Goal: Task Accomplishment & Management: Manage account settings

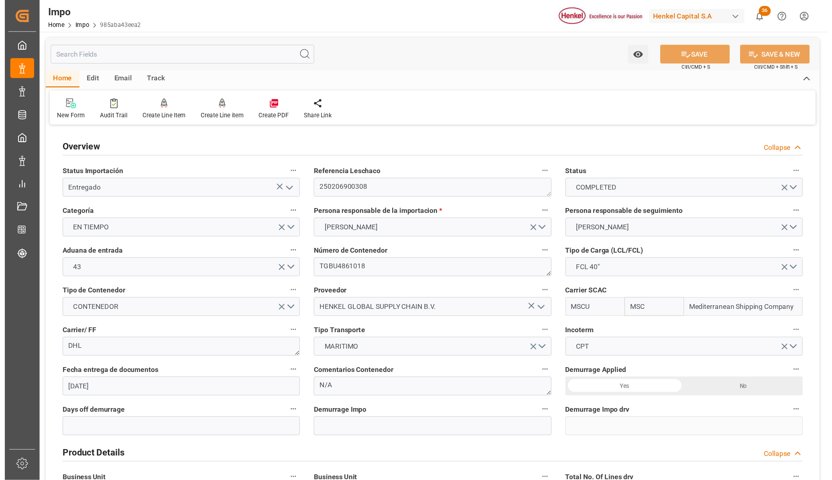
scroll to position [602, 0]
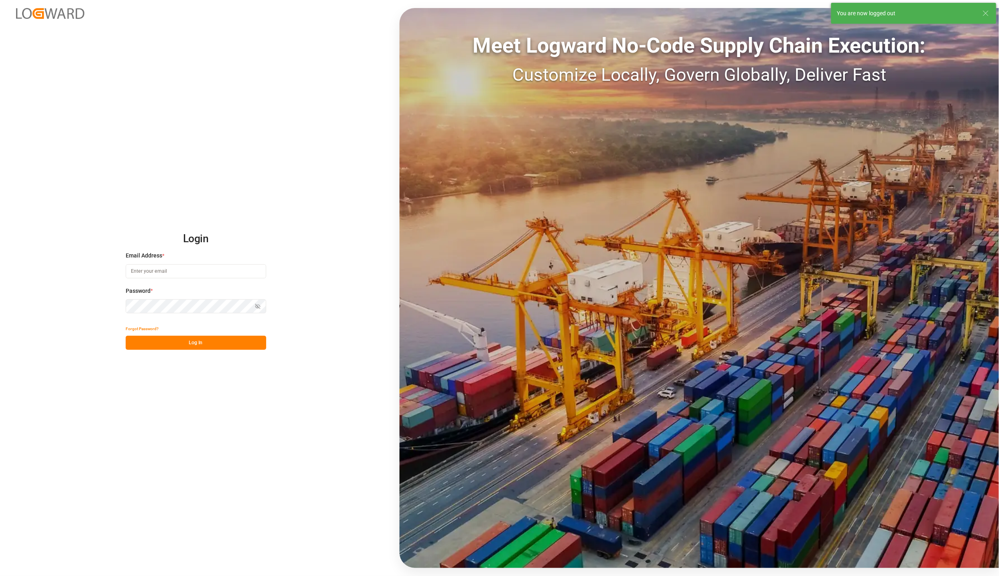
type input "[PERSON_NAME][EMAIL_ADDRESS][PERSON_NAME][DOMAIN_NAME]"
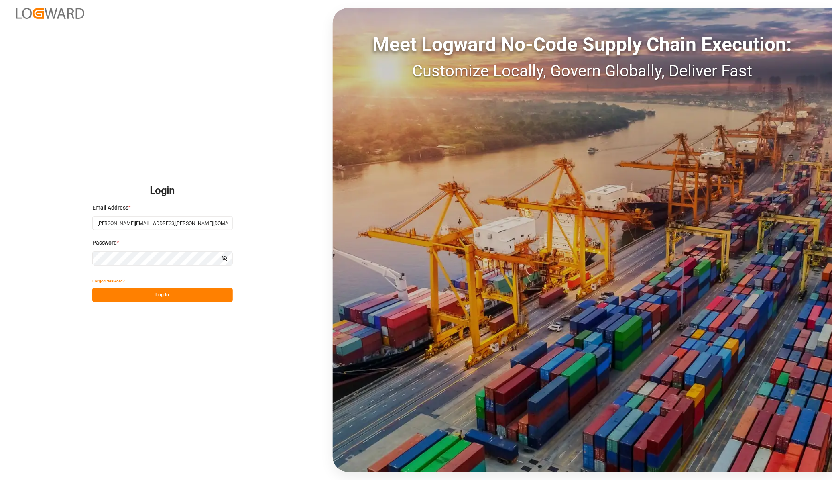
click at [131, 295] on button "Log In" at bounding box center [162, 295] width 140 height 14
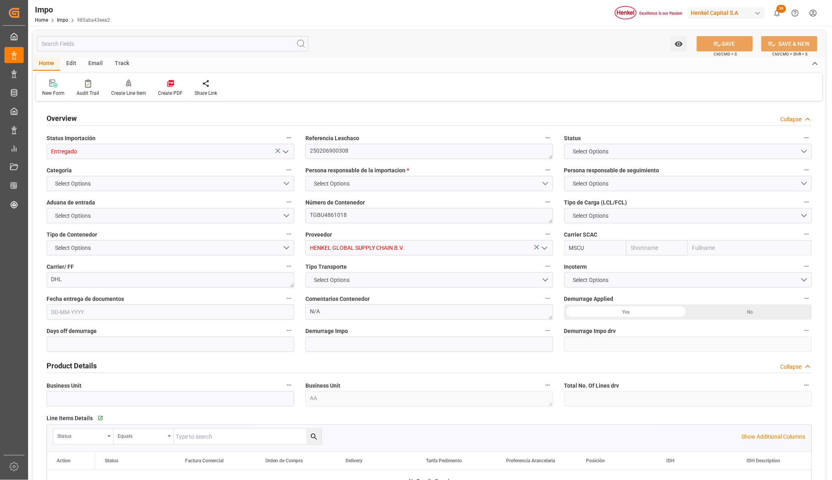
type input "Entregado"
type textarea "250206900308"
type textarea "TGBU4861018"
type input "HENKEL GLOBAL SUPPLY CHAIN B.V."
type input "MSCU"
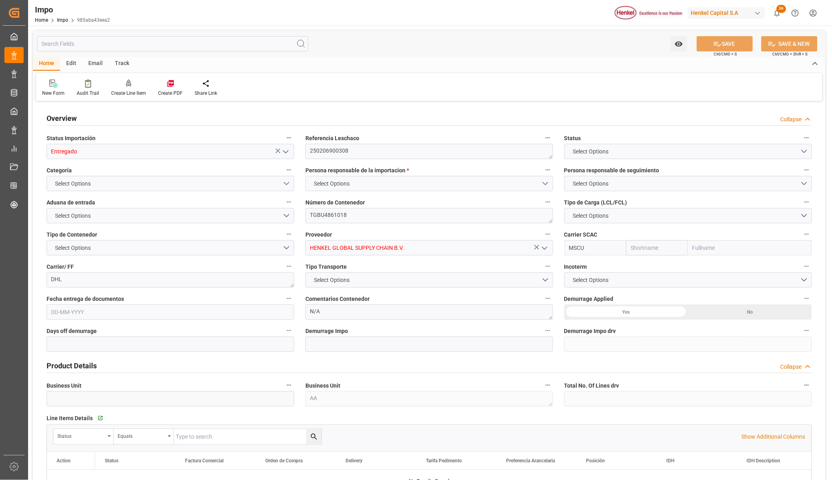
type textarea "DHL"
type textarea "N/A"
type textarea "AA"
type input "MSC"
type input "Mediterranean Shipping Company"
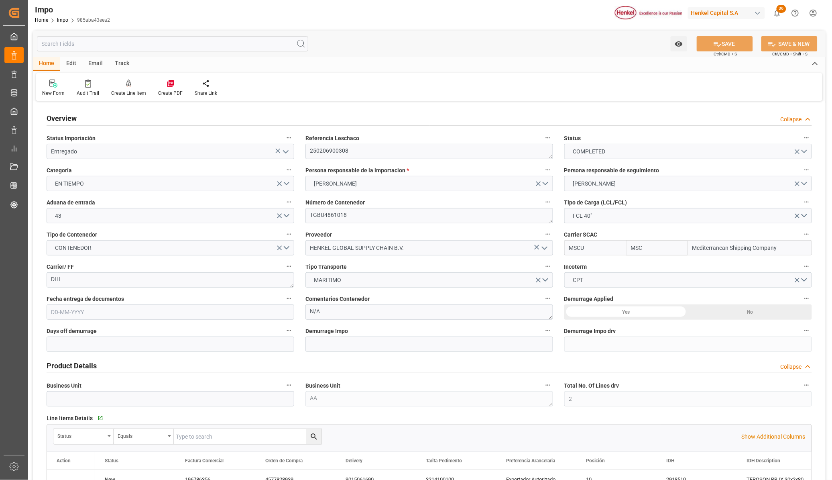
type input "2"
type input "50"
type input "[DATE]"
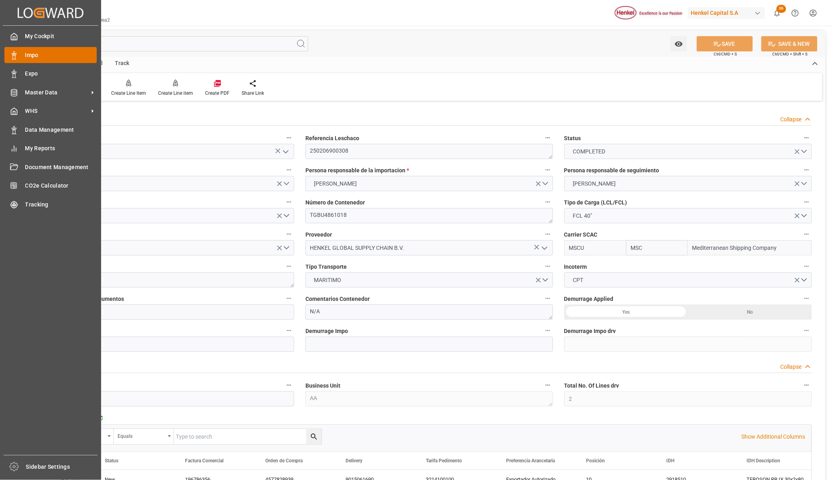
click at [29, 55] on span "Impo" at bounding box center [61, 55] width 72 height 8
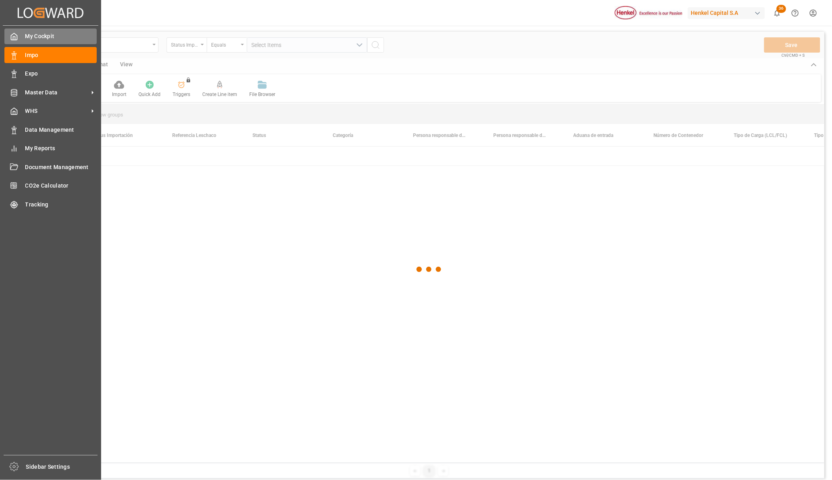
click at [11, 37] on icon at bounding box center [14, 37] width 8 height 8
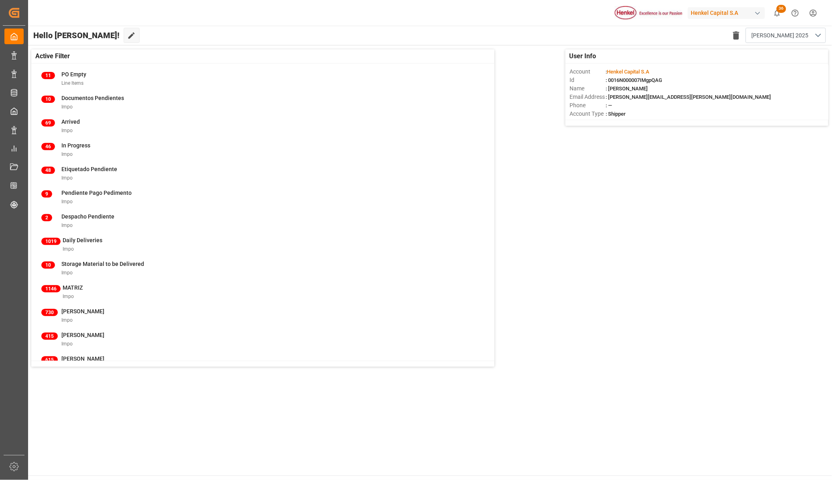
scroll to position [50, 0]
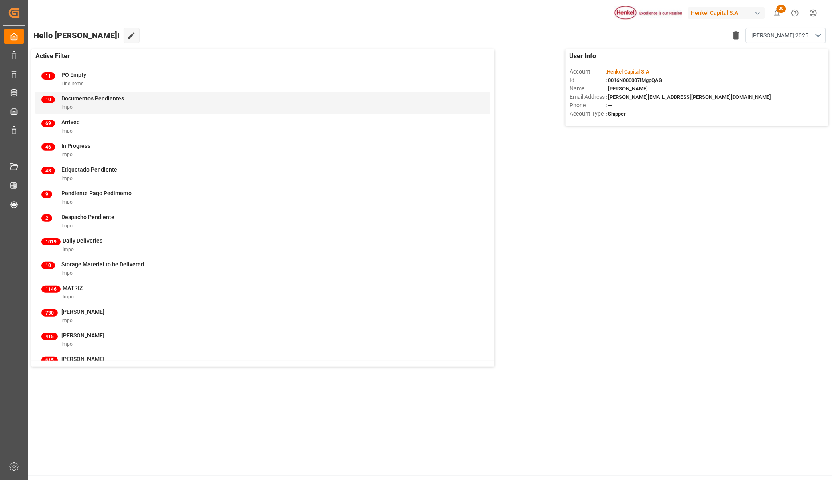
click at [86, 103] on div "Impo" at bounding box center [92, 107] width 63 height 8
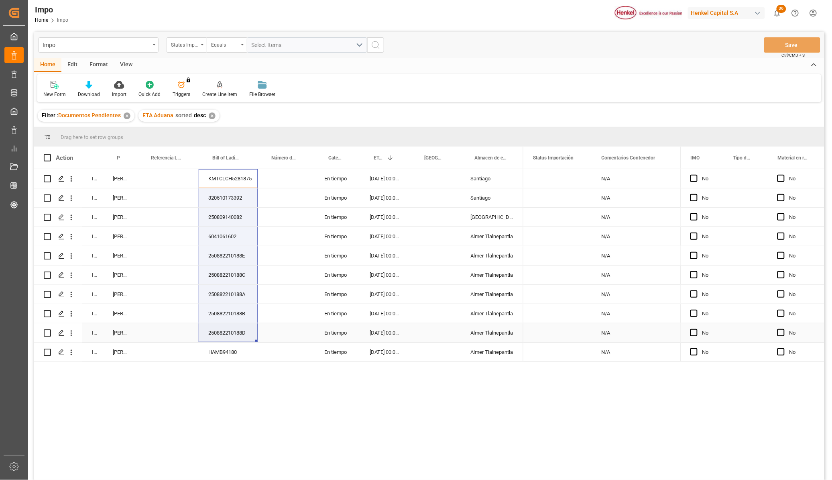
drag, startPoint x: 243, startPoint y: 176, endPoint x: 250, endPoint y: 349, distance: 173.5
click at [250, 349] on div "In progress [PERSON_NAME] KMTCLCH5281875 En tiempo [DATE] 00:00:00 [GEOGRAPHIC_…" at bounding box center [278, 265] width 489 height 193
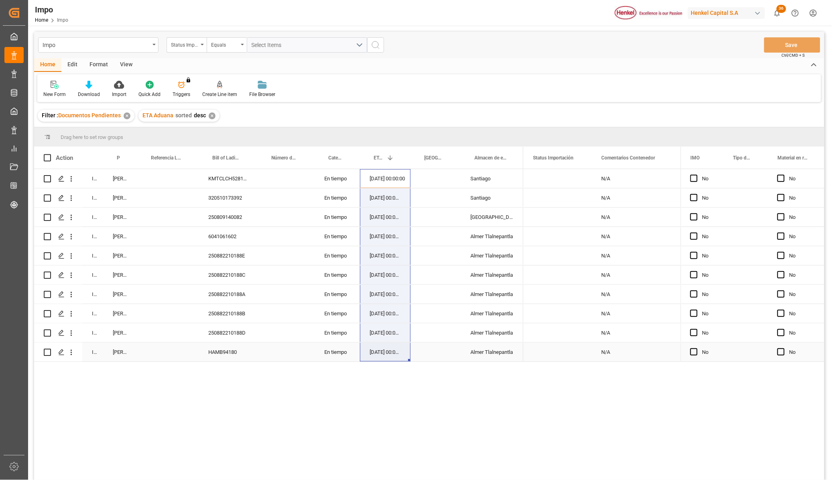
drag, startPoint x: 376, startPoint y: 180, endPoint x: 405, endPoint y: 348, distance: 171.2
click at [405, 348] on div "In progress [PERSON_NAME] KMTCLCH5281875 En tiempo [DATE] 00:00:00 [GEOGRAPHIC_…" at bounding box center [278, 265] width 489 height 193
drag, startPoint x: 385, startPoint y: 175, endPoint x: 409, endPoint y: 348, distance: 175.2
click at [409, 348] on div "In progress [PERSON_NAME] KMTCLCH5281875 En tiempo [DATE] 00:00:00 [GEOGRAPHIC_…" at bounding box center [278, 265] width 489 height 193
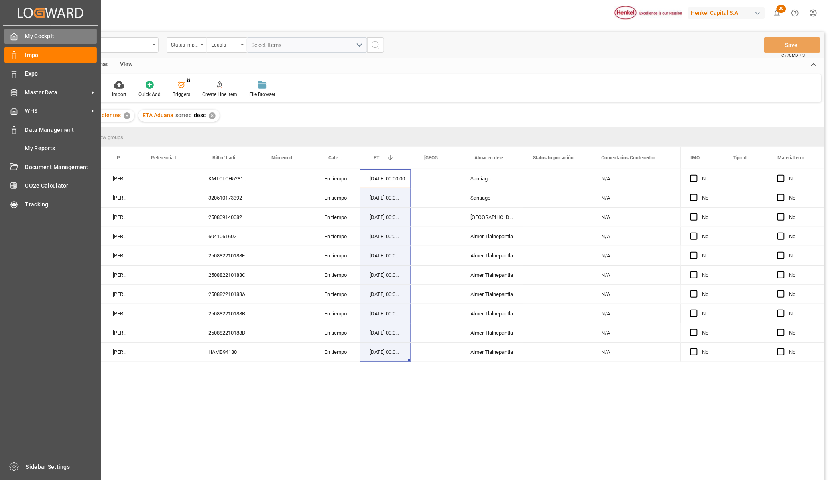
click at [43, 38] on span "My Cockpit" at bounding box center [61, 36] width 72 height 8
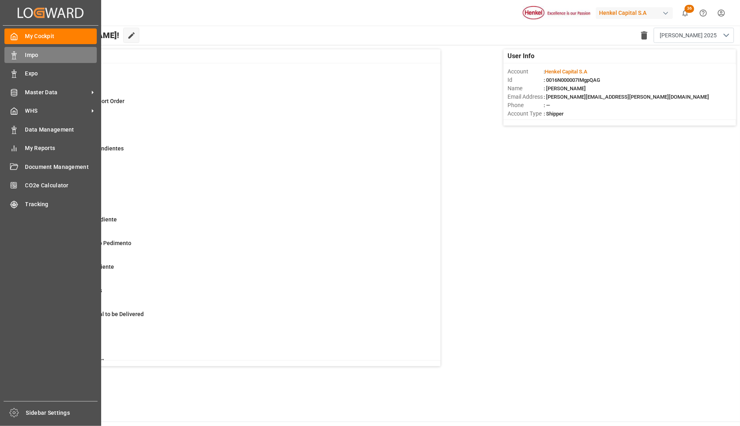
click at [30, 57] on span "Impo" at bounding box center [61, 55] width 72 height 8
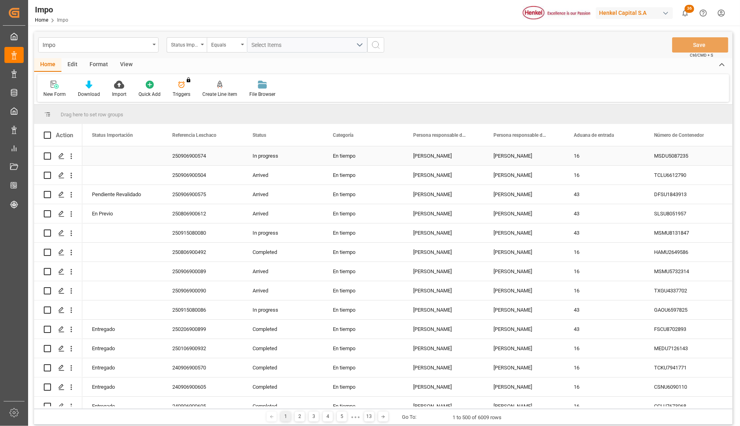
click at [442, 163] on div "[PERSON_NAME]" at bounding box center [443, 156] width 80 height 19
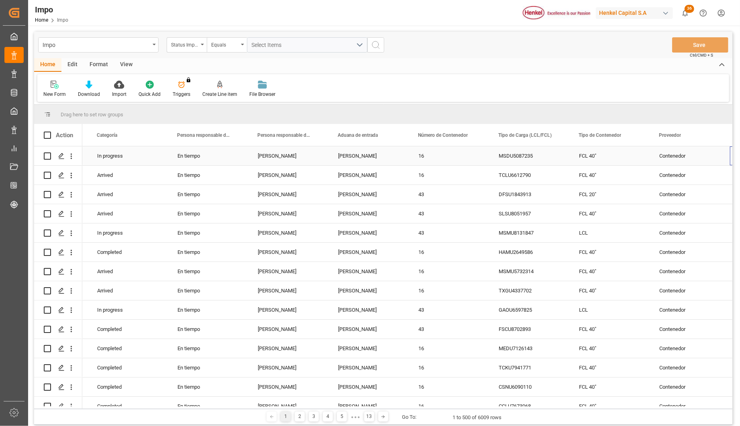
scroll to position [0, 236]
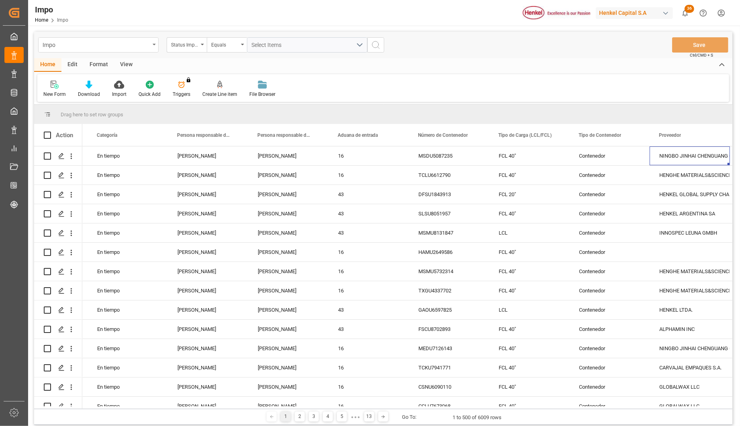
click at [151, 43] on div "Impo" at bounding box center [98, 44] width 120 height 15
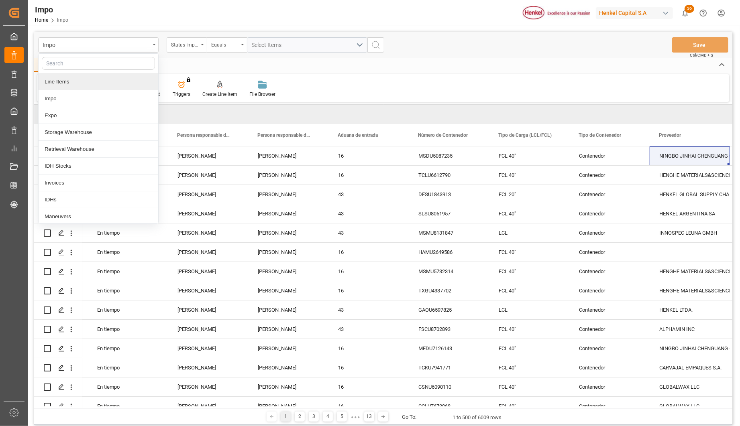
click at [109, 80] on div "Line Items" at bounding box center [99, 81] width 120 height 17
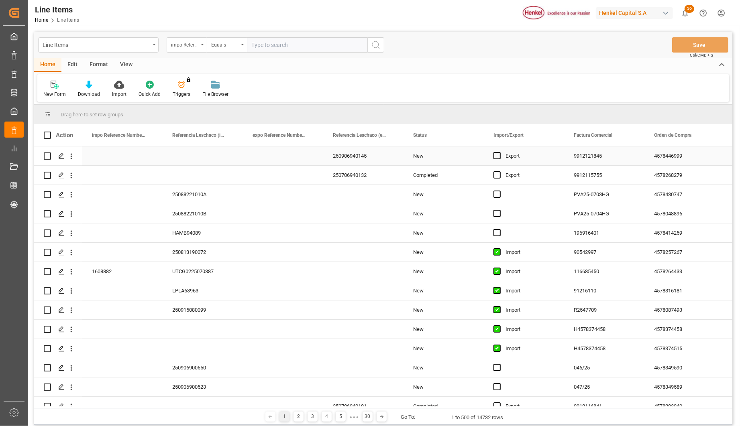
click at [418, 155] on div "New" at bounding box center [443, 156] width 80 height 19
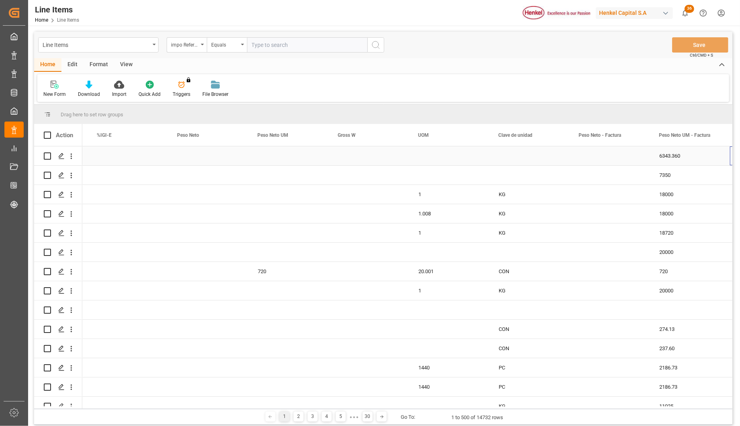
scroll to position [0, 2564]
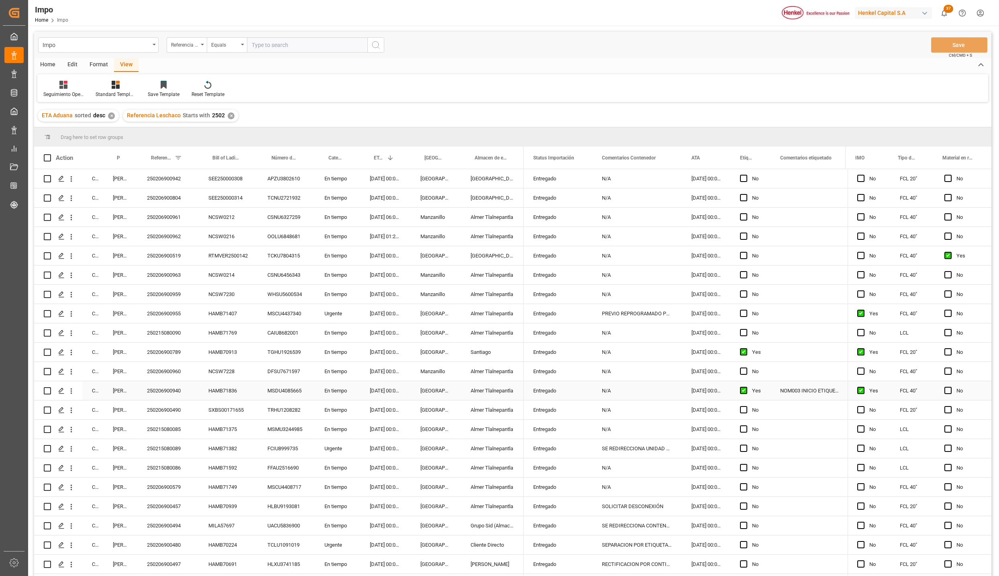
click at [922, 15] on div "button" at bounding box center [924, 13] width 8 height 8
click at [919, 13] on html "Created by potrace 1.15, written by Peter Selinger 2001-2017 Created by potrace…" at bounding box center [499, 288] width 999 height 576
click at [919, 13] on div "Henkel Capital S.A" at bounding box center [893, 13] width 77 height 12
drag, startPoint x: 46, startPoint y: 67, endPoint x: 51, endPoint y: 70, distance: 5.6
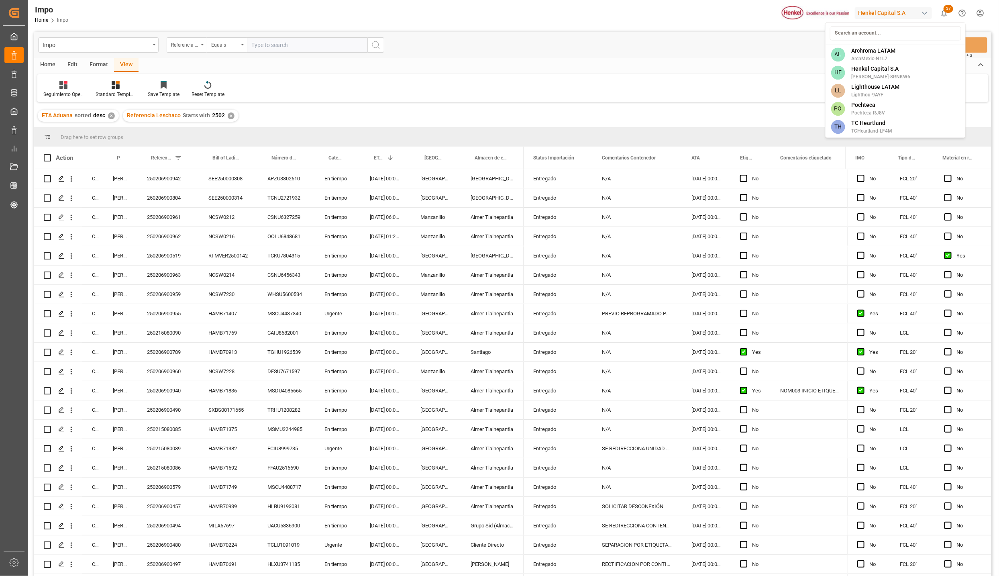
click at [46, 67] on html "Created by potrace 1.15, written by Peter Selinger 2001-2017 Created by potrace…" at bounding box center [499, 288] width 999 height 576
click at [46, 66] on div "Home" at bounding box center [47, 65] width 27 height 14
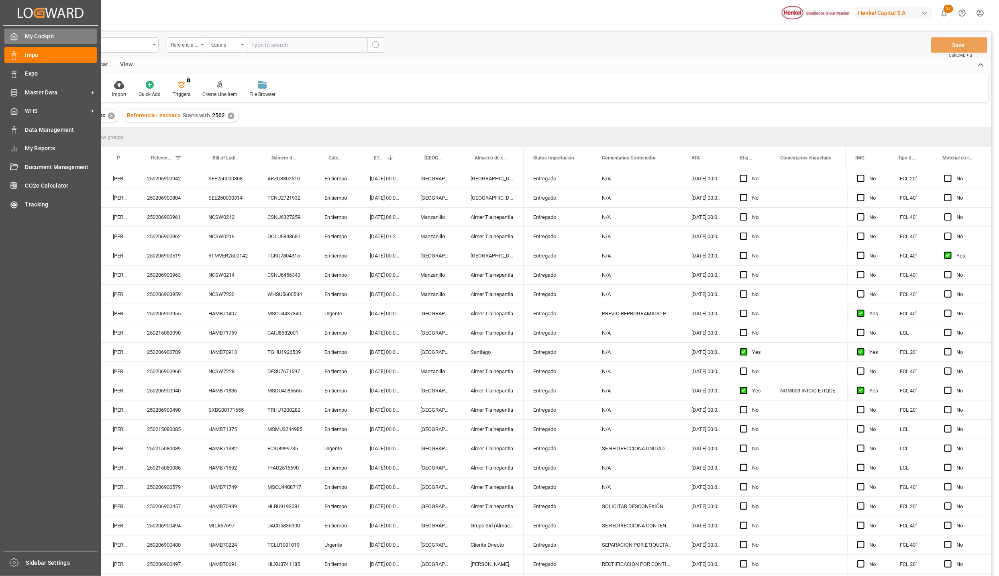
click at [53, 36] on span "My Cockpit" at bounding box center [61, 36] width 72 height 8
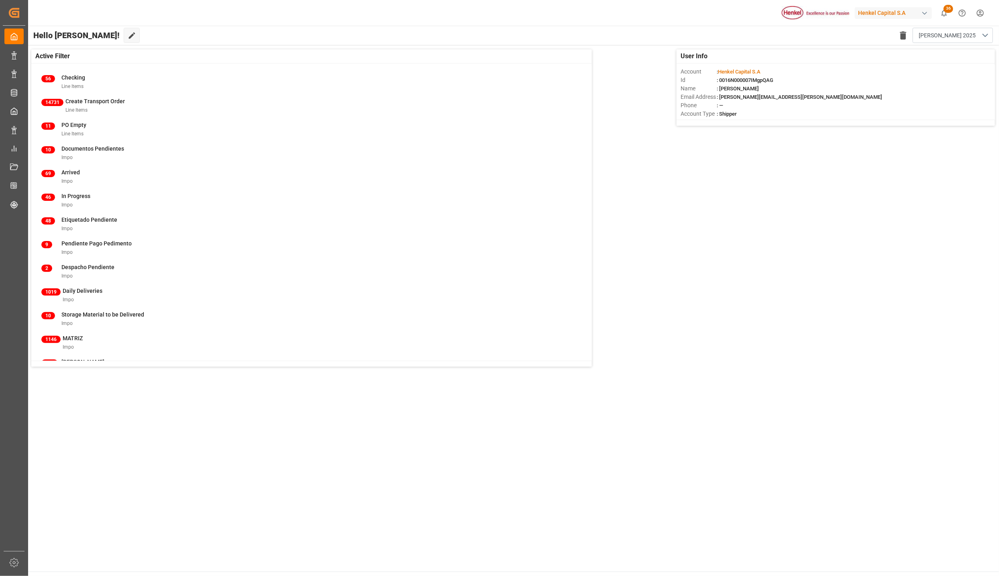
click at [815, 242] on div "User Info Account : Henkel Capital S.A Id : 0016N000007IMgpQAG Name : Karla Cha…" at bounding box center [512, 207] width 971 height 325
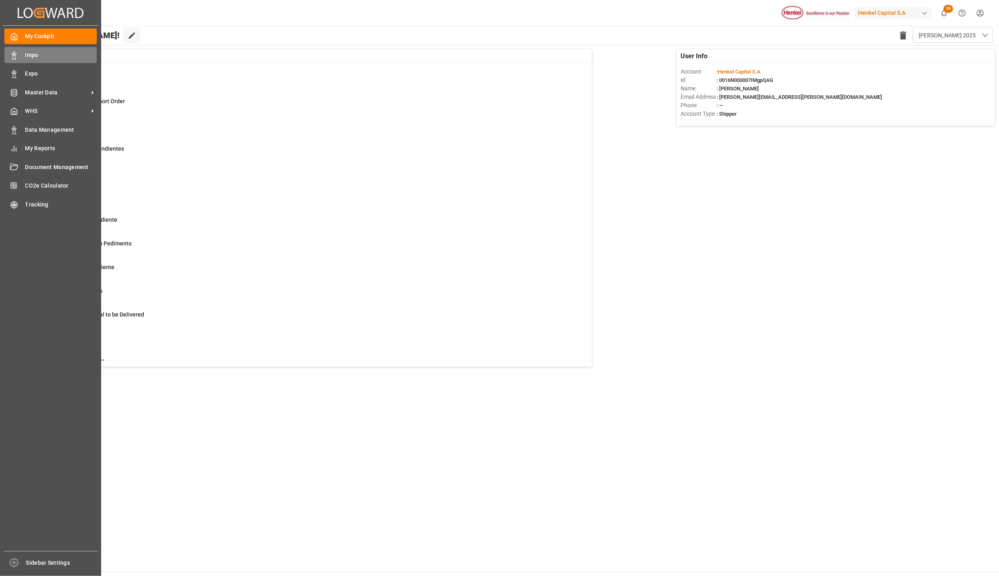
click at [46, 57] on span "Impo" at bounding box center [61, 55] width 72 height 8
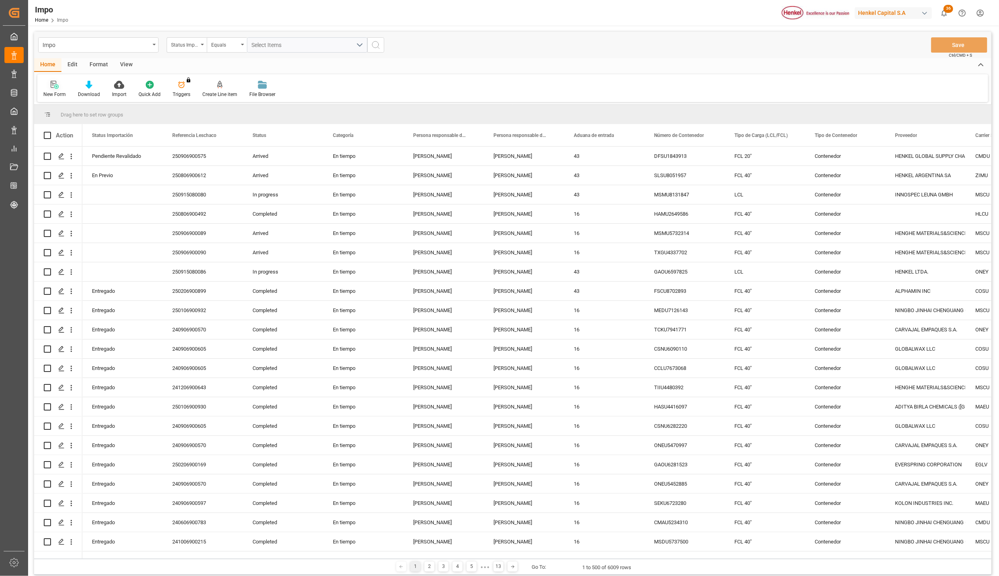
click at [53, 86] on icon at bounding box center [55, 85] width 8 height 8
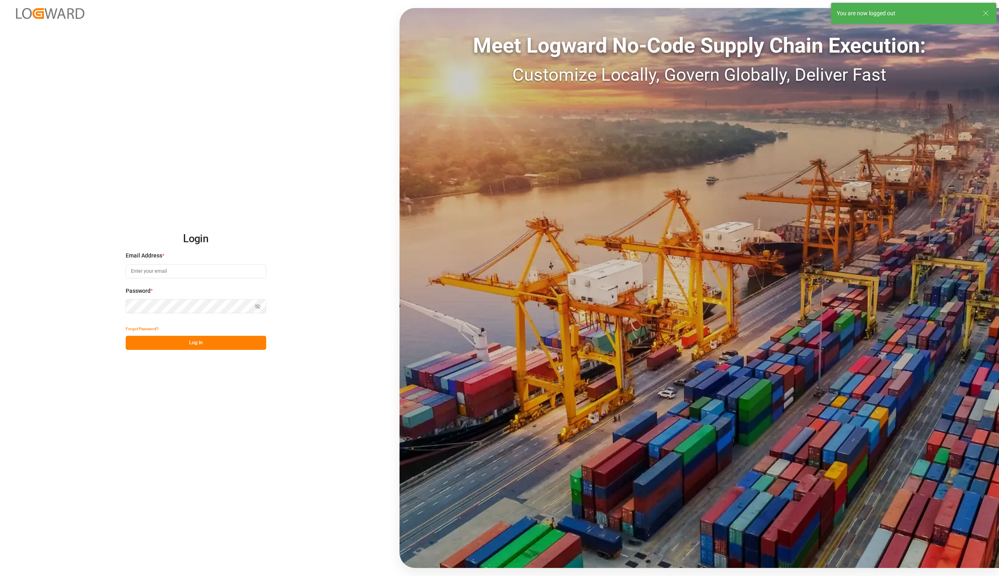
type input "[PERSON_NAME][EMAIL_ADDRESS][PERSON_NAME][DOMAIN_NAME]"
click at [205, 343] on button "Log In" at bounding box center [196, 343] width 140 height 14
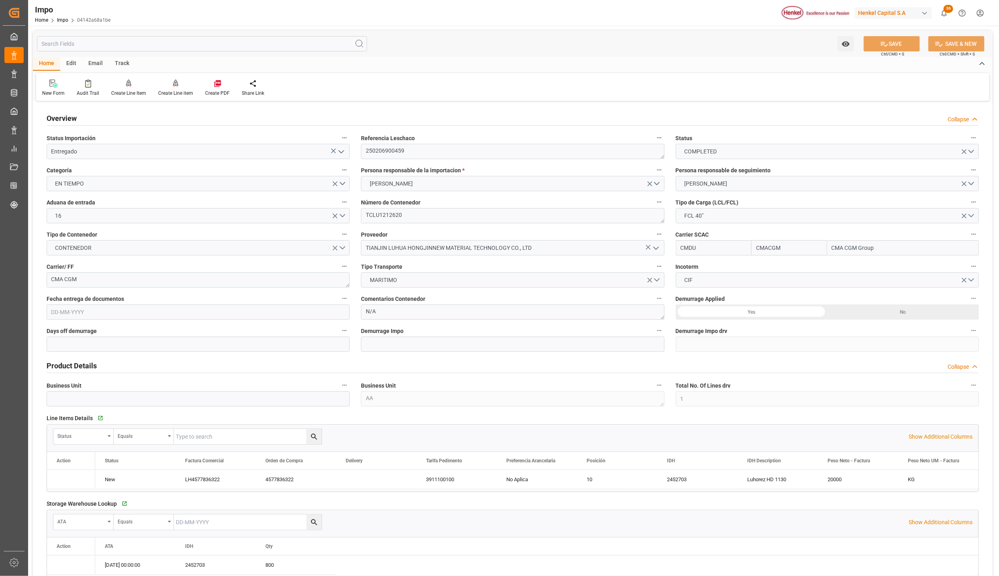
type input "CMACGM"
type input "CMA CGM Group"
type input "1"
type input "50"
type input "20"
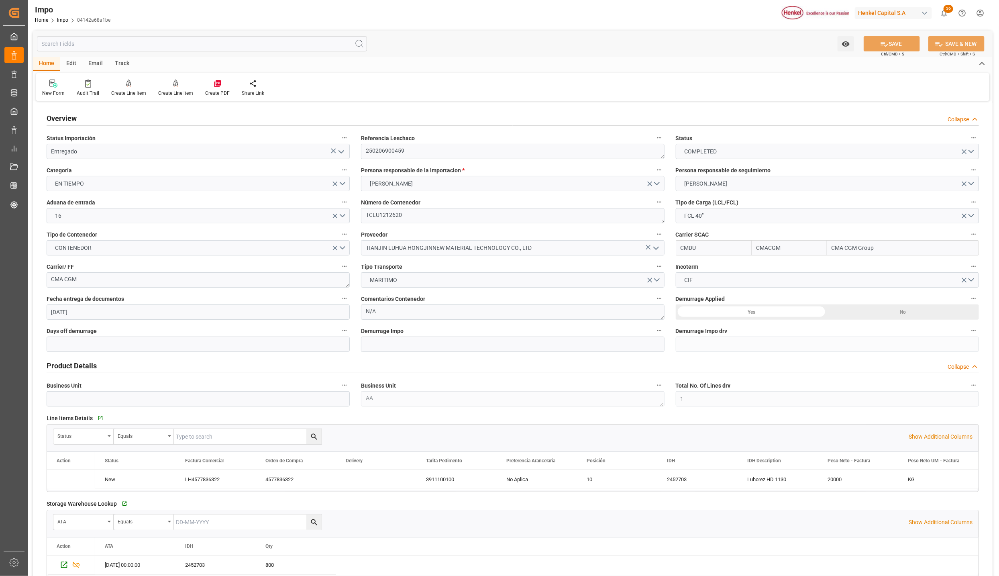
type input "21-01-2025"
click at [726, 214] on button "FCL 40"" at bounding box center [827, 215] width 303 height 15
drag, startPoint x: 120, startPoint y: 60, endPoint x: 104, endPoint y: 60, distance: 16.9
click at [120, 63] on div "Track" at bounding box center [122, 64] width 26 height 14
drag, startPoint x: 104, startPoint y: 60, endPoint x: 100, endPoint y: 63, distance: 4.3
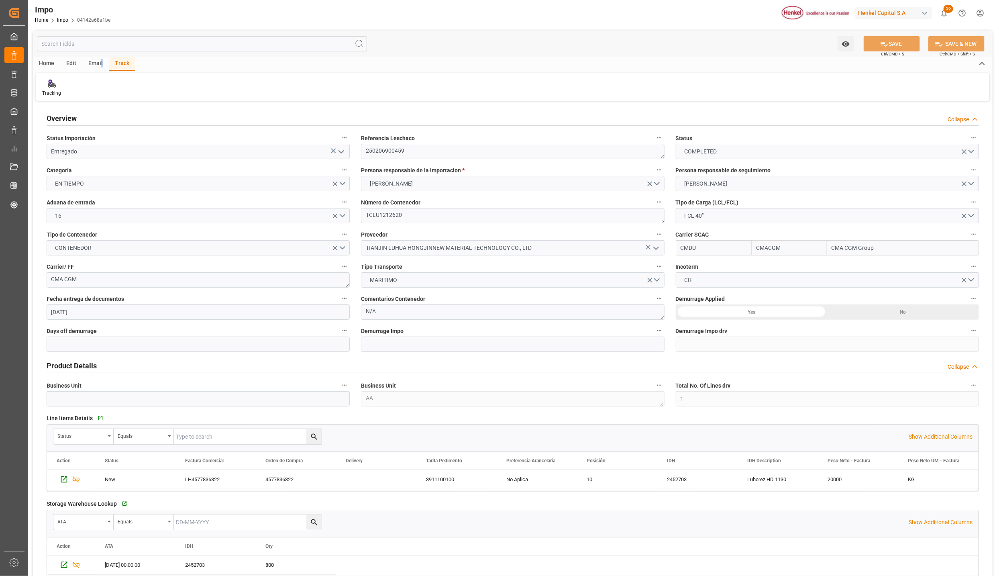
click at [100, 63] on div "Email" at bounding box center [95, 64] width 26 height 14
drag, startPoint x: 100, startPoint y: 63, endPoint x: 48, endPoint y: 64, distance: 52.2
click at [48, 64] on div "Home" at bounding box center [46, 64] width 27 height 14
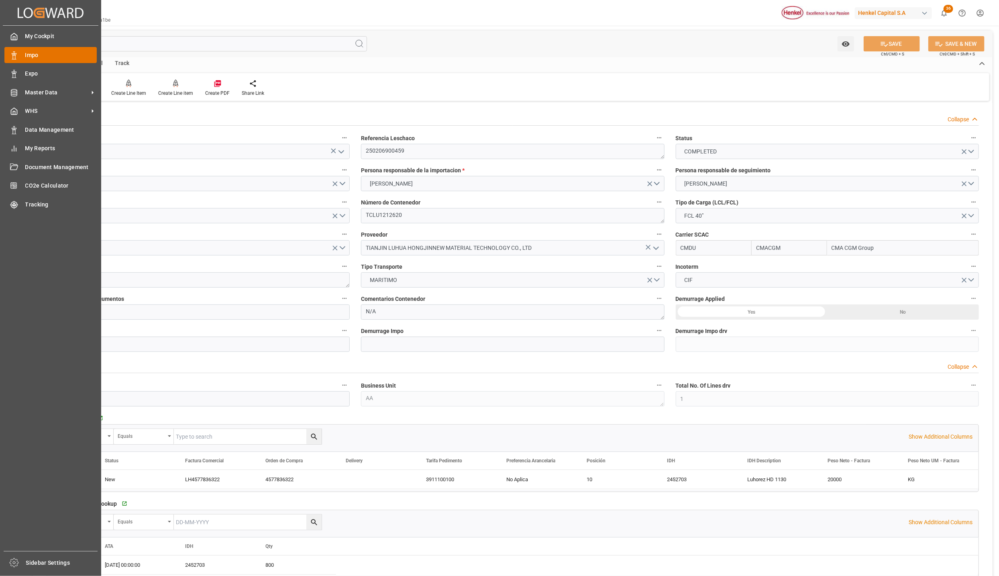
click at [28, 54] on span "Impo" at bounding box center [61, 55] width 72 height 8
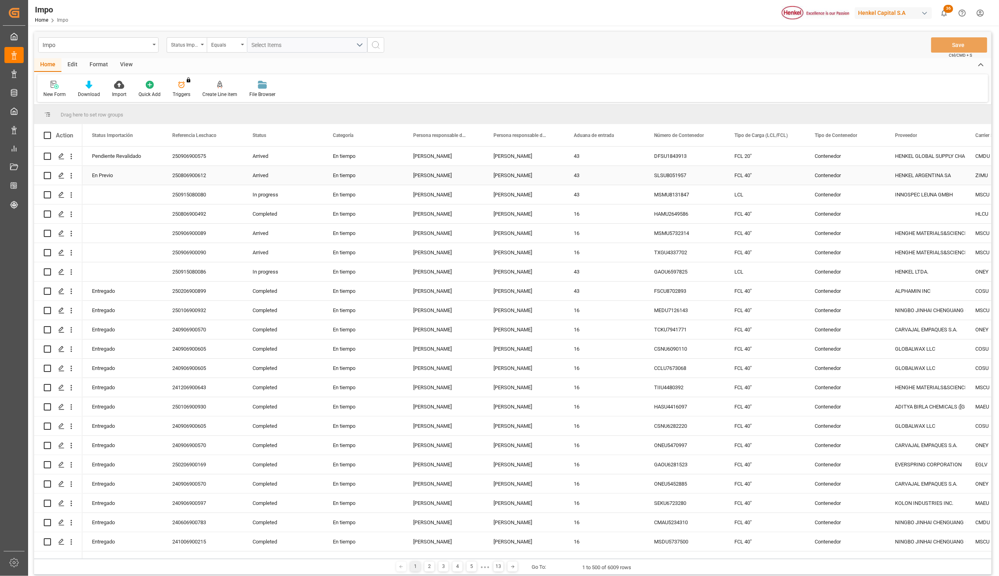
click at [505, 158] on div "[PERSON_NAME]" at bounding box center [524, 156] width 80 height 19
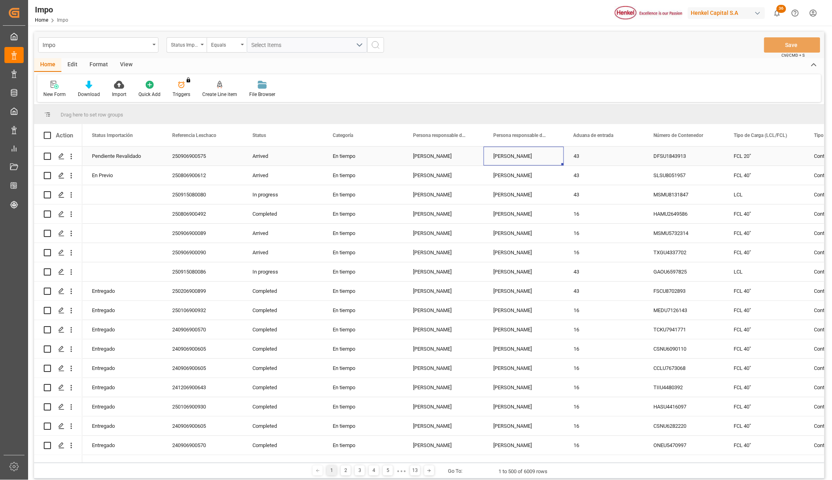
click at [354, 159] on div "En tiempo" at bounding box center [363, 156] width 80 height 19
click at [106, 64] on div "Format" at bounding box center [98, 65] width 31 height 14
click at [119, 65] on div "View" at bounding box center [126, 65] width 24 height 14
click at [43, 63] on div "Home" at bounding box center [47, 65] width 27 height 14
click at [55, 87] on icon at bounding box center [55, 85] width 8 height 8
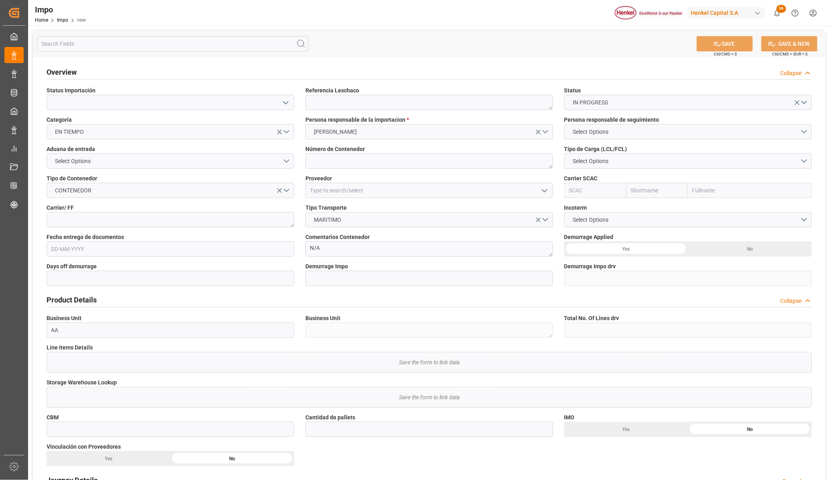
scroll to position [201, 0]
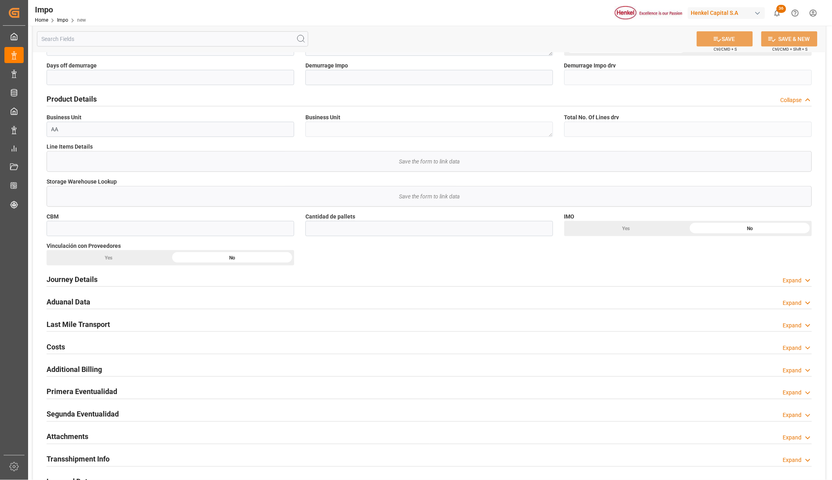
click at [77, 296] on h2 "Aduanal Data" at bounding box center [69, 301] width 44 height 11
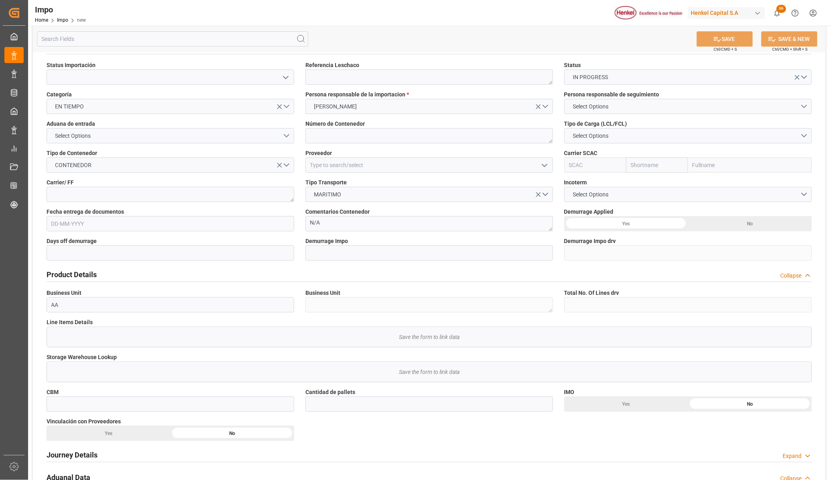
scroll to position [50, 0]
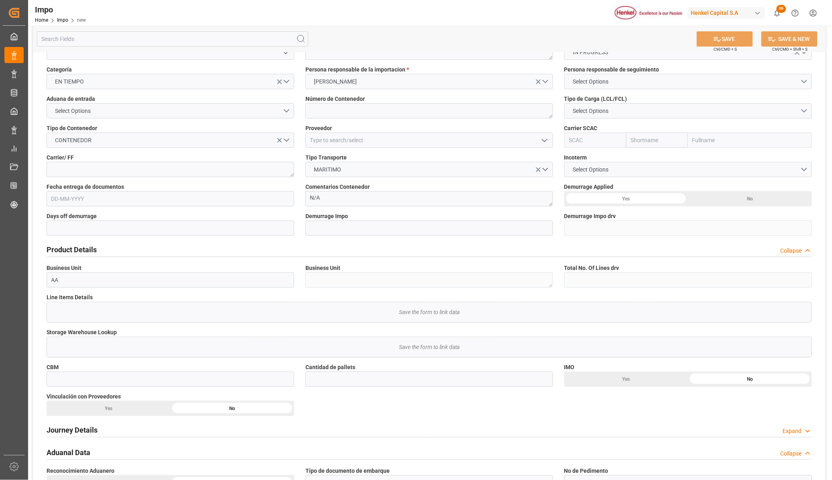
click at [86, 200] on input "text" at bounding box center [171, 198] width 248 height 15
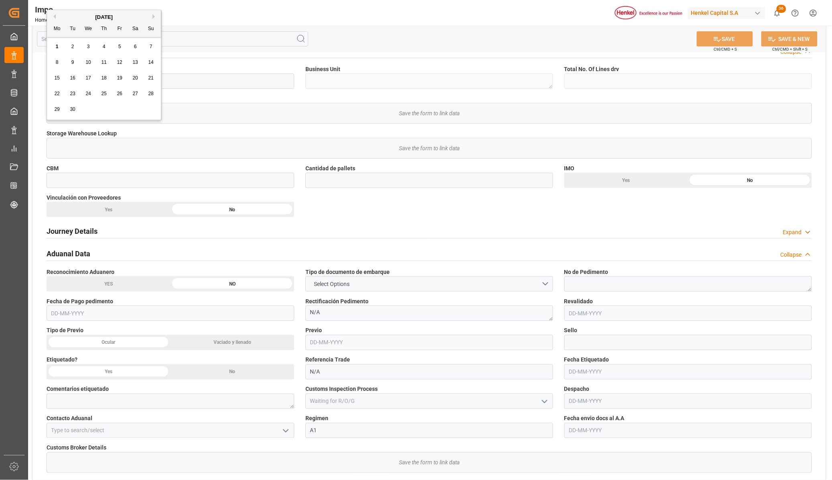
scroll to position [251, 0]
click at [73, 231] on h2 "Journey Details" at bounding box center [72, 229] width 51 height 11
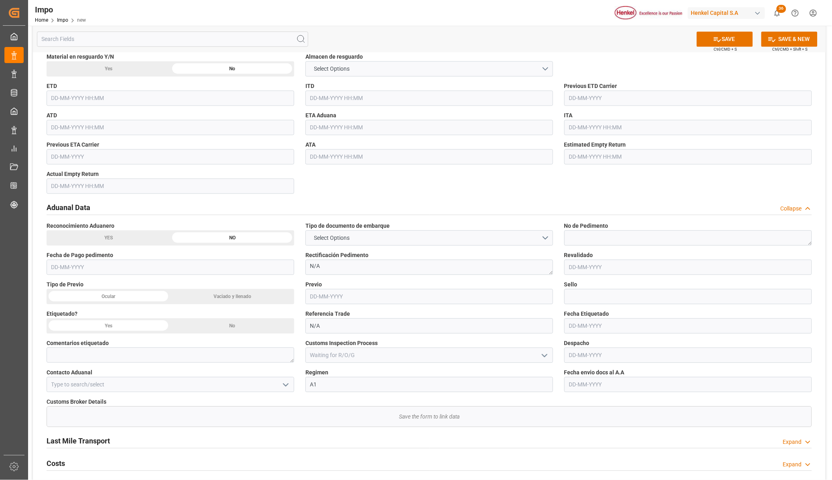
scroll to position [652, 0]
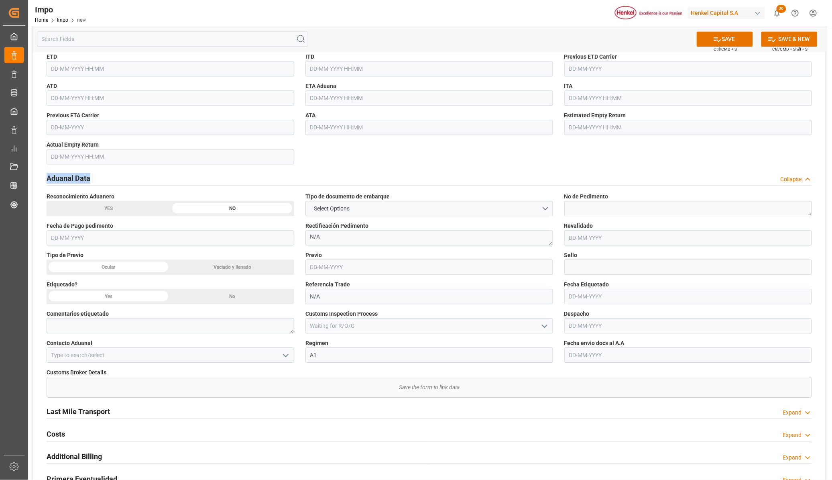
drag, startPoint x: 90, startPoint y: 177, endPoint x: 44, endPoint y: 179, distance: 46.2
click at [44, 179] on div "Aduanal Data Collapse" at bounding box center [429, 178] width 777 height 22
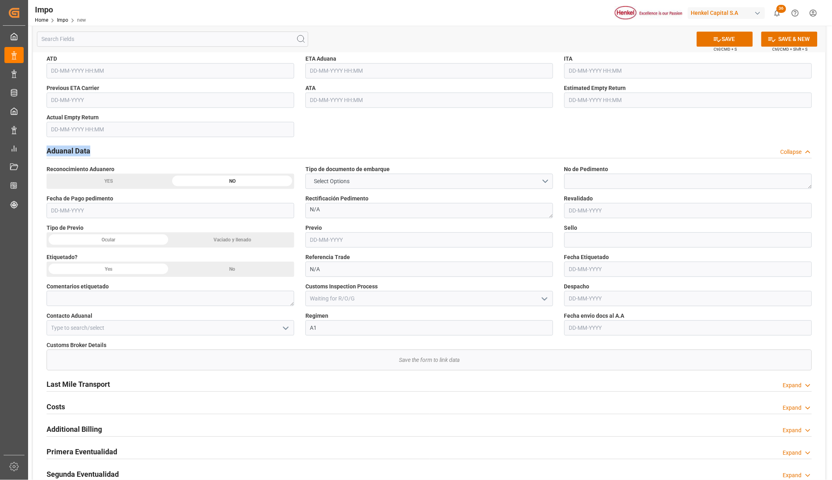
scroll to position [702, 0]
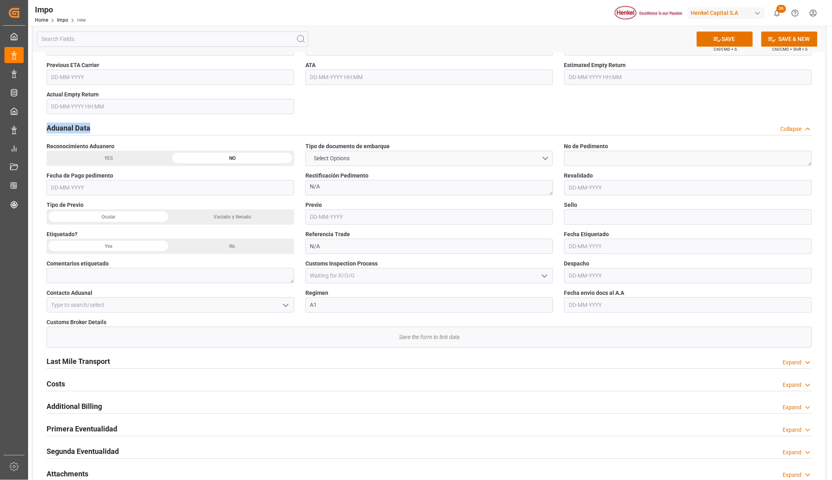
click at [539, 275] on button "open menu" at bounding box center [544, 275] width 12 height 12
click at [599, 324] on div "Customs Broker Details" at bounding box center [430, 322] width 766 height 8
click at [599, 181] on input "text" at bounding box center [688, 187] width 248 height 15
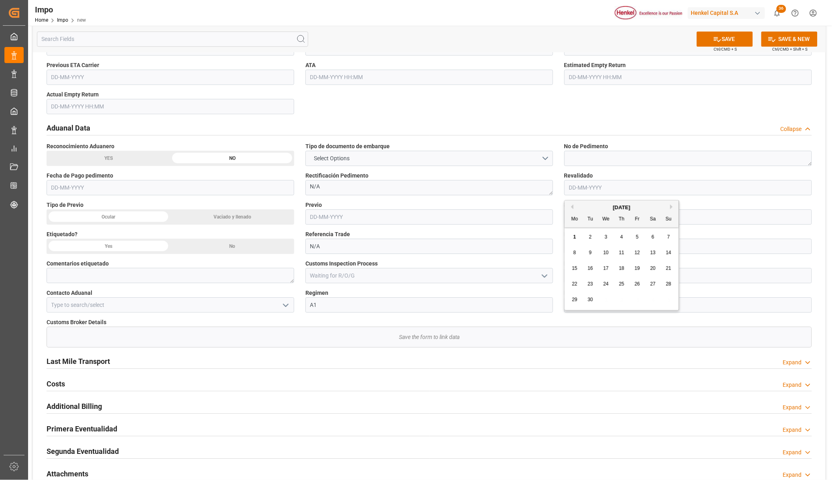
click at [321, 219] on input "text" at bounding box center [429, 216] width 248 height 15
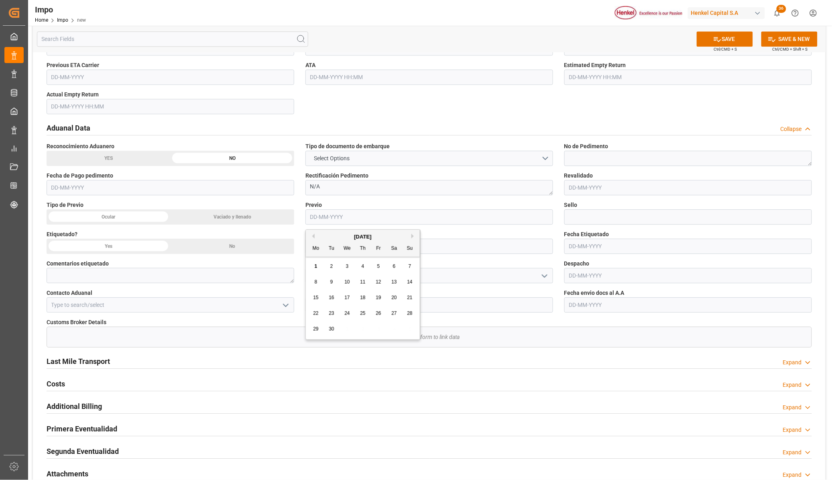
click at [593, 272] on input "text" at bounding box center [688, 275] width 248 height 15
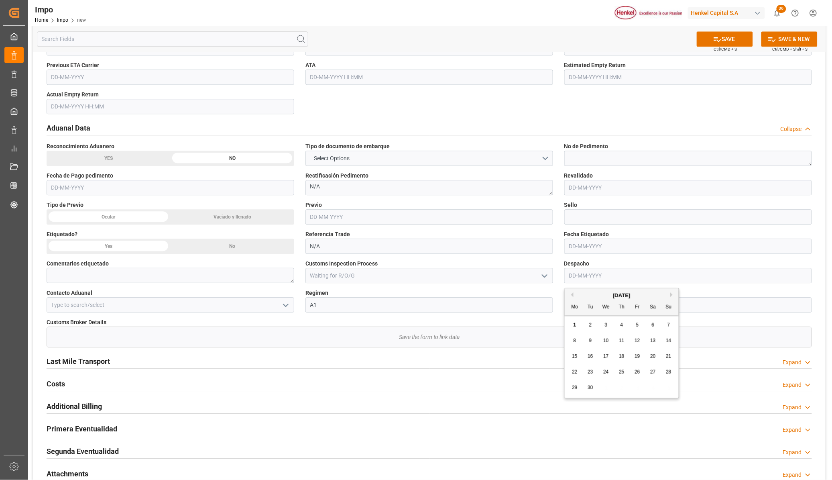
click at [542, 277] on icon "open menu" at bounding box center [545, 276] width 10 height 10
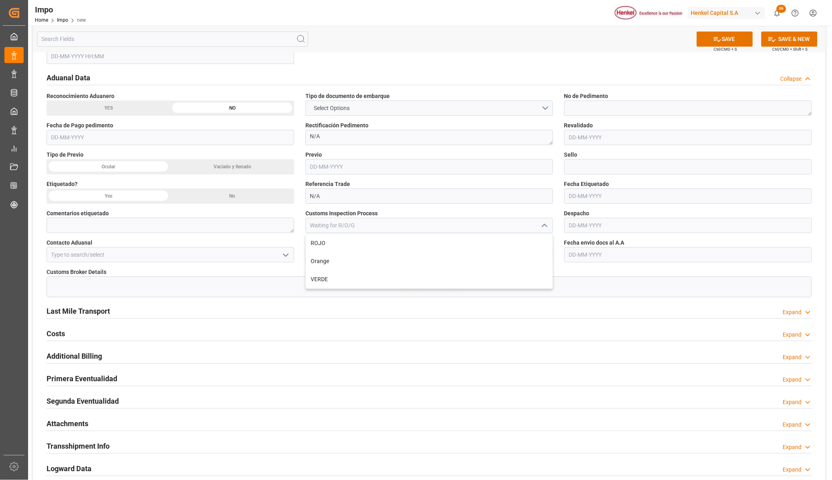
click at [602, 272] on div "Customs Broker Details" at bounding box center [430, 272] width 766 height 8
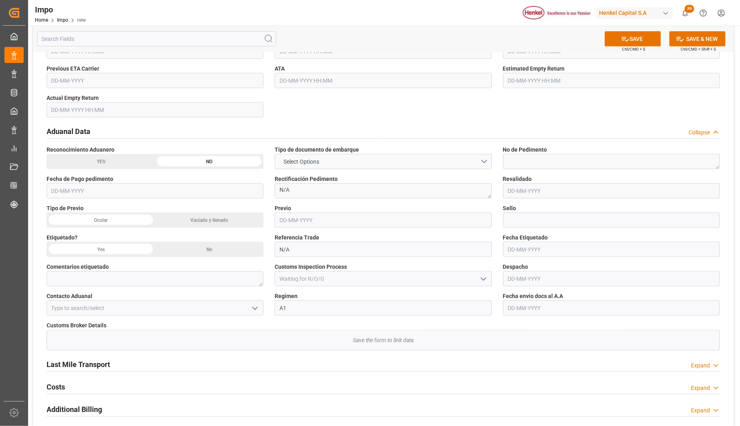
scroll to position [713, 0]
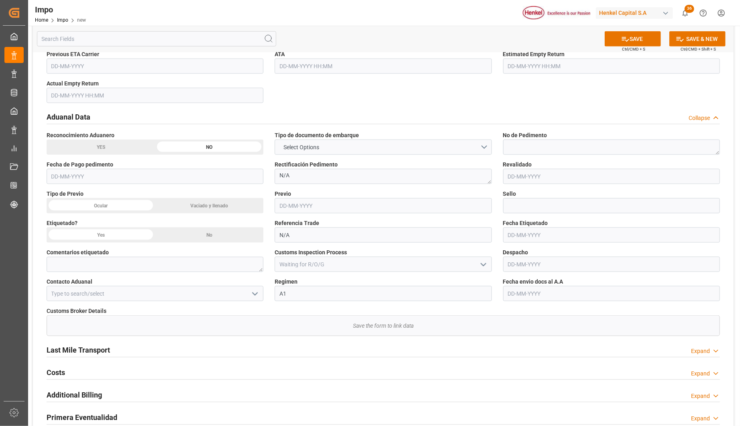
click at [515, 179] on input "text" at bounding box center [611, 176] width 217 height 15
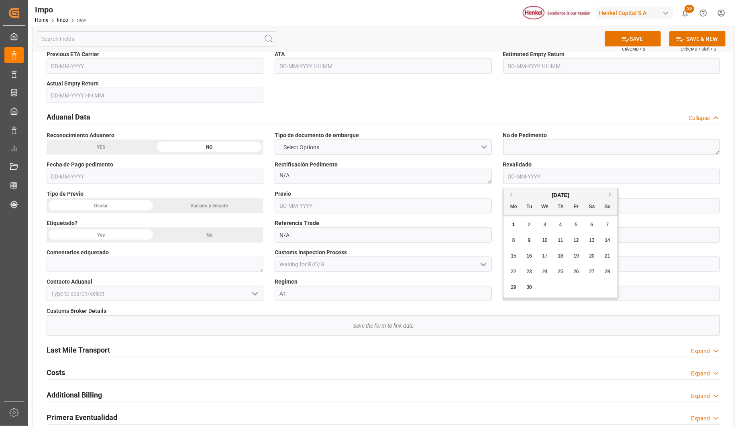
click at [511, 179] on input "text" at bounding box center [611, 176] width 217 height 15
click at [500, 308] on div "Customs Broker Details" at bounding box center [383, 311] width 673 height 8
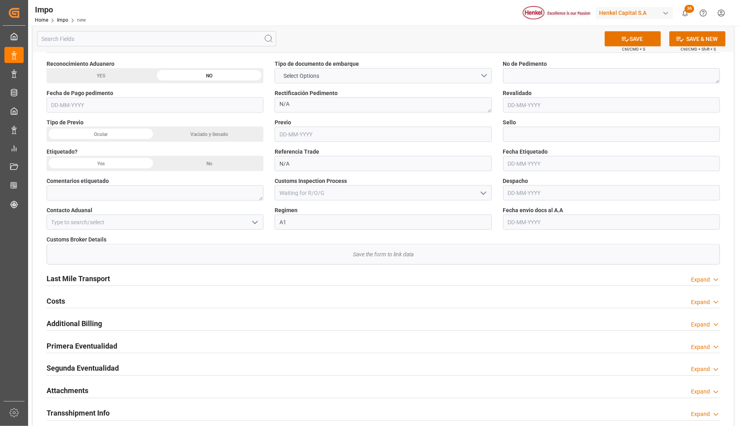
scroll to position [758, 0]
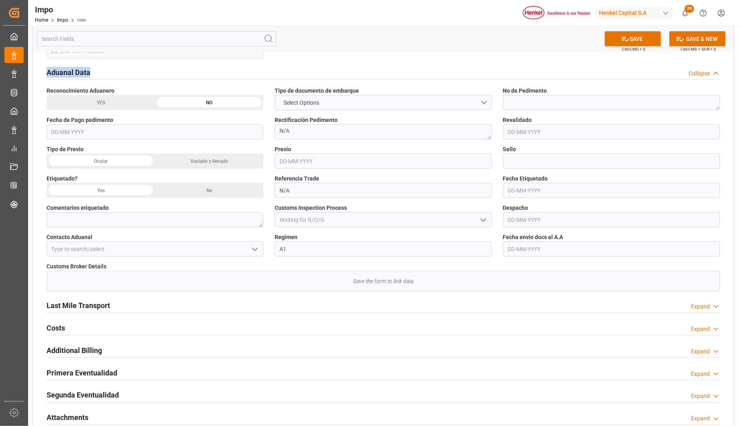
drag, startPoint x: 75, startPoint y: 73, endPoint x: 151, endPoint y: 202, distance: 149.9
click at [47, 67] on h2 "Aduanal Data" at bounding box center [69, 72] width 44 height 11
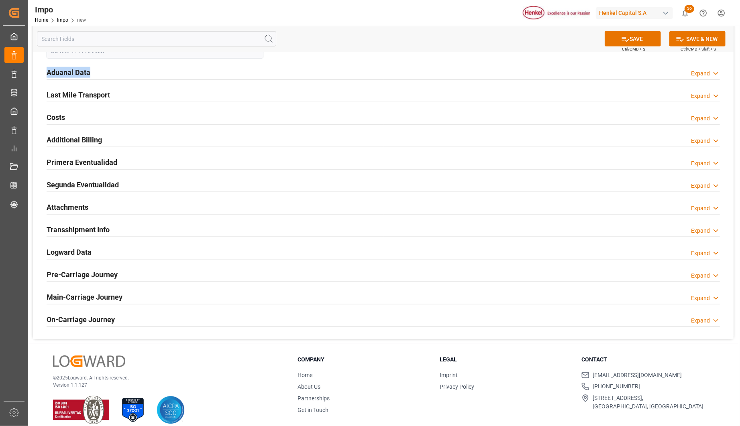
scroll to position [767, 0]
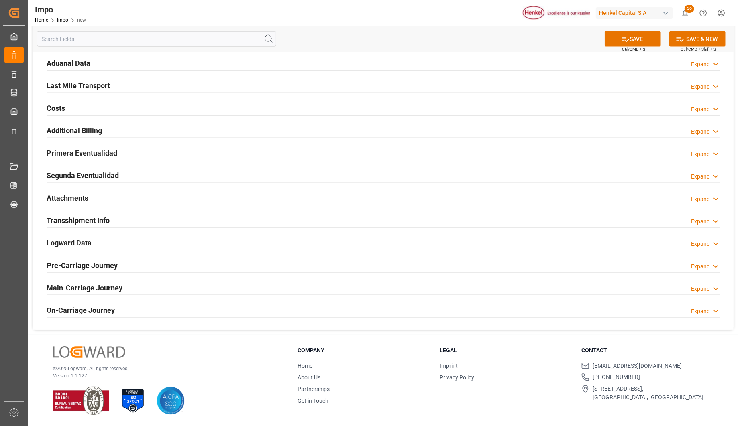
click at [73, 85] on h2 "Last Mile Transport" at bounding box center [78, 85] width 63 height 11
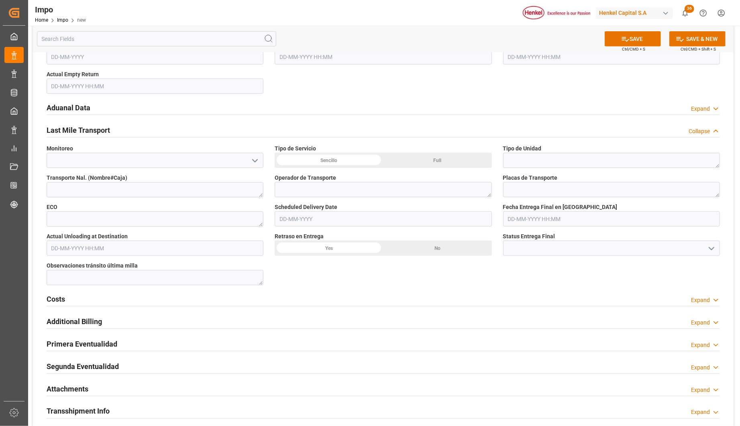
scroll to position [812, 0]
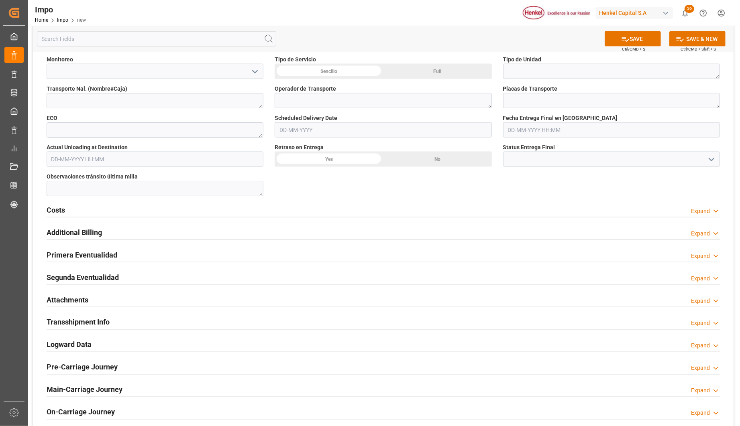
click at [52, 207] on h2 "Costs" at bounding box center [56, 210] width 18 height 11
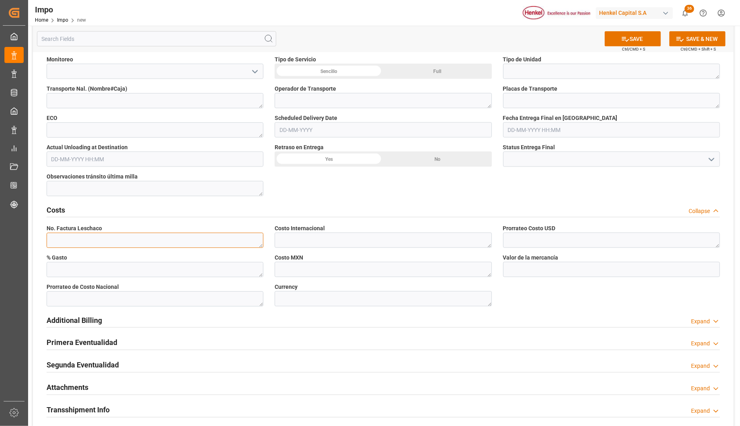
click at [109, 235] on textarea at bounding box center [155, 240] width 217 height 15
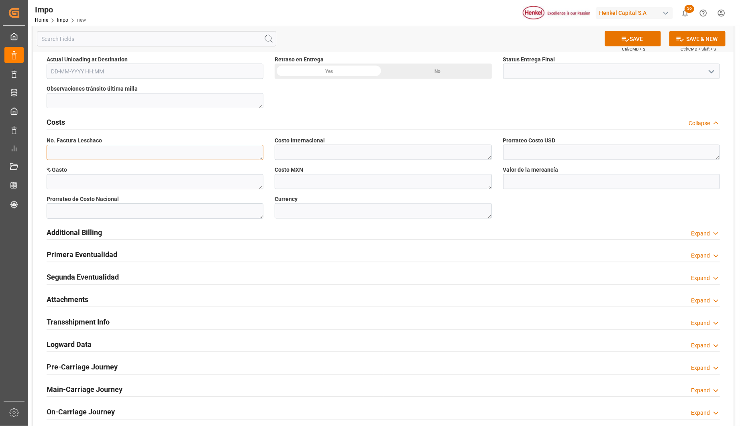
scroll to position [901, 0]
click at [57, 118] on h2 "Costs" at bounding box center [56, 121] width 18 height 11
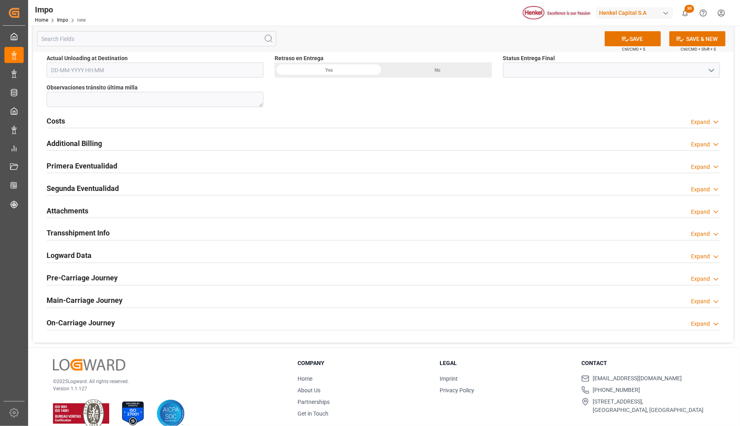
click at [94, 151] on div at bounding box center [383, 151] width 673 height 0
click at [93, 145] on h2 "Additional Billing" at bounding box center [74, 143] width 55 height 11
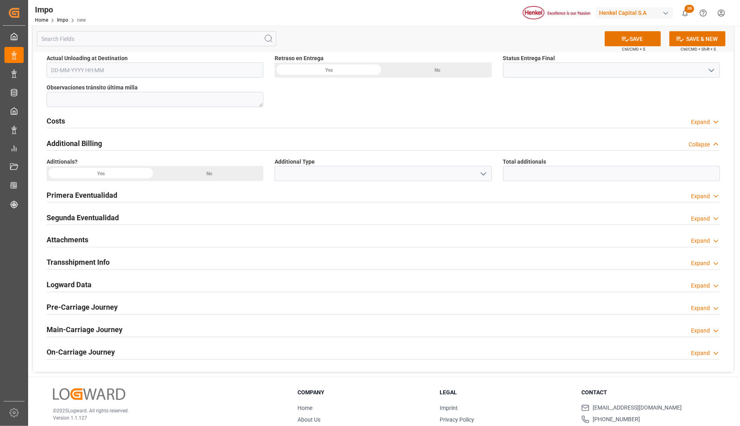
click at [487, 171] on icon "open menu" at bounding box center [483, 174] width 10 height 10
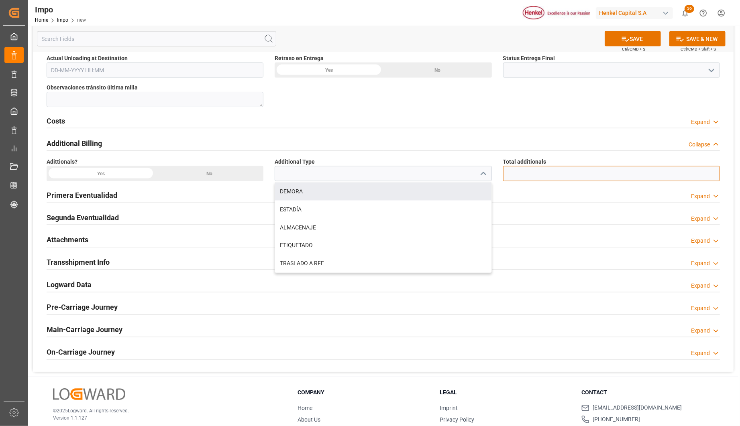
click at [540, 173] on input "text" at bounding box center [611, 173] width 217 height 15
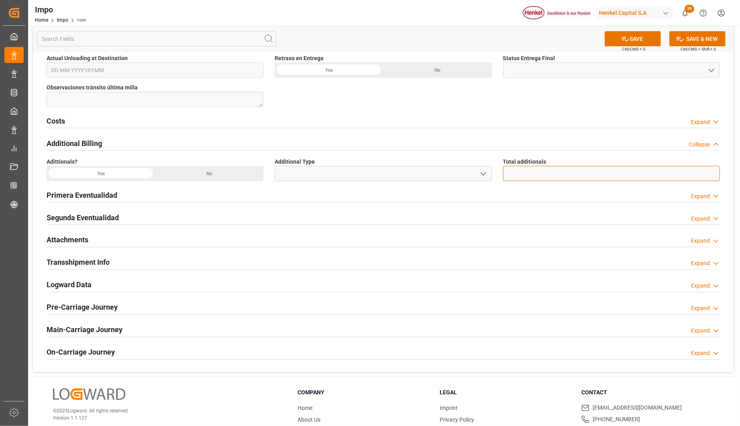
click at [659, 12] on div "Henkel Capital S.A" at bounding box center [634, 13] width 77 height 12
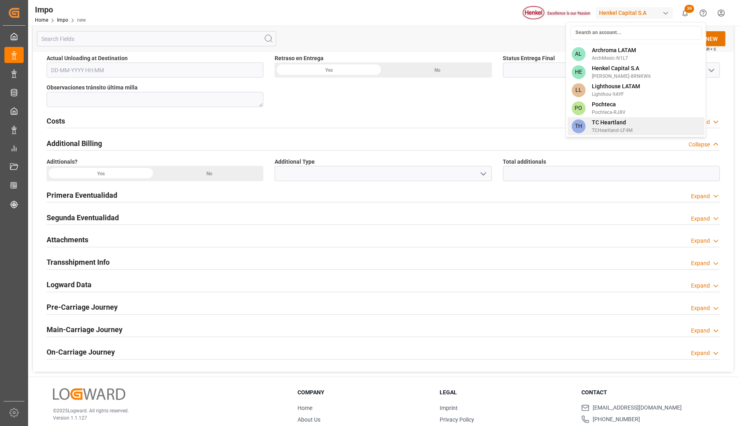
click at [627, 109] on div "PO Pochteca Pochteca-RJ8V" at bounding box center [635, 108] width 137 height 18
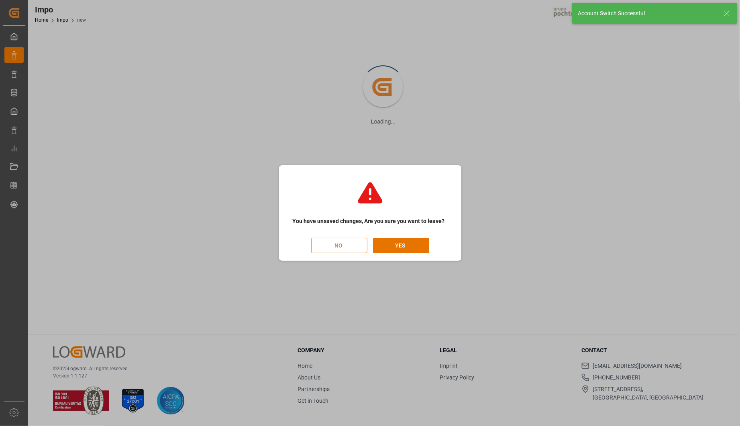
scroll to position [87, 0]
click at [410, 250] on button "YES" at bounding box center [401, 245] width 56 height 15
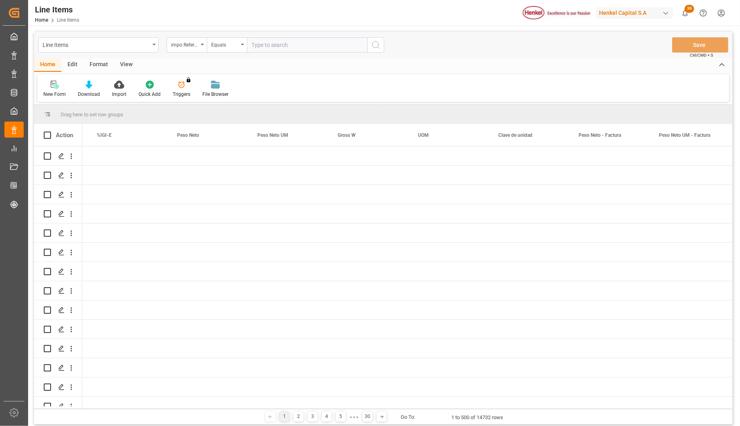
scroll to position [0, 2564]
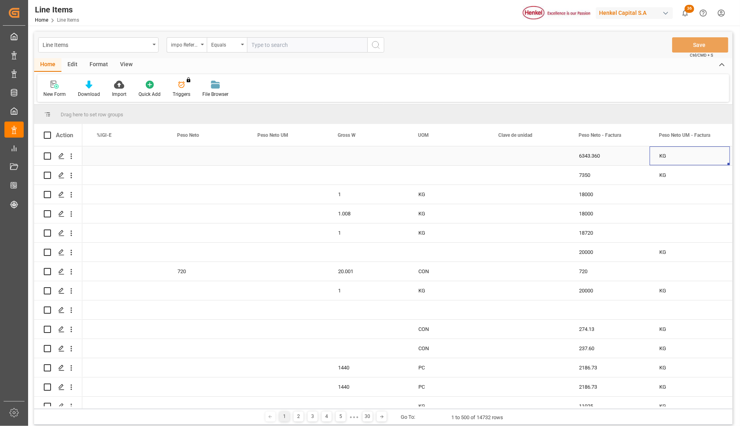
click at [700, 157] on div "KG" at bounding box center [690, 156] width 80 height 19
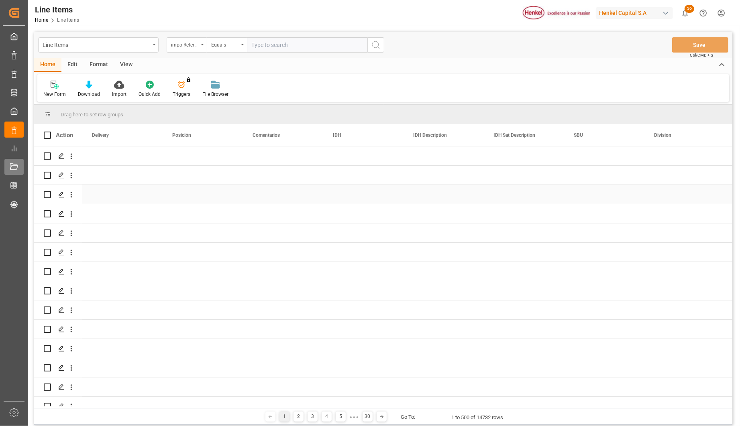
scroll to position [0, 723]
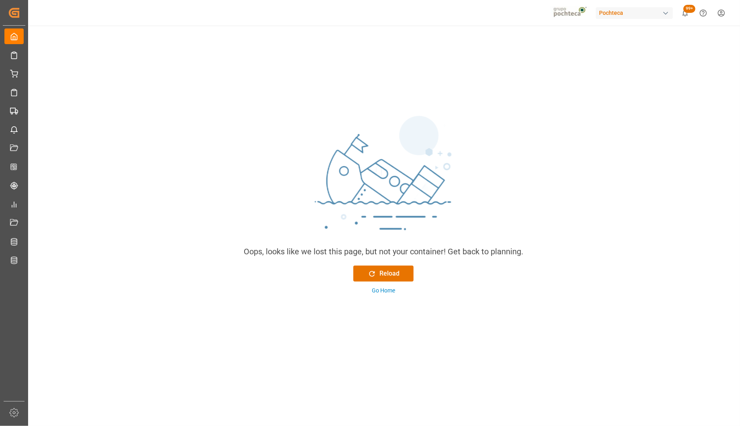
click at [630, 114] on div "Oops, looks like we lost this page, but not your container! Get back to plannin…" at bounding box center [383, 194] width 713 height 216
click at [663, 14] on div "button" at bounding box center [666, 13] width 8 height 8
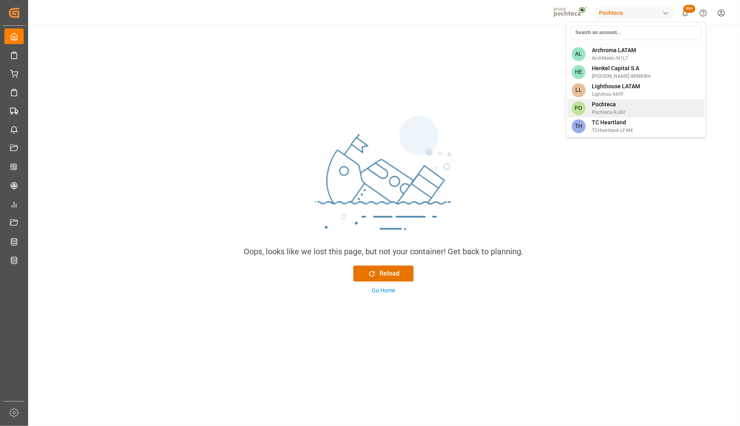
click at [600, 108] on span "Pochteca" at bounding box center [609, 104] width 34 height 8
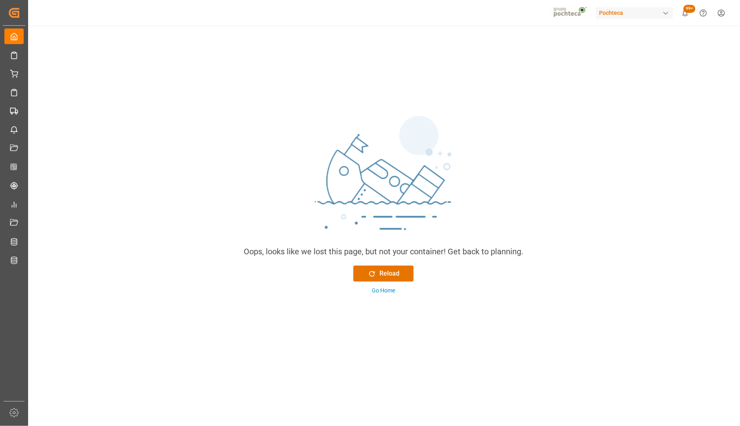
click at [729, 31] on div "Oops, looks like we lost this page, but not your container! Get back to plannin…" at bounding box center [383, 300] width 713 height 548
click at [725, 14] on html "Created by potrace 1.15, written by [PERSON_NAME] [DATE]-[DATE] Created by potr…" at bounding box center [370, 213] width 740 height 426
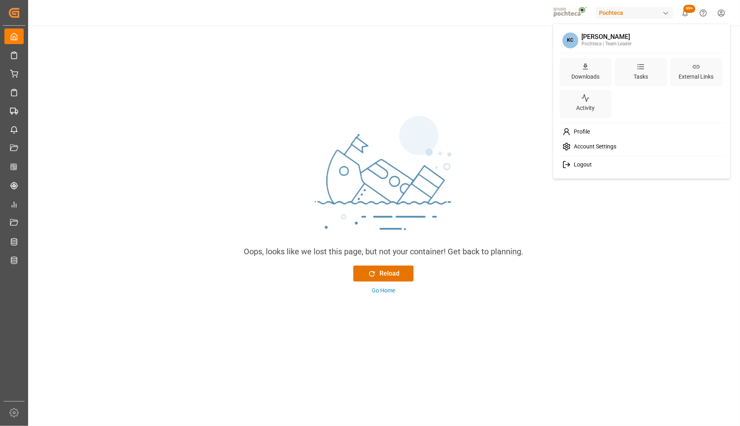
drag, startPoint x: 589, startPoint y: 163, endPoint x: 594, endPoint y: 163, distance: 5.2
click at [592, 163] on div "Logout" at bounding box center [641, 164] width 165 height 15
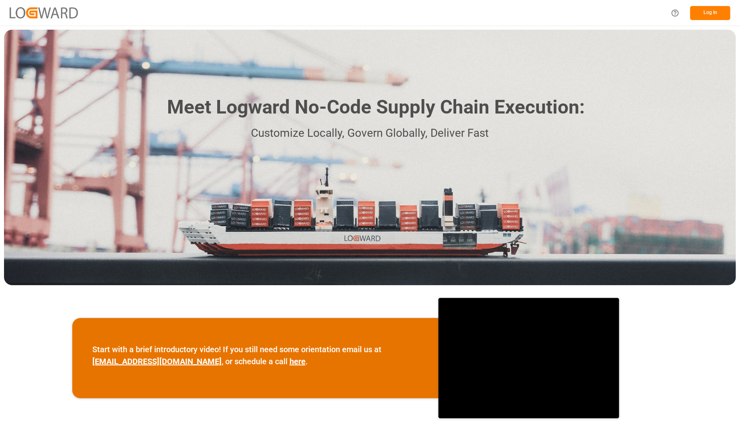
click at [711, 11] on button "Log In" at bounding box center [710, 13] width 40 height 14
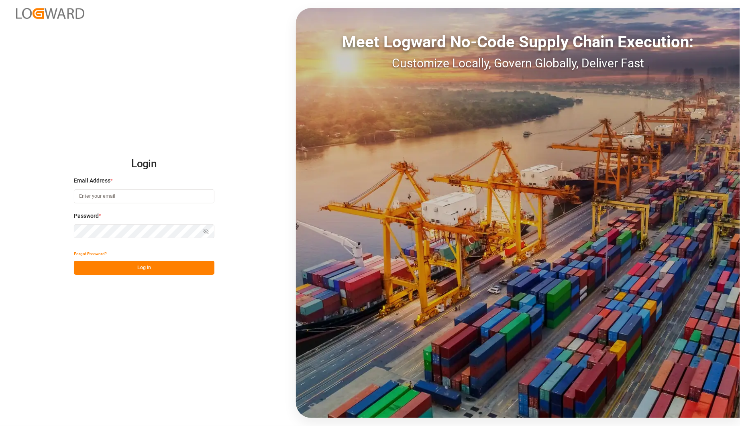
type input "[PERSON_NAME][EMAIL_ADDRESS][PERSON_NAME][DOMAIN_NAME]"
click at [154, 269] on button "Log In" at bounding box center [144, 268] width 140 height 14
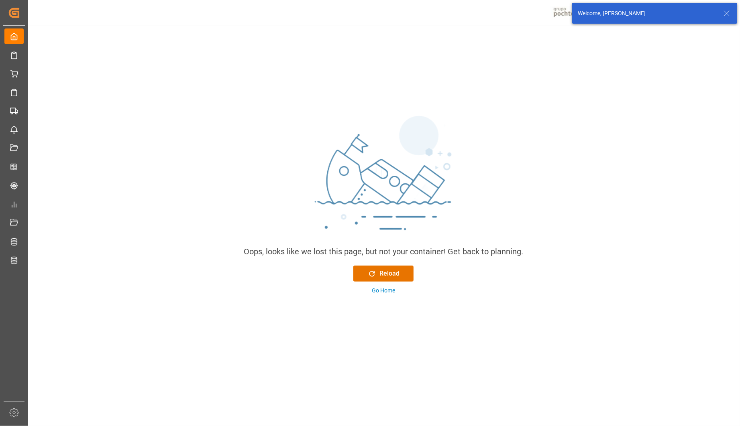
click at [725, 14] on icon at bounding box center [727, 13] width 10 height 10
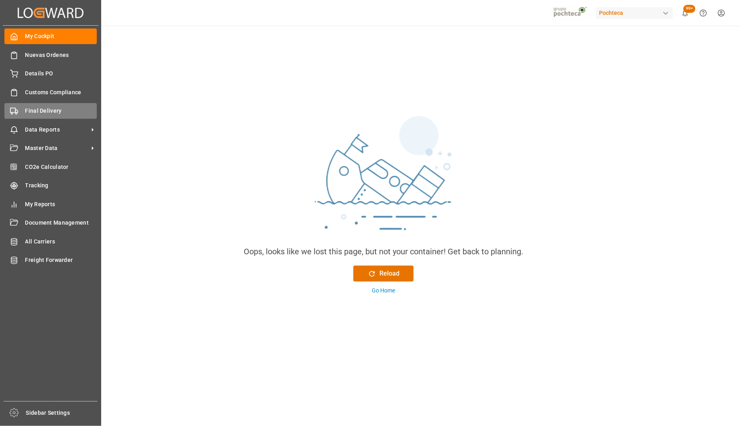
click at [58, 112] on span "Final Delivery" at bounding box center [61, 111] width 72 height 8
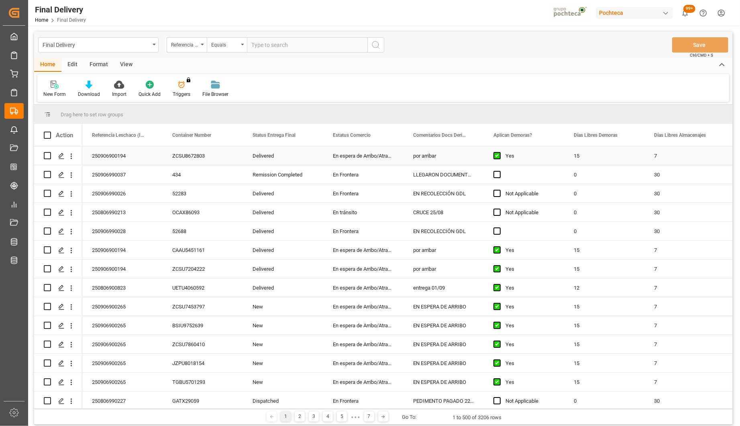
click at [342, 159] on div "En espera de Arribo/Atraque" at bounding box center [363, 156] width 80 height 18
click at [102, 46] on div "Final Delivery" at bounding box center [96, 44] width 107 height 10
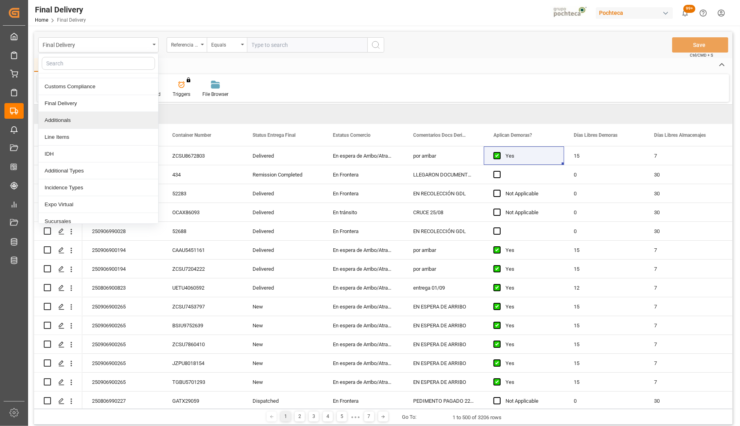
scroll to position [45, 0]
click at [94, 157] on div "Additional Types" at bounding box center [99, 155] width 120 height 17
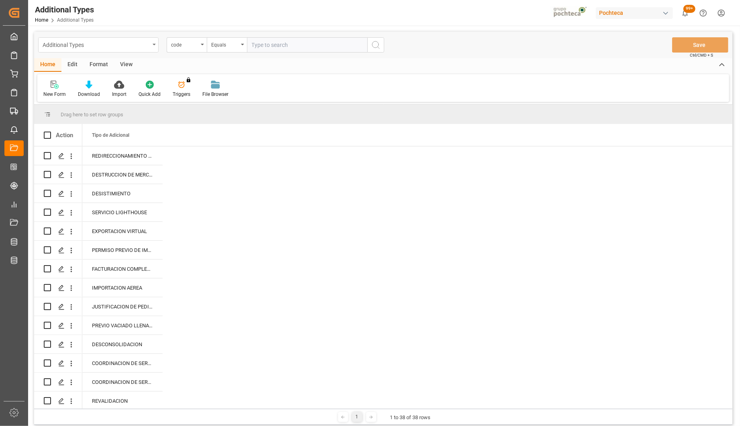
click at [83, 45] on div "Additional Types" at bounding box center [96, 44] width 107 height 10
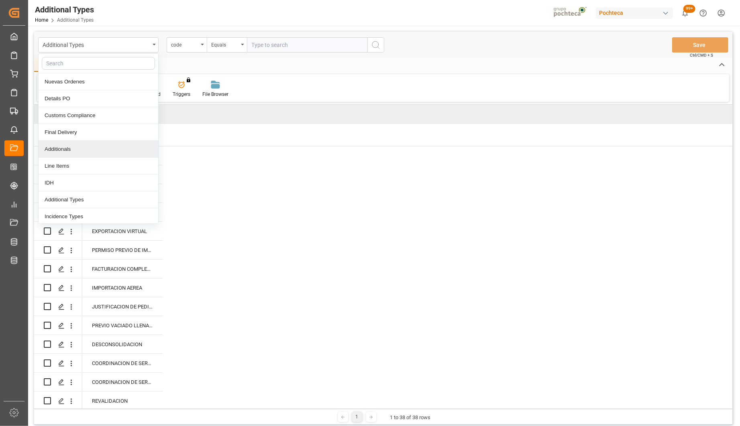
click at [86, 151] on div "Additionals" at bounding box center [99, 149] width 120 height 17
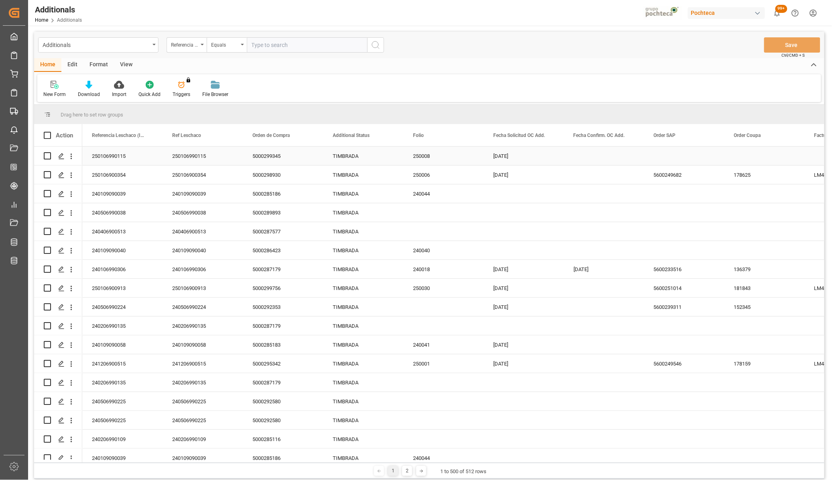
click at [351, 157] on div "TIMBRADA" at bounding box center [363, 156] width 61 height 18
click at [197, 178] on div "250106900354" at bounding box center [203, 174] width 80 height 18
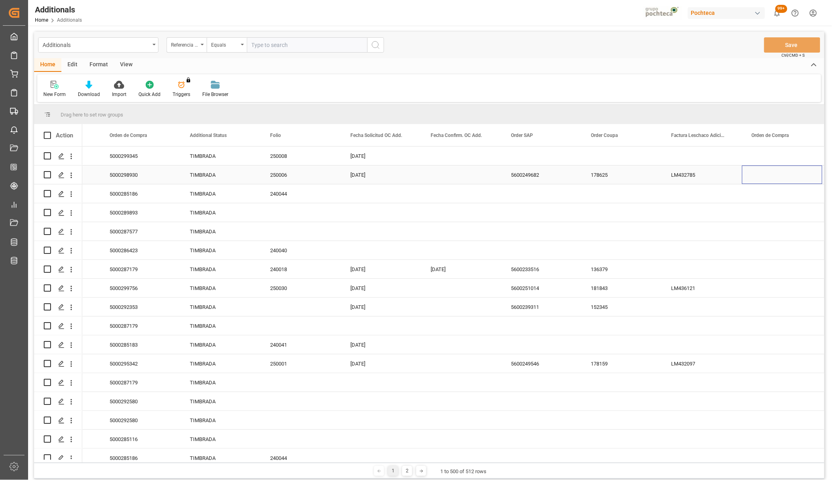
scroll to position [0, 143]
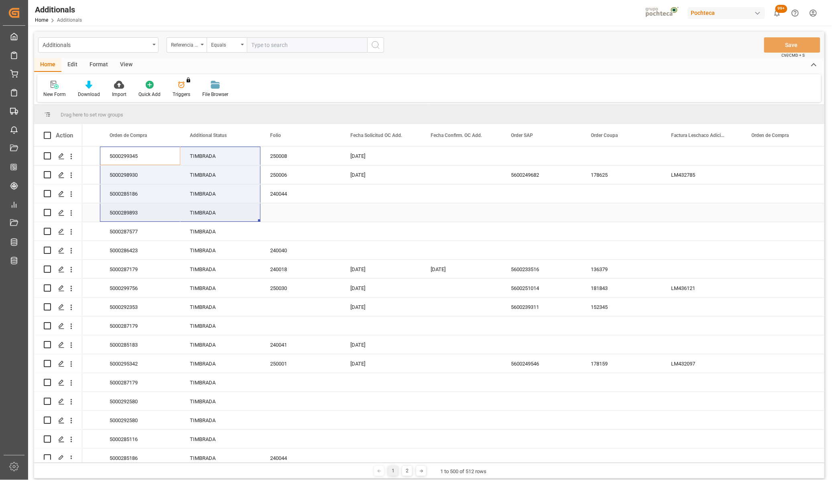
drag, startPoint x: 129, startPoint y: 155, endPoint x: 210, endPoint y: 215, distance: 100.9
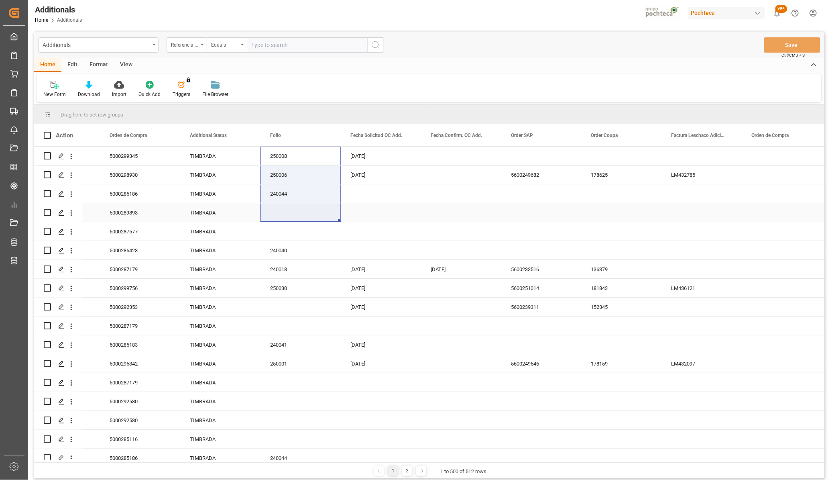
drag, startPoint x: 293, startPoint y: 189, endPoint x: 295, endPoint y: 214, distance: 24.1
click at [203, 161] on div "TIMBRADA" at bounding box center [220, 156] width 61 height 18
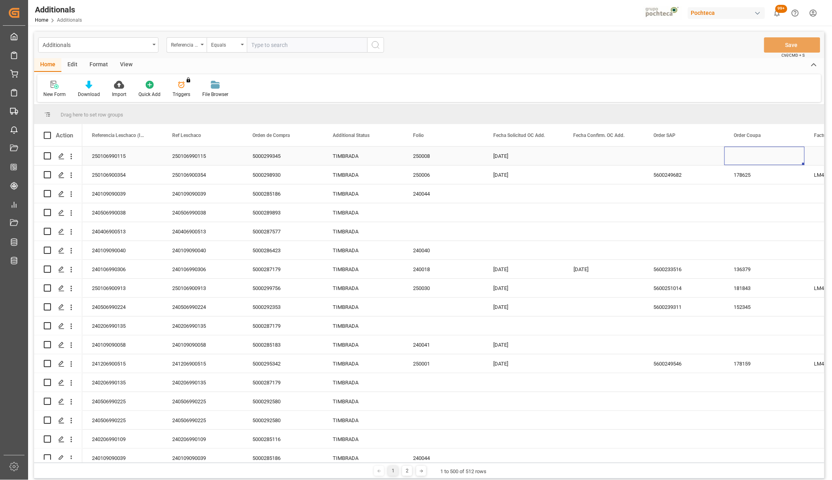
scroll to position [0, 63]
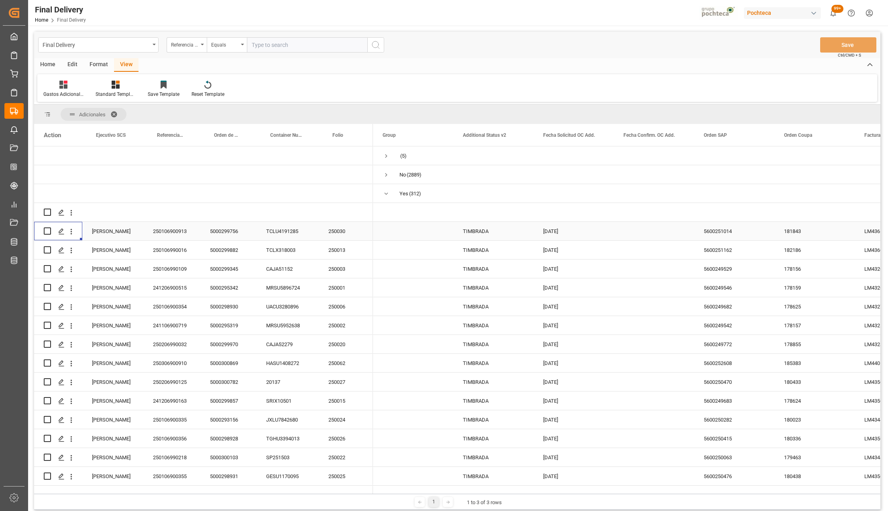
click at [797, 14] on div "Pochteca" at bounding box center [782, 13] width 77 height 12
click at [820, 14] on html "Created by potrace 1.15, written by [PERSON_NAME] [DATE]-[DATE] Created by potr…" at bounding box center [444, 255] width 888 height 511
click at [813, 12] on div "button" at bounding box center [814, 13] width 8 height 8
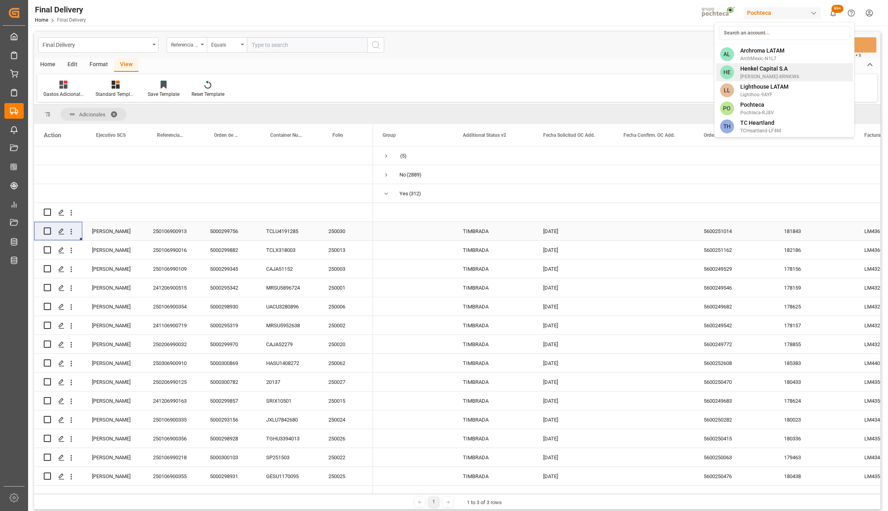
click at [768, 70] on span "Henkel Capital S.A" at bounding box center [769, 69] width 59 height 8
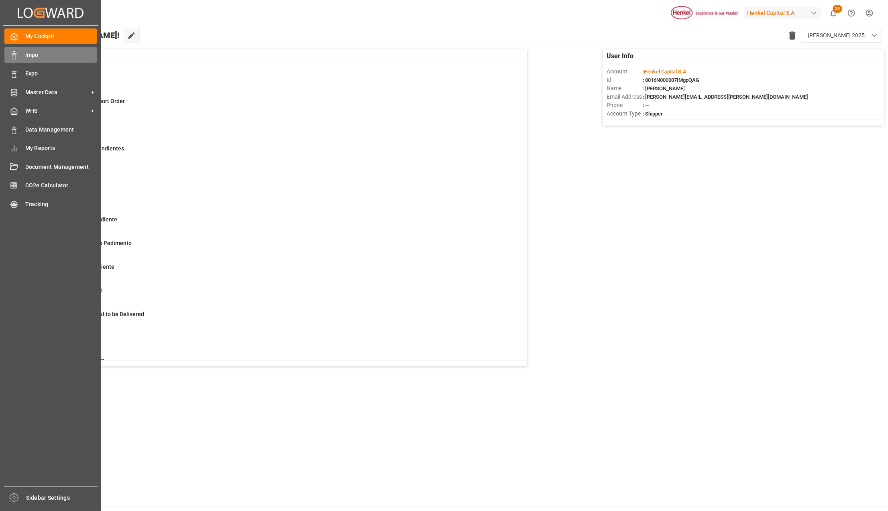
click at [33, 60] on div "Impo Impo" at bounding box center [50, 55] width 92 height 16
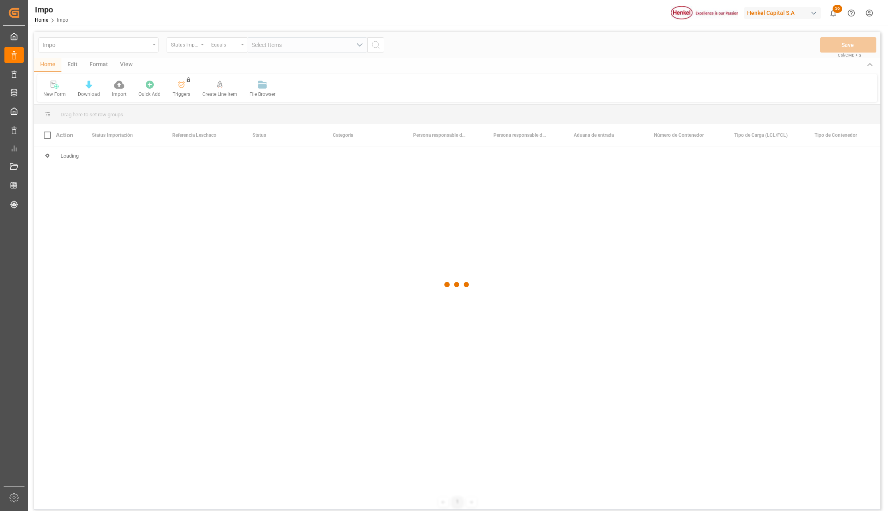
click at [287, 358] on div at bounding box center [457, 285] width 846 height 507
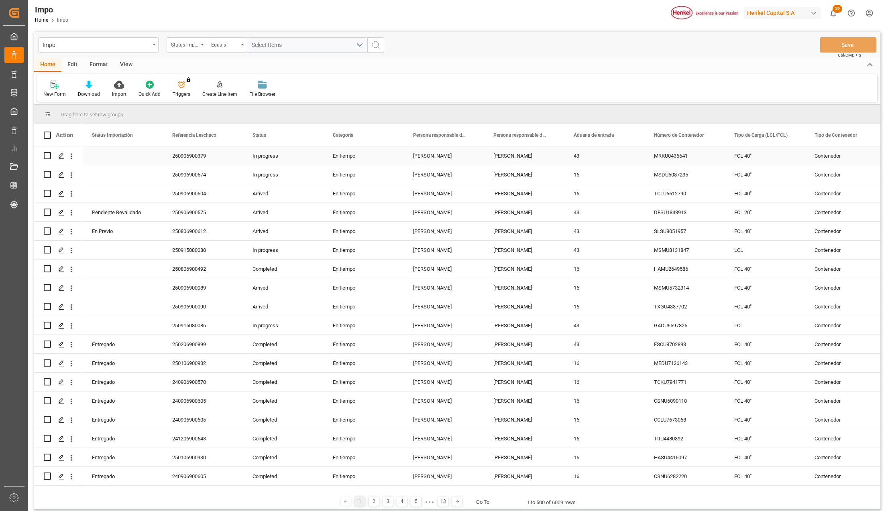
click at [209, 155] on div "250906900379" at bounding box center [203, 156] width 80 height 18
click at [70, 160] on icon "open menu" at bounding box center [71, 156] width 8 height 8
click at [509, 209] on div "[PERSON_NAME]" at bounding box center [524, 212] width 80 height 18
click at [195, 214] on div "250906900575" at bounding box center [203, 212] width 80 height 18
click at [67, 211] on icon "open menu" at bounding box center [71, 213] width 8 height 8
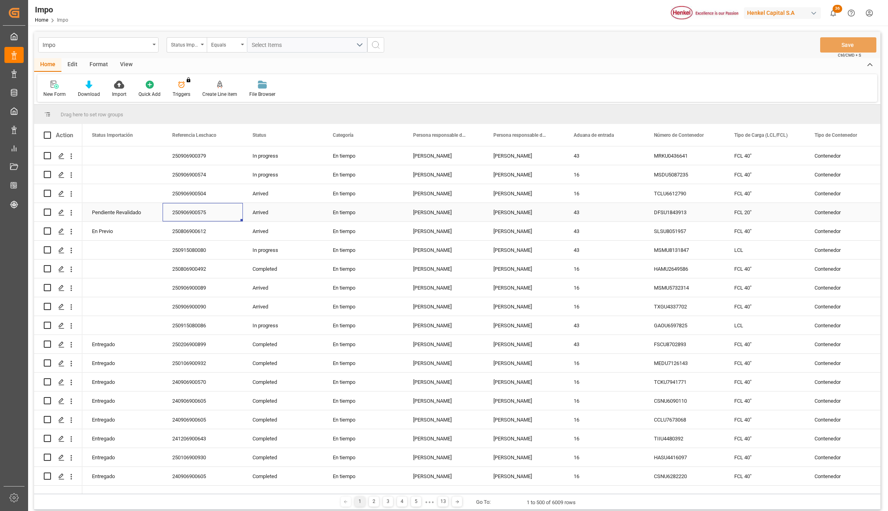
click at [70, 212] on icon "open menu" at bounding box center [71, 213] width 8 height 8
click at [71, 214] on icon "open menu" at bounding box center [71, 213] width 8 height 8
click at [101, 227] on span "Open in new tab" at bounding box center [124, 230] width 73 height 8
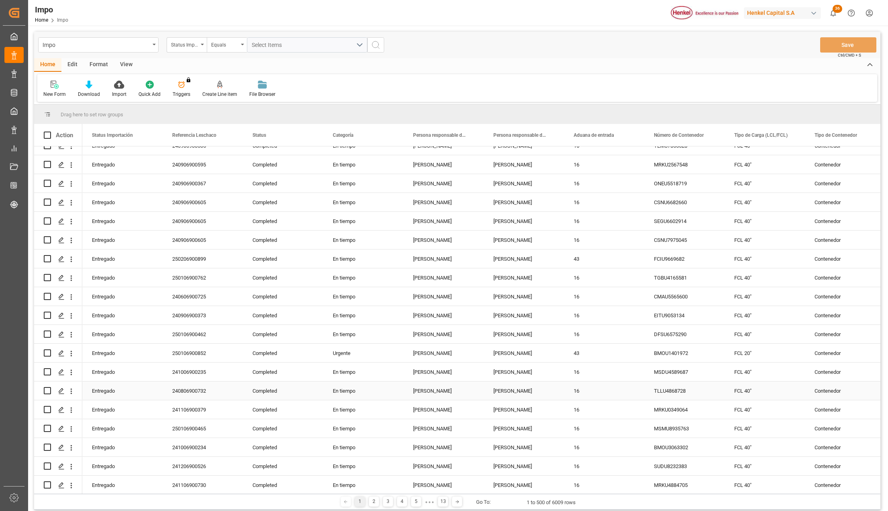
scroll to position [535, 0]
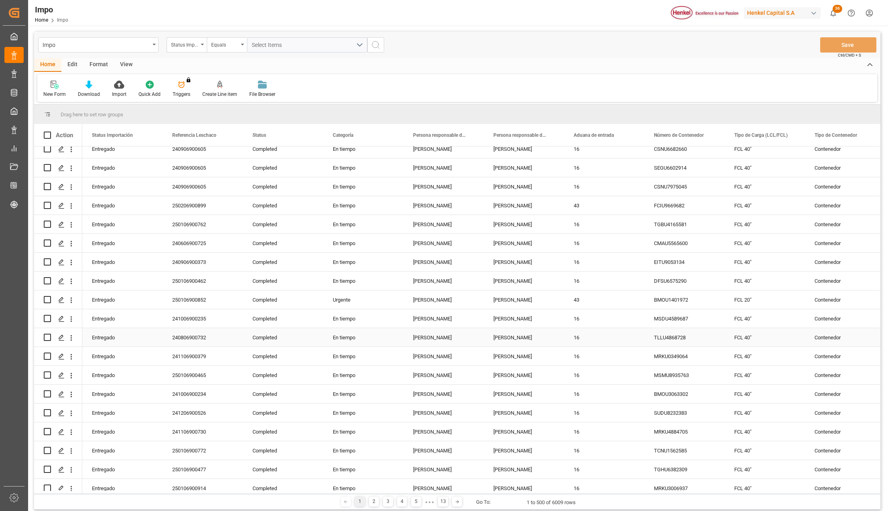
click at [185, 317] on div "241006900235" at bounding box center [203, 318] width 80 height 18
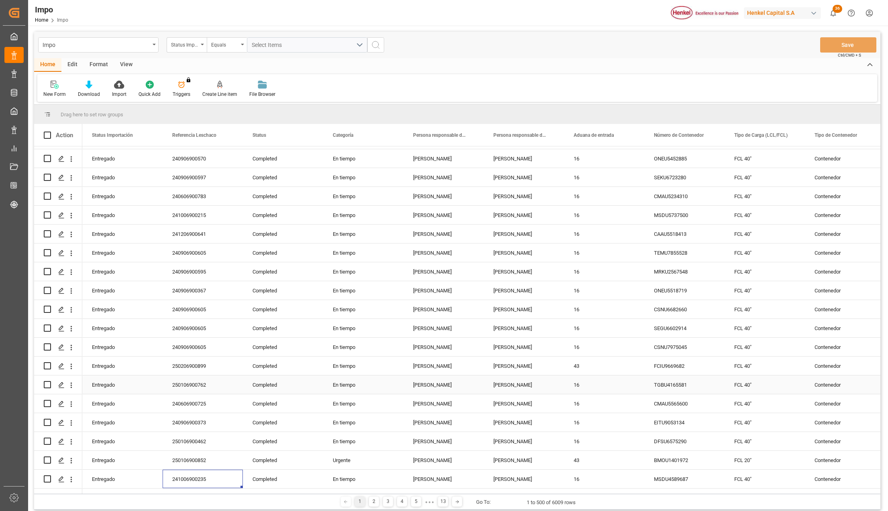
click at [195, 385] on div "250106900762" at bounding box center [203, 385] width 80 height 18
click at [197, 384] on div "250106900762" at bounding box center [203, 385] width 80 height 18
click at [665, 385] on div "TGBU4165581" at bounding box center [684, 385] width 80 height 18
click at [127, 63] on div "View" at bounding box center [126, 65] width 24 height 14
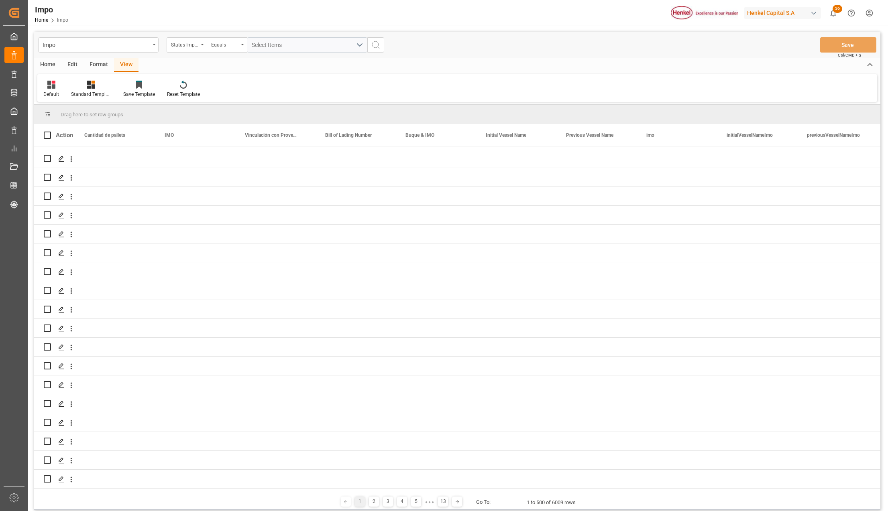
click at [82, 100] on div "Default Standard Templates Save Template Reset Template" at bounding box center [457, 88] width 840 height 28
click at [90, 92] on div "Standard Templates" at bounding box center [91, 94] width 40 height 7
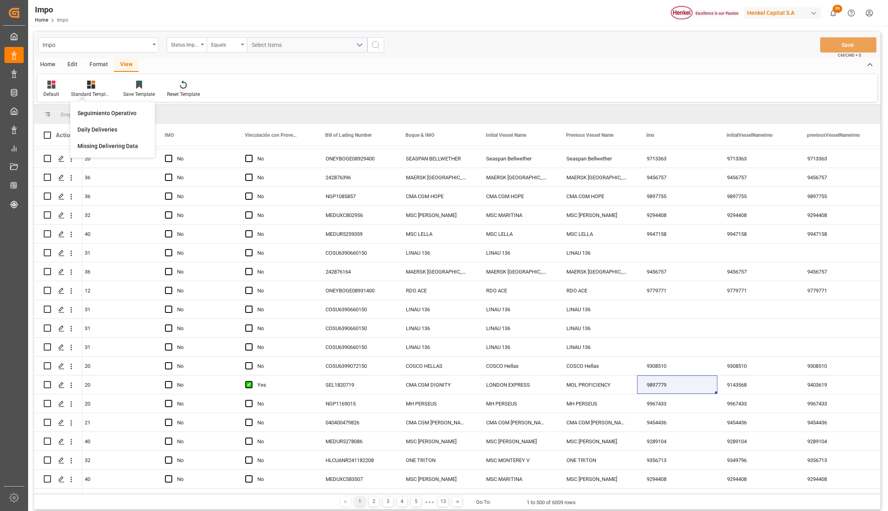
click at [95, 113] on div "Seguimiento Operativo" at bounding box center [112, 113] width 70 height 8
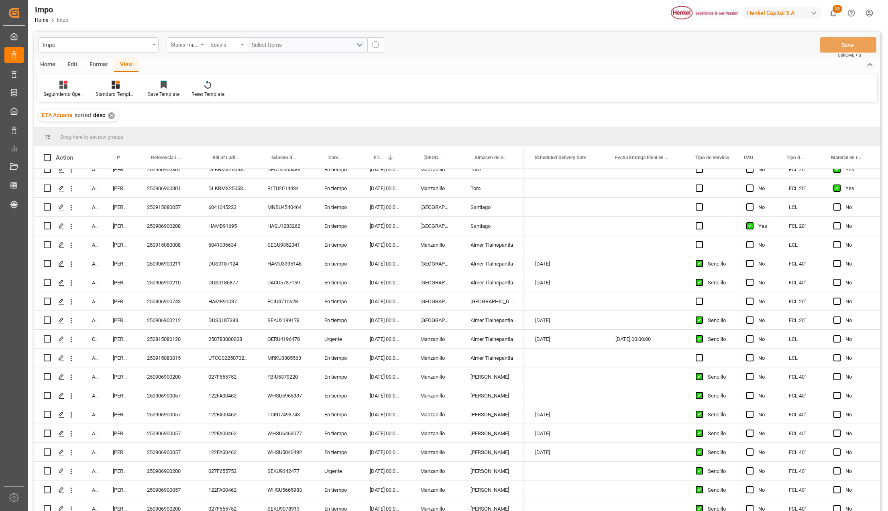
scroll to position [1656, 0]
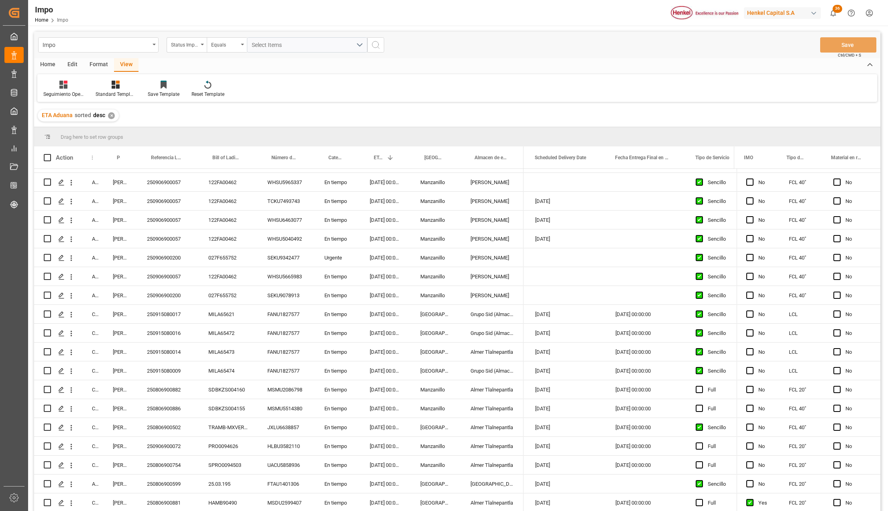
drag, startPoint x: 103, startPoint y: 151, endPoint x: 152, endPoint y: 362, distance: 216.0
click at [105, 150] on div at bounding box center [103, 158] width 3 height 22
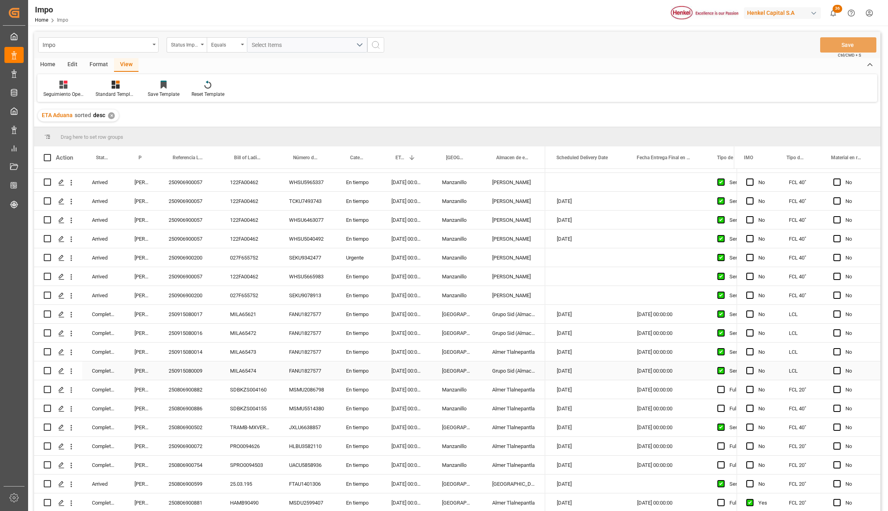
click at [189, 356] on div "250915080014" at bounding box center [189, 352] width 61 height 18
click at [645, 350] on div "[DATE] 00:00:00" at bounding box center [667, 352] width 80 height 18
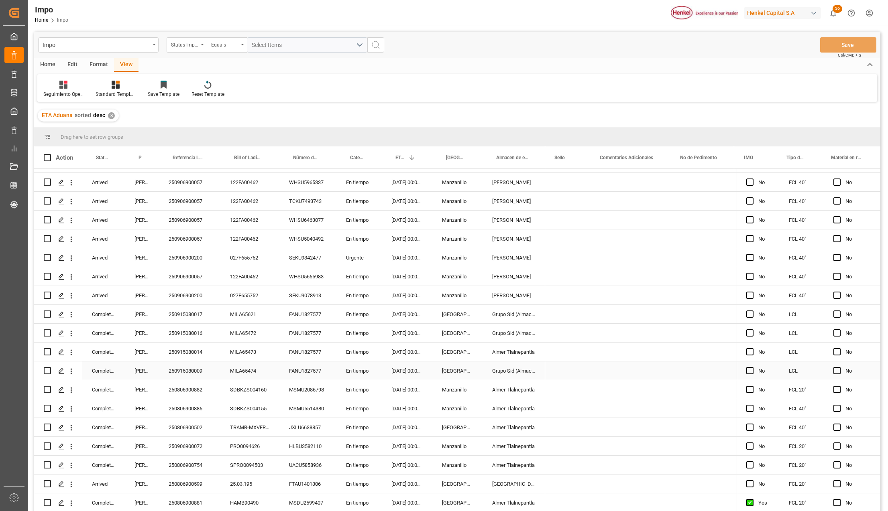
scroll to position [0, 1810]
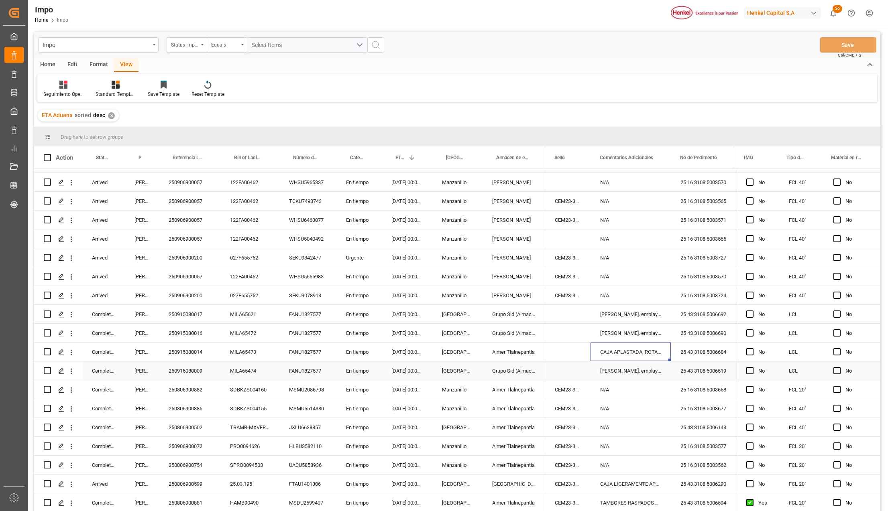
click at [710, 356] on div "25 43 3108 5006684" at bounding box center [711, 352] width 80 height 18
click at [699, 353] on div "25 43 3108 5006684" at bounding box center [711, 352] width 80 height 18
click at [702, 355] on div "25 43 3108 5006684" at bounding box center [711, 352] width 80 height 18
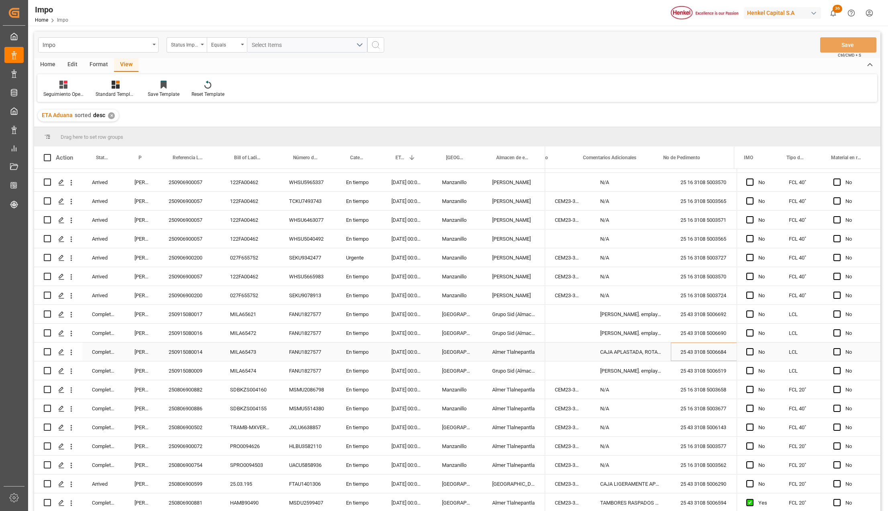
click at [702, 357] on div "25 43 3108 5006684" at bounding box center [711, 352] width 80 height 18
click at [702, 352] on div "25 43 3108 5006684" at bounding box center [711, 352] width 80 height 18
click at [702, 354] on div "25 43 3108 5006684" at bounding box center [711, 352] width 80 height 18
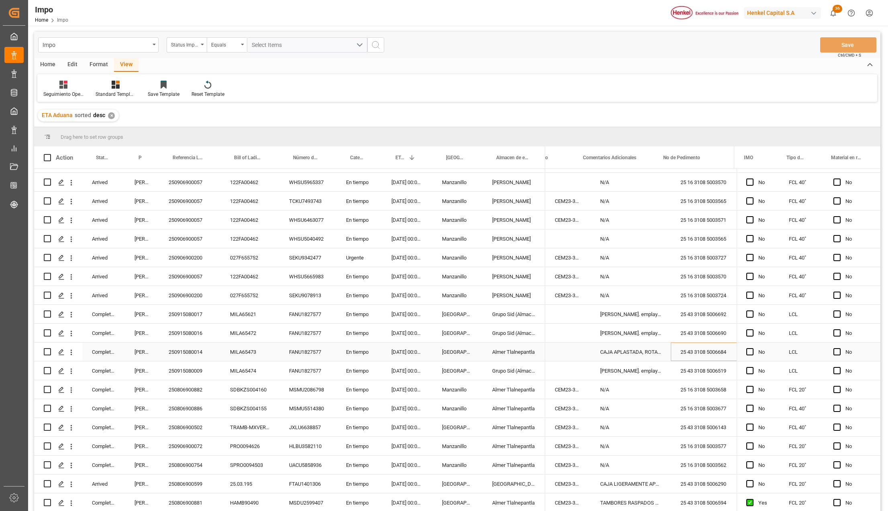
click at [702, 354] on div "25 43 3108 5006684" at bounding box center [711, 352] width 80 height 18
click at [704, 354] on div "25 43 3108 5006684" at bounding box center [711, 352] width 80 height 18
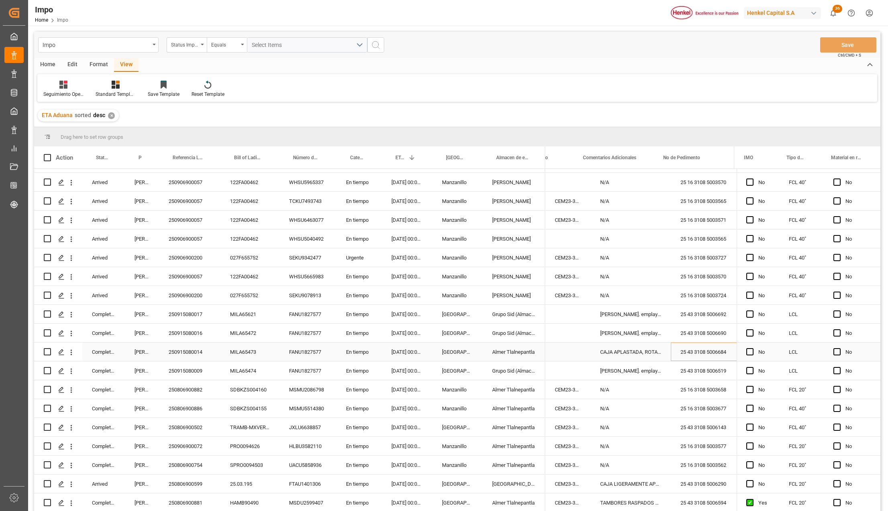
click at [704, 354] on div "25 43 3108 5006684" at bounding box center [711, 352] width 80 height 18
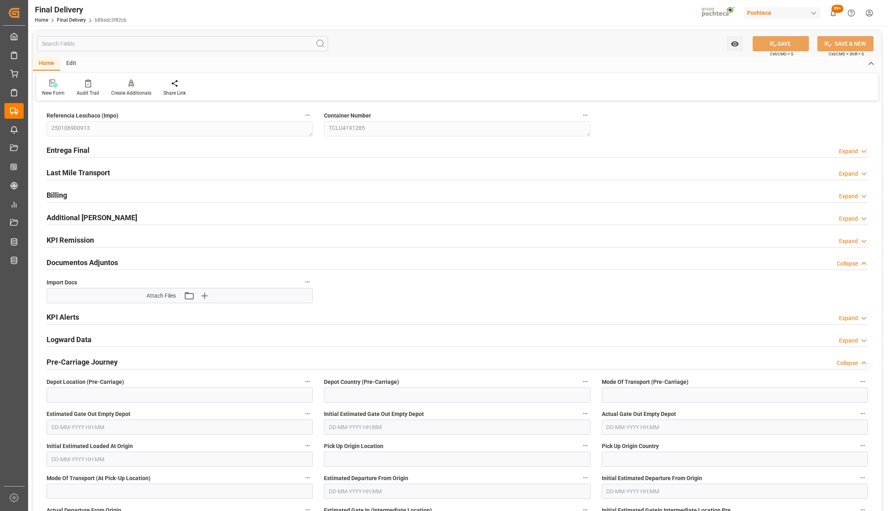
type input "6"
type input "1"
type input "213"
type input "1"
type input "[DATE]"
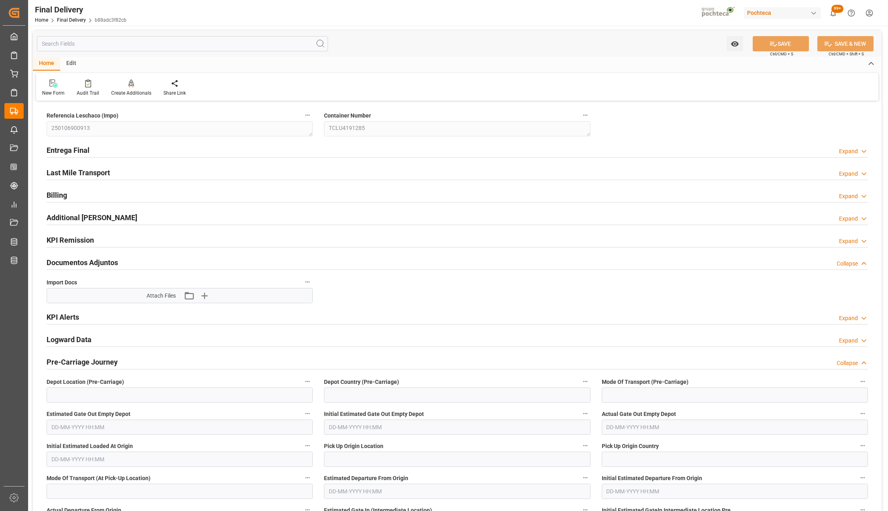
click at [436, 310] on div "KPI Alerts Expand" at bounding box center [457, 316] width 821 height 15
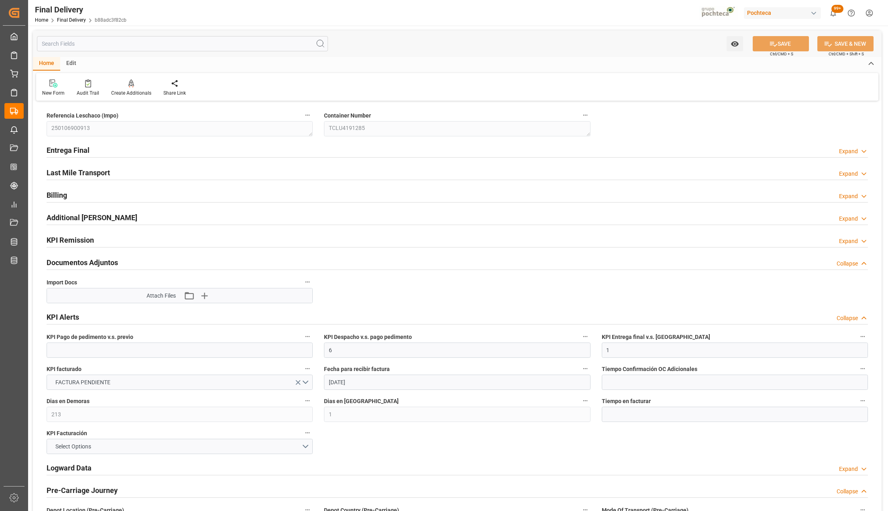
click at [91, 209] on div "Additional [PERSON_NAME] Expand" at bounding box center [457, 218] width 833 height 22
click at [94, 214] on h2 "Additional [PERSON_NAME]" at bounding box center [92, 217] width 91 height 11
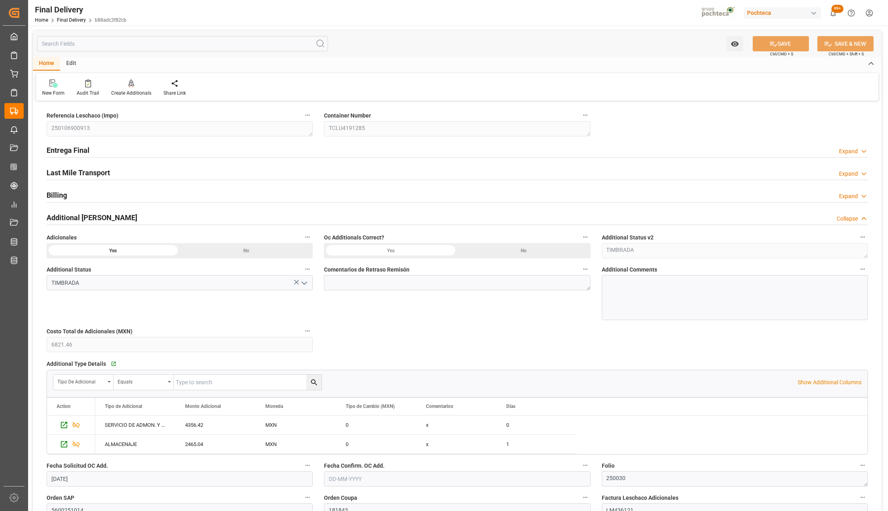
click at [59, 193] on h2 "Billing" at bounding box center [57, 195] width 20 height 11
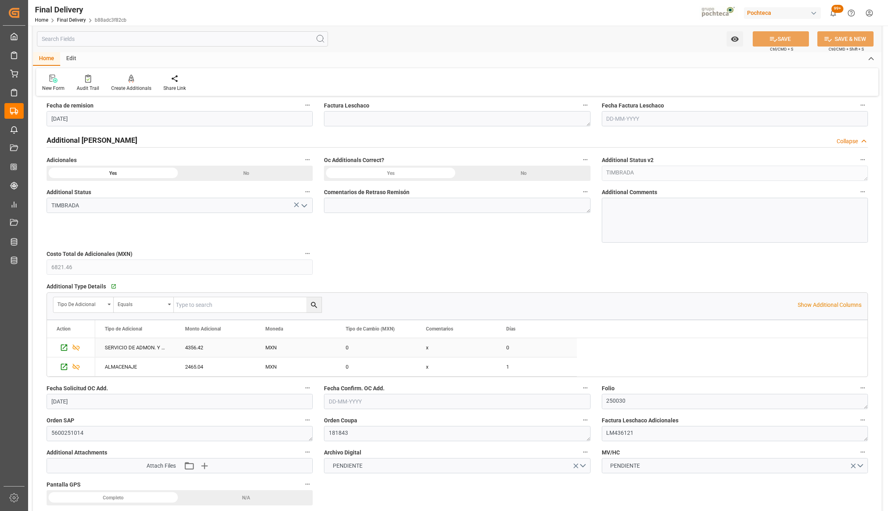
scroll to position [161, 0]
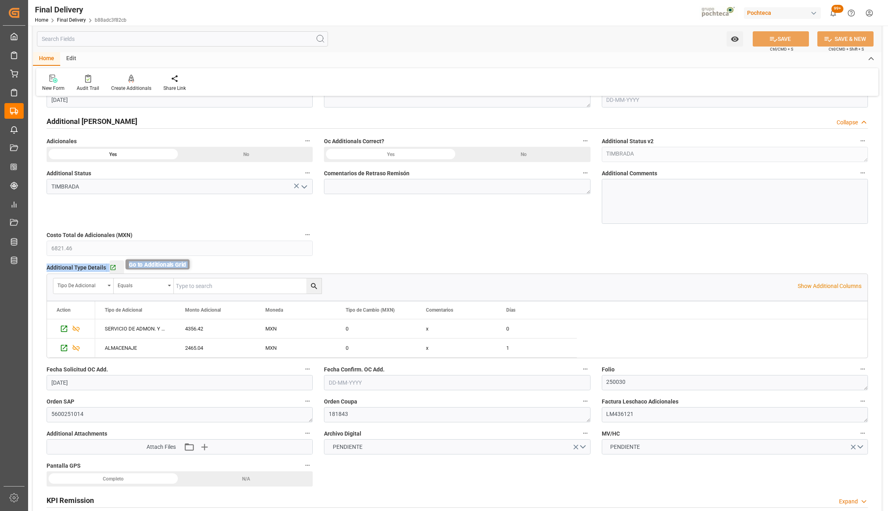
drag, startPoint x: 124, startPoint y: 271, endPoint x: 113, endPoint y: 270, distance: 10.5
click at [113, 270] on div "Additional Type Details   Go to Additionals Grid Tipo de Adicional Equals Show …" at bounding box center [457, 310] width 833 height 102
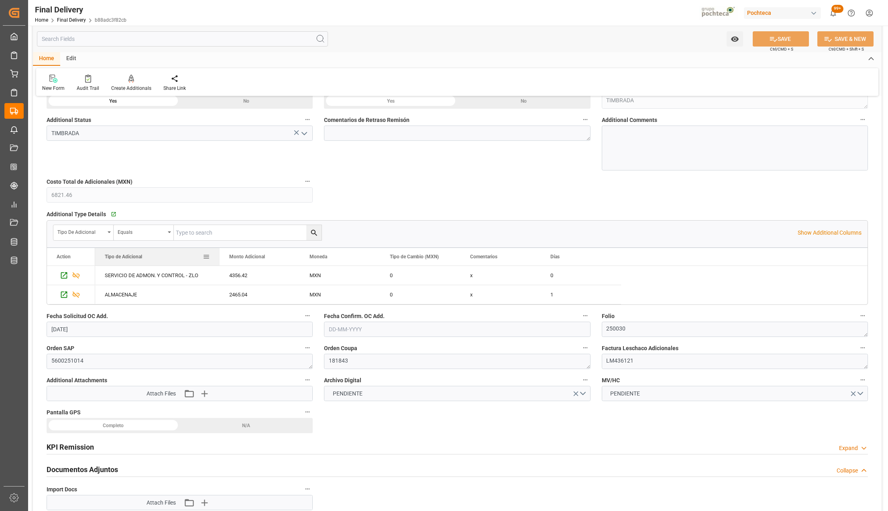
click at [219, 256] on div at bounding box center [219, 257] width 3 height 18
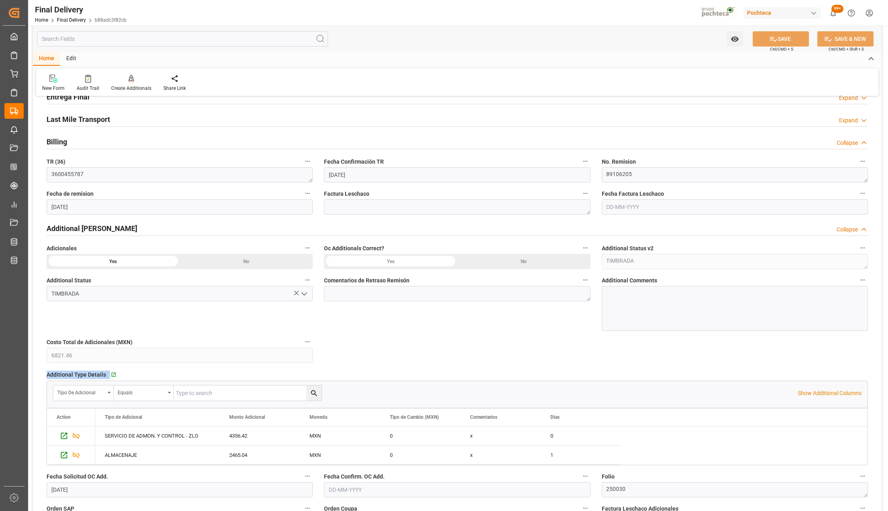
scroll to position [0, 0]
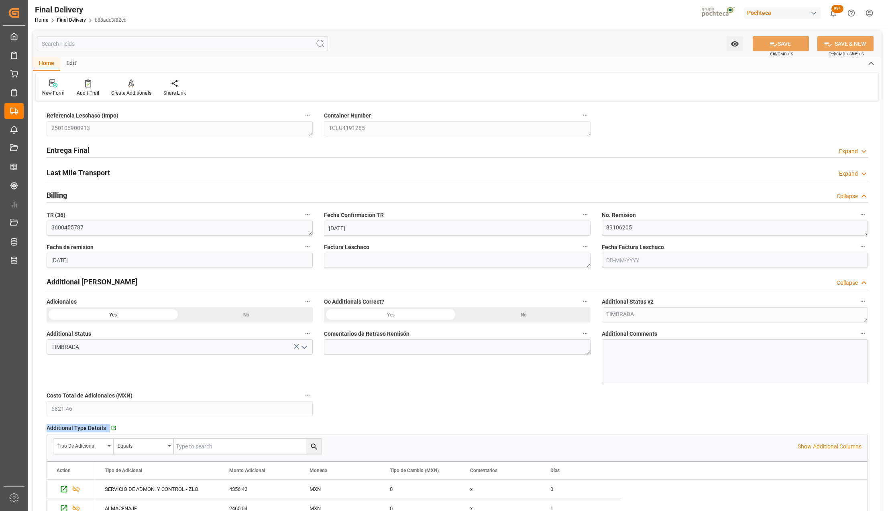
click at [812, 13] on div "button" at bounding box center [814, 13] width 8 height 8
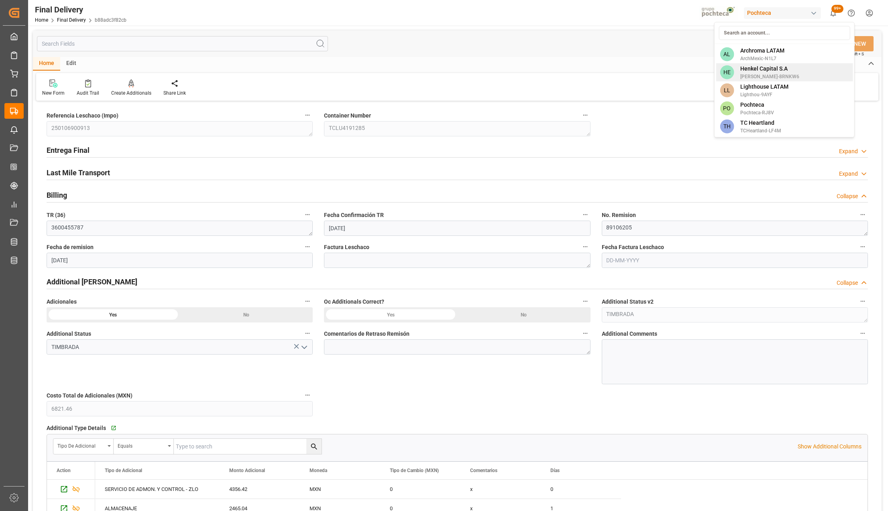
click at [765, 68] on span "Henkel Capital S.A" at bounding box center [769, 69] width 59 height 8
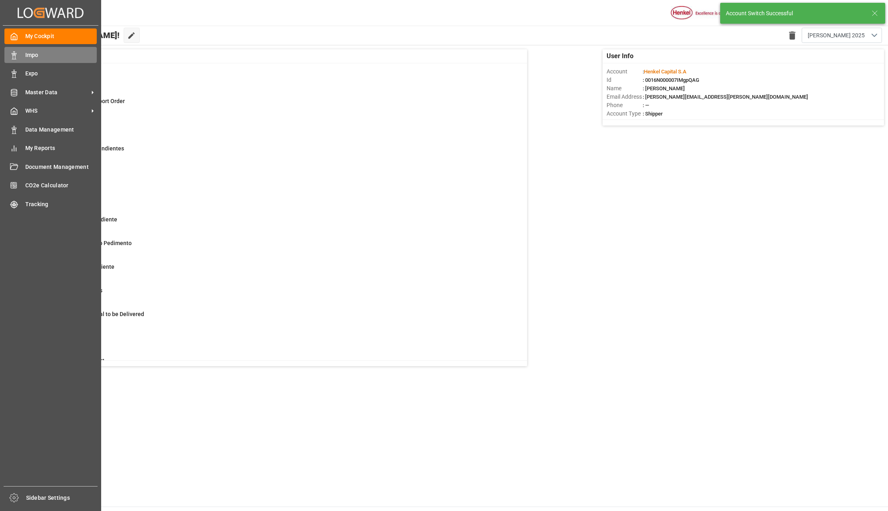
click at [28, 53] on span "Impo" at bounding box center [61, 55] width 72 height 8
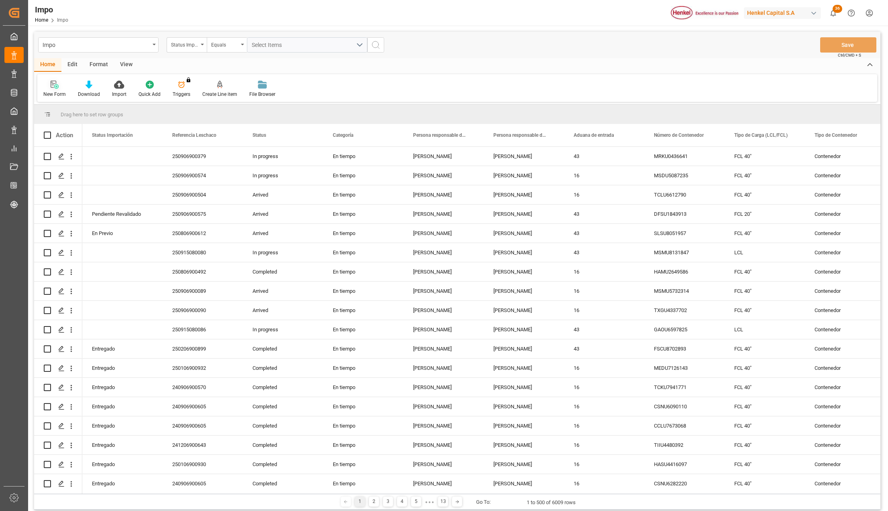
click at [48, 81] on div at bounding box center [54, 84] width 22 height 8
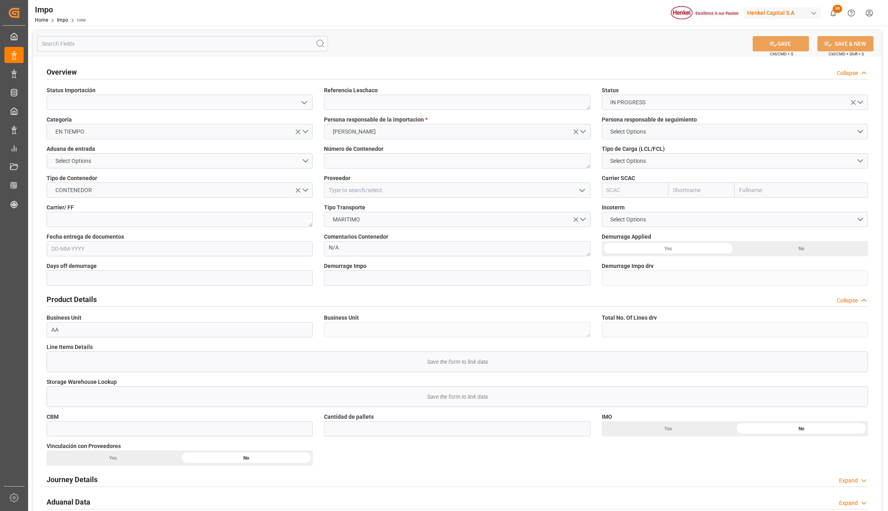
scroll to position [356, 0]
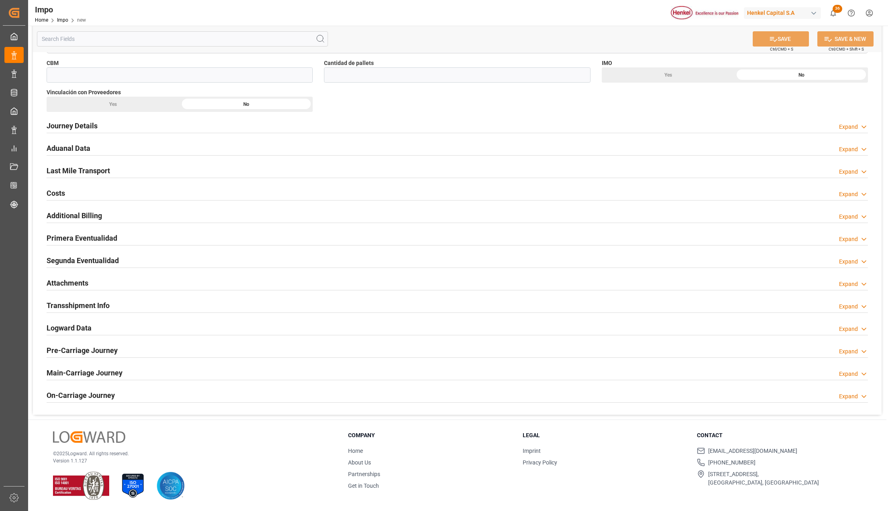
click at [74, 240] on h2 "Primera Eventualidad" at bounding box center [82, 238] width 71 height 11
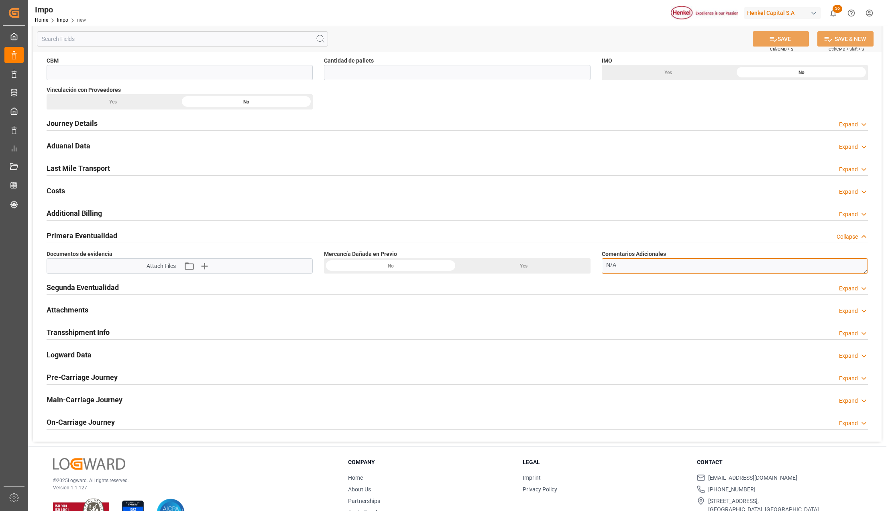
drag, startPoint x: 618, startPoint y: 267, endPoint x: 620, endPoint y: 291, distance: 24.1
click at [602, 265] on textarea "N/A" at bounding box center [735, 266] width 266 height 15
click at [87, 287] on h2 "Segunda Eventualidad" at bounding box center [83, 287] width 72 height 11
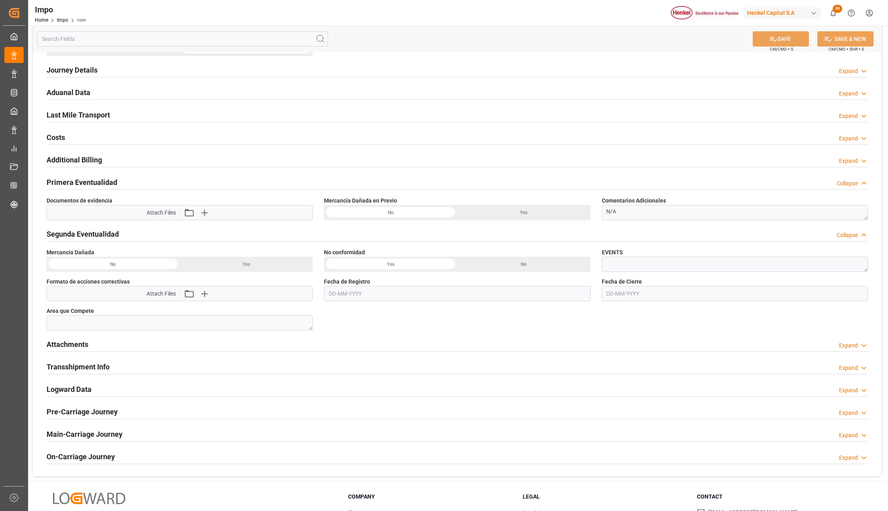
scroll to position [463, 0]
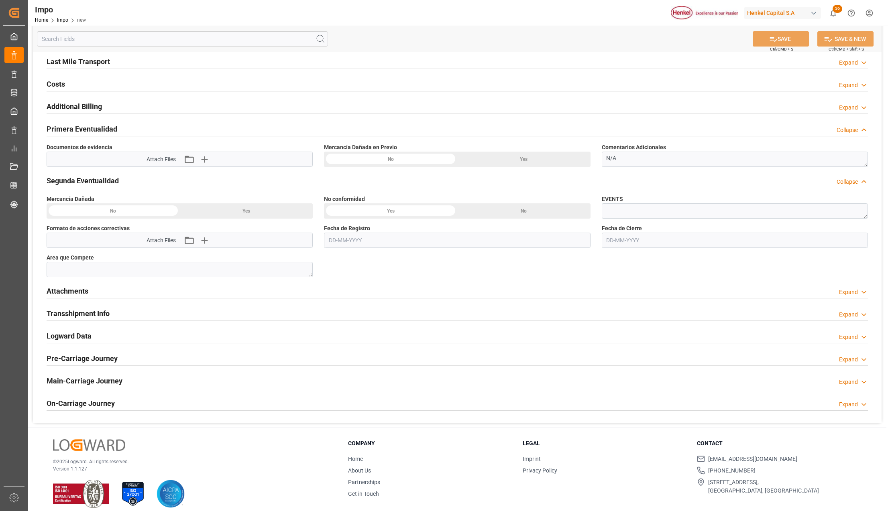
click at [72, 290] on h2 "Attachments" at bounding box center [68, 291] width 42 height 11
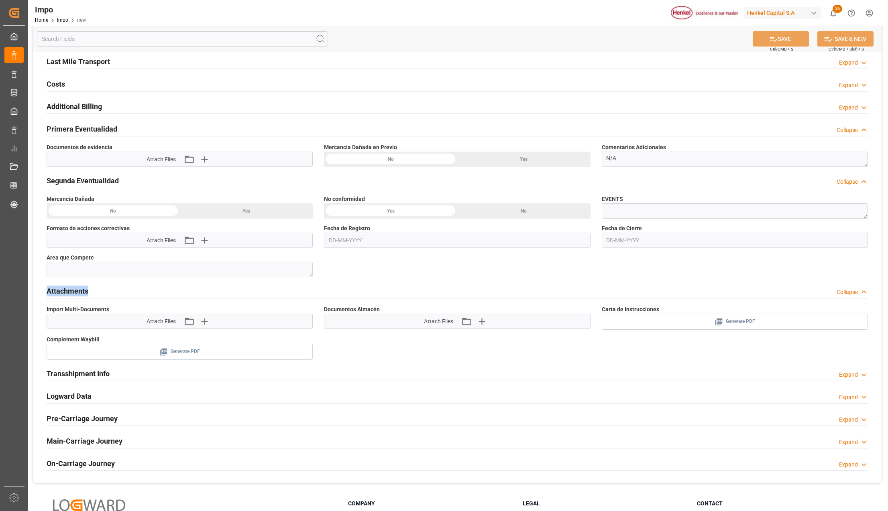
drag, startPoint x: 104, startPoint y: 293, endPoint x: 45, endPoint y: 288, distance: 58.8
click at [45, 288] on div "Attachments Collapse" at bounding box center [457, 291] width 833 height 22
drag, startPoint x: 116, startPoint y: 309, endPoint x: 42, endPoint y: 312, distance: 73.5
click at [42, 312] on div "Import Multi-Documents Attach Files Attach existing file Upload new file" at bounding box center [179, 318] width 277 height 30
drag, startPoint x: 124, startPoint y: 185, endPoint x: 43, endPoint y: 182, distance: 80.7
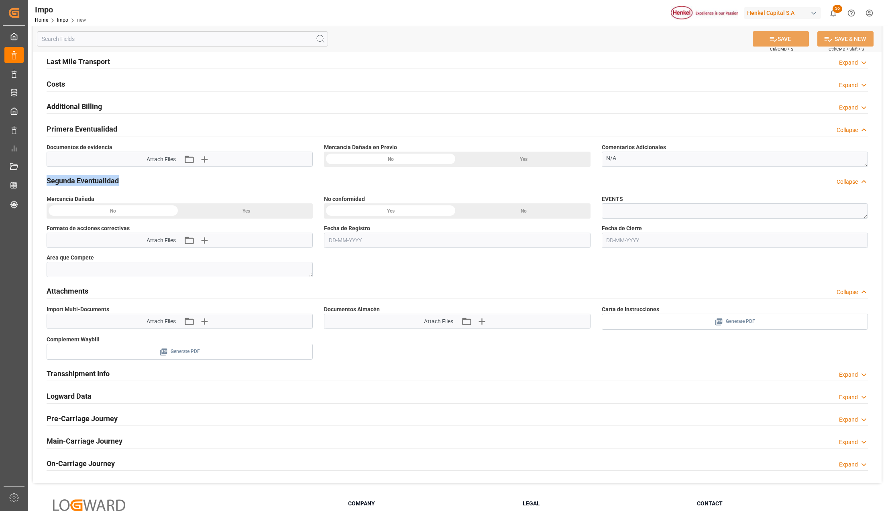
click at [43, 182] on div "Segunda Eventualidad Collapse" at bounding box center [457, 181] width 833 height 22
click at [125, 180] on div "Segunda Eventualidad Collapse" at bounding box center [457, 180] width 821 height 15
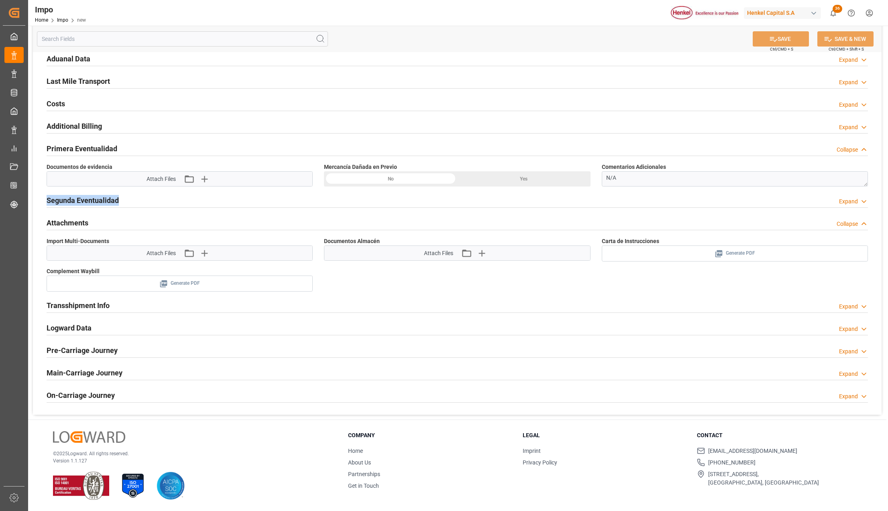
scroll to position [446, 0]
click at [124, 198] on div "Segunda Eventualidad Expand" at bounding box center [457, 199] width 821 height 15
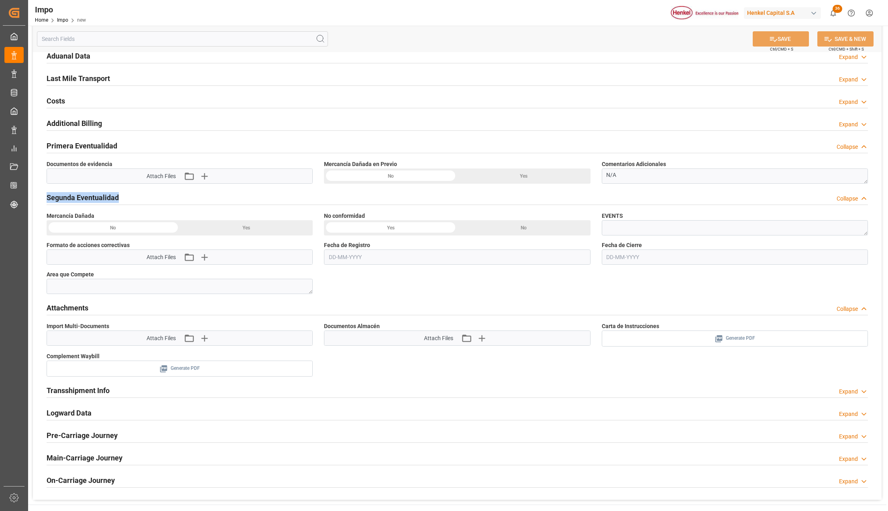
scroll to position [463, 0]
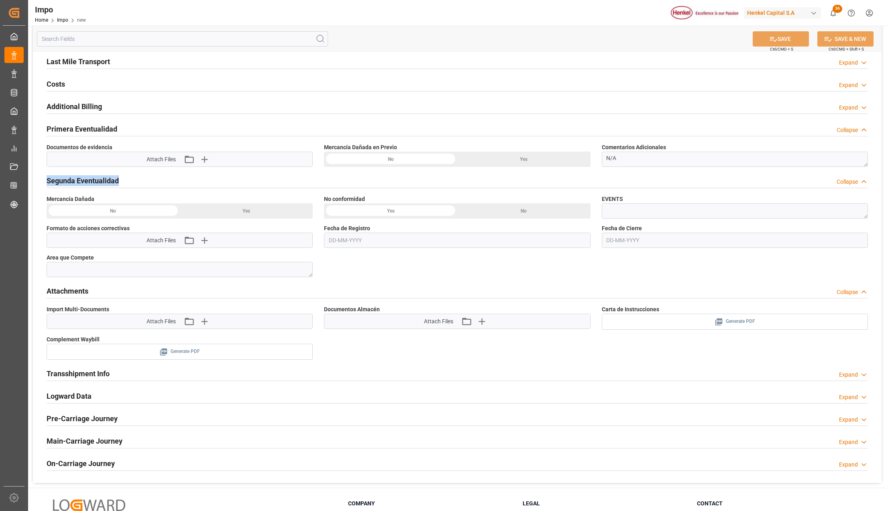
drag, startPoint x: 109, startPoint y: 182, endPoint x: 34, endPoint y: 177, distance: 75.2
click at [34, 177] on div "Overview Collapse Status Importación Referencia Leschaco Status IN PROGRESS Cat…" at bounding box center [457, 39] width 849 height 890
drag, startPoint x: 90, startPoint y: 201, endPoint x: 34, endPoint y: 198, distance: 56.3
click at [34, 198] on div "Overview Collapse Status Importación Referencia Leschaco Status IN PROGRESS Cat…" at bounding box center [457, 39] width 849 height 890
click at [383, 270] on div "Overview Collapse Status Importación Referencia Leschaco Status IN PROGRESS Cat…" at bounding box center [457, 39] width 849 height 890
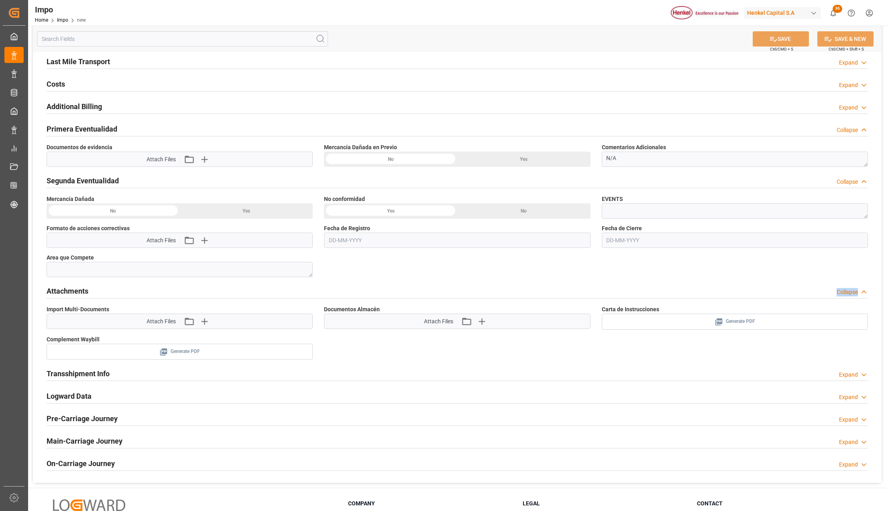
drag, startPoint x: 91, startPoint y: 291, endPoint x: 36, endPoint y: 301, distance: 55.4
click at [36, 301] on div "Overview Collapse Status Importación Referencia Leschaco Status IN PROGRESS Cat…" at bounding box center [457, 39] width 849 height 890
drag, startPoint x: 380, startPoint y: 311, endPoint x: 319, endPoint y: 307, distance: 61.1
click at [319, 307] on div "Documentos Almacén Attach Files Attach existing file Upload new file" at bounding box center [456, 318] width 277 height 30
drag, startPoint x: 319, startPoint y: 307, endPoint x: 392, endPoint y: 310, distance: 73.1
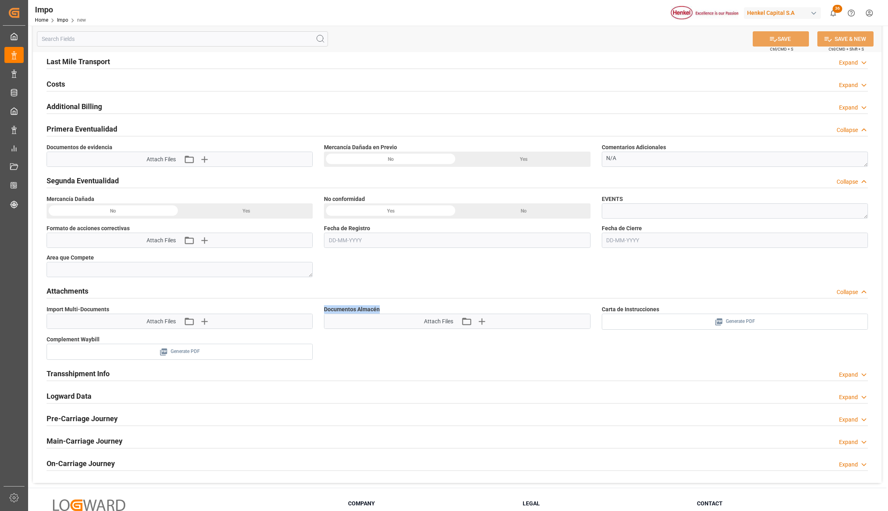
click at [392, 310] on label "Documentos Almacén" at bounding box center [457, 309] width 266 height 8
drag, startPoint x: 381, startPoint y: 310, endPoint x: 322, endPoint y: 307, distance: 59.5
click at [322, 307] on div "Documentos Almacén Attach Files Attach existing file Upload new file" at bounding box center [456, 318] width 277 height 30
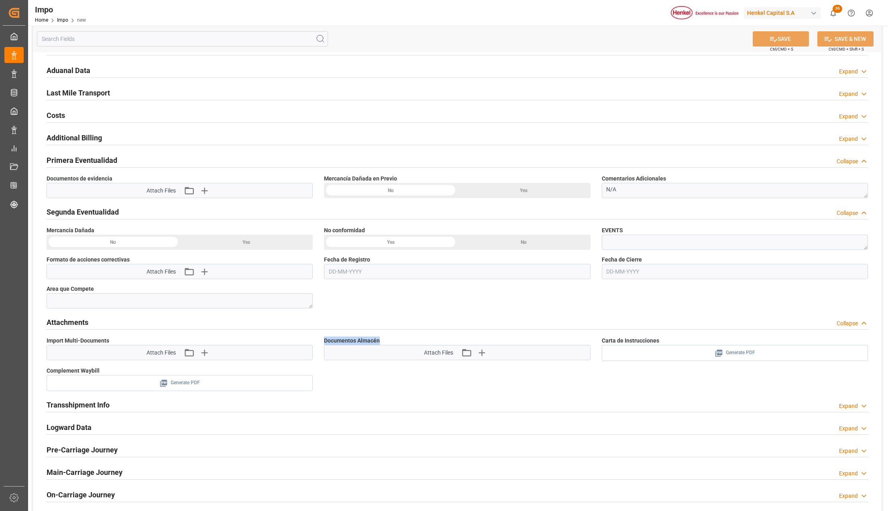
scroll to position [428, 0]
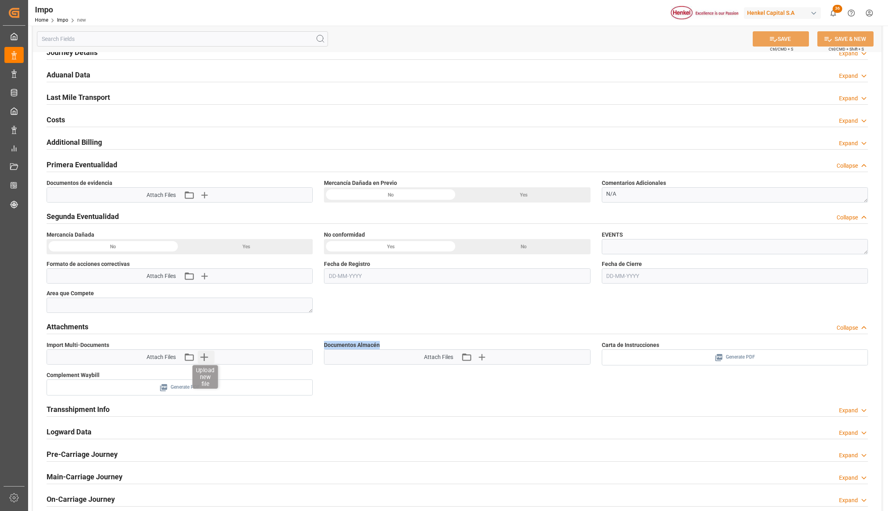
click at [205, 362] on icon "button" at bounding box center [204, 357] width 13 height 13
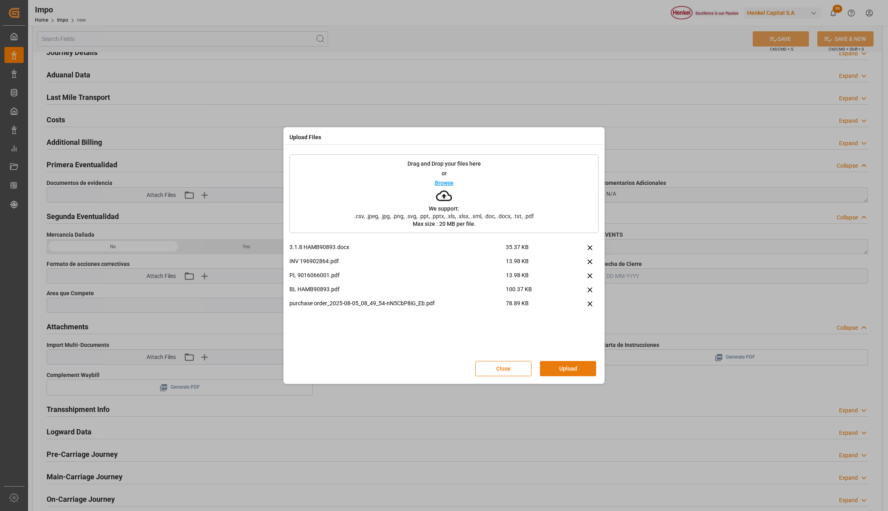
click at [583, 370] on button "Upload" at bounding box center [568, 368] width 56 height 15
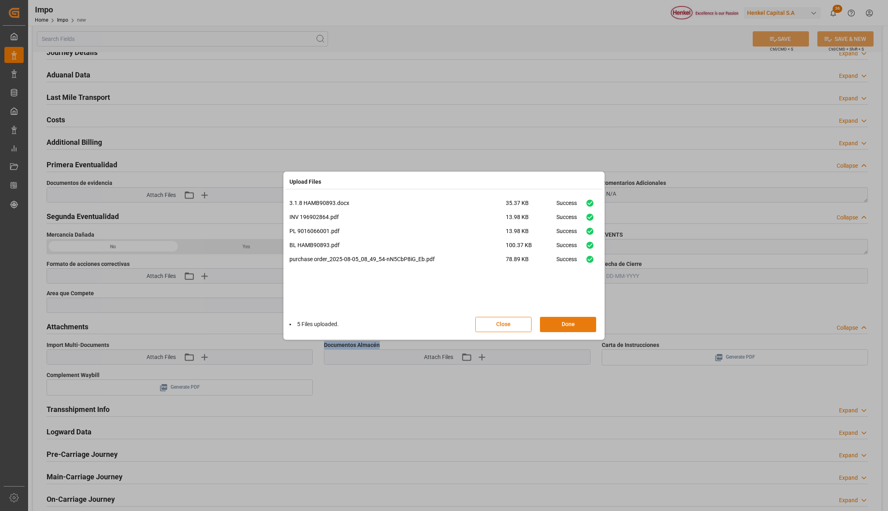
click at [577, 325] on button "Done" at bounding box center [568, 324] width 56 height 15
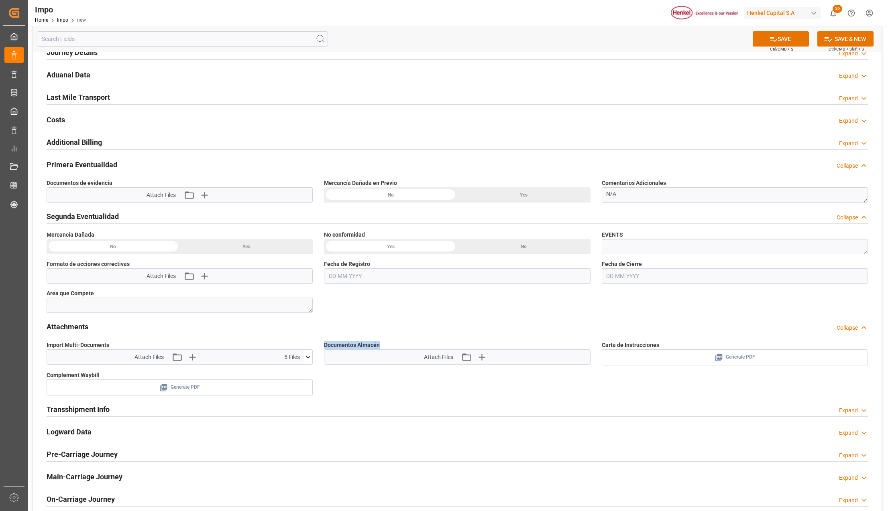
click at [309, 362] on icon at bounding box center [308, 357] width 8 height 8
click at [190, 275] on icon "button" at bounding box center [188, 276] width 11 height 9
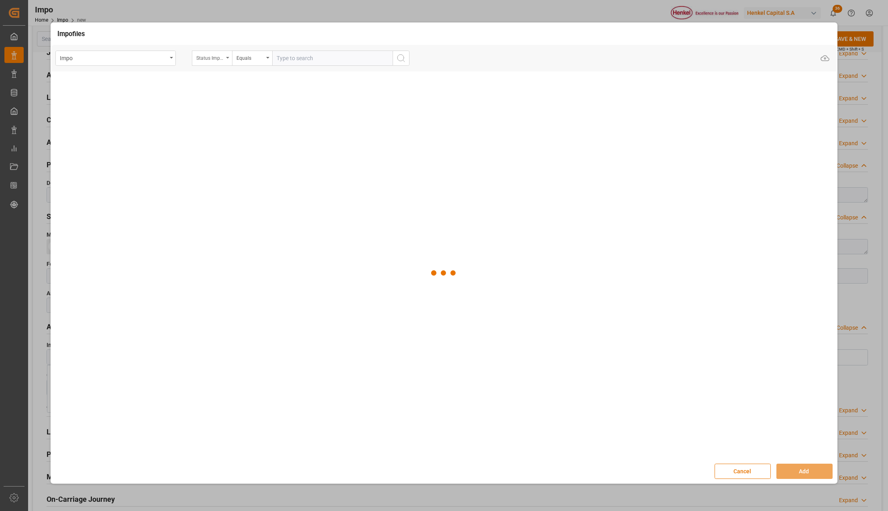
click at [230, 57] on div "Status Importación" at bounding box center [212, 58] width 40 height 15
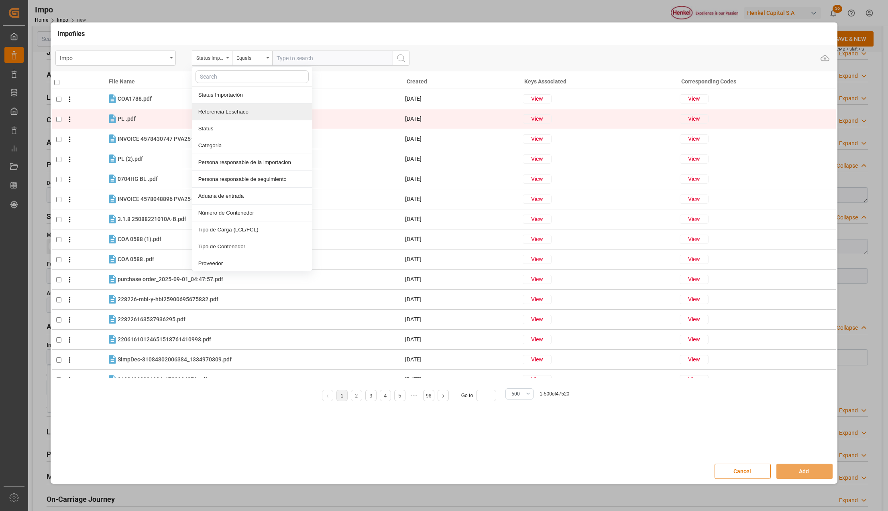
click at [216, 109] on div "Referencia Leschaco" at bounding box center [252, 112] width 120 height 17
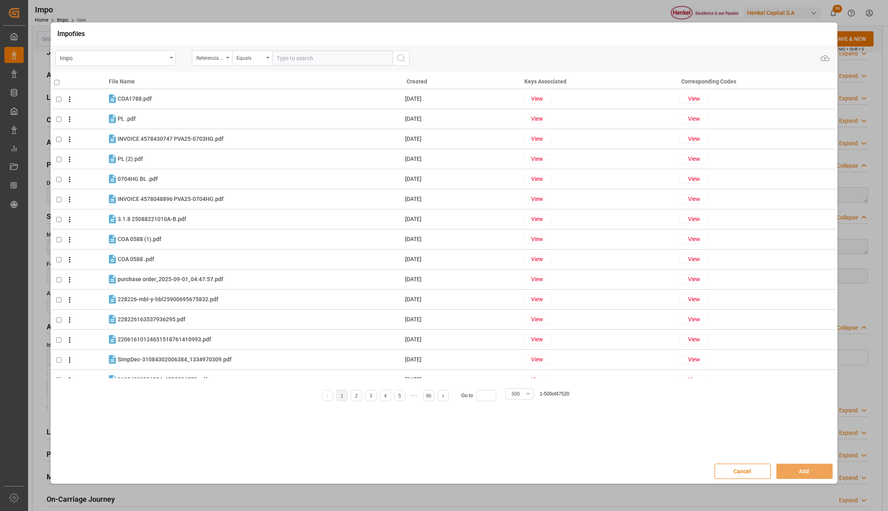
click at [273, 63] on input "text" at bounding box center [332, 58] width 120 height 15
paste input "https://app.logward.com/tower/impo/985aba43eea2"
type input "https://app.logward.com/tower/impo/985aba43eea2"
click at [743, 473] on button "Cancel" at bounding box center [743, 471] width 56 height 15
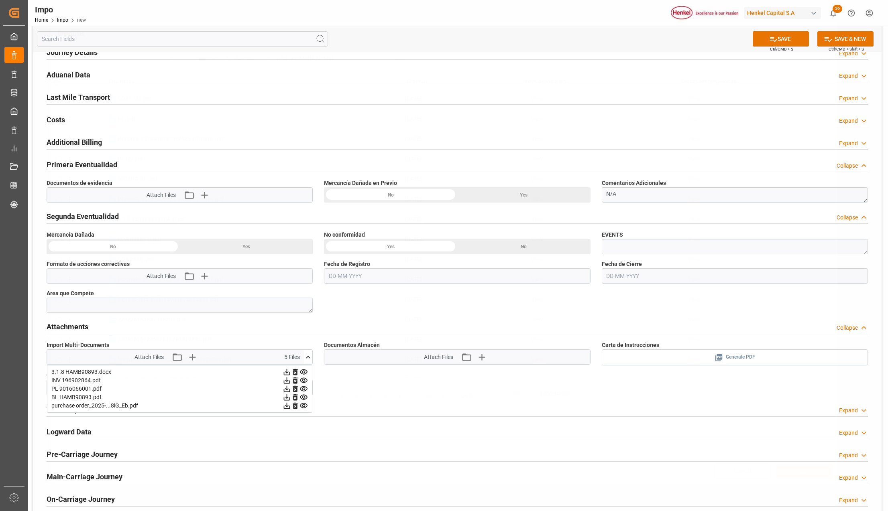
scroll to position [0, 0]
click at [291, 376] on icon at bounding box center [287, 372] width 8 height 8
click at [290, 375] on icon at bounding box center [287, 372] width 6 height 6
click at [397, 386] on div "Overview Collapse Status Importación Referencia Leschaco Status IN PROGRESS Cat…" at bounding box center [457, 74] width 849 height 890
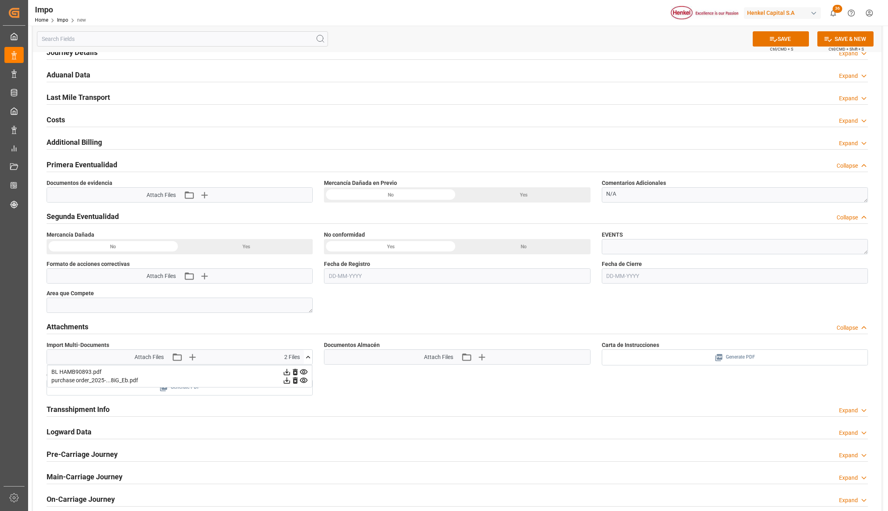
click at [290, 376] on icon at bounding box center [287, 372] width 6 height 6
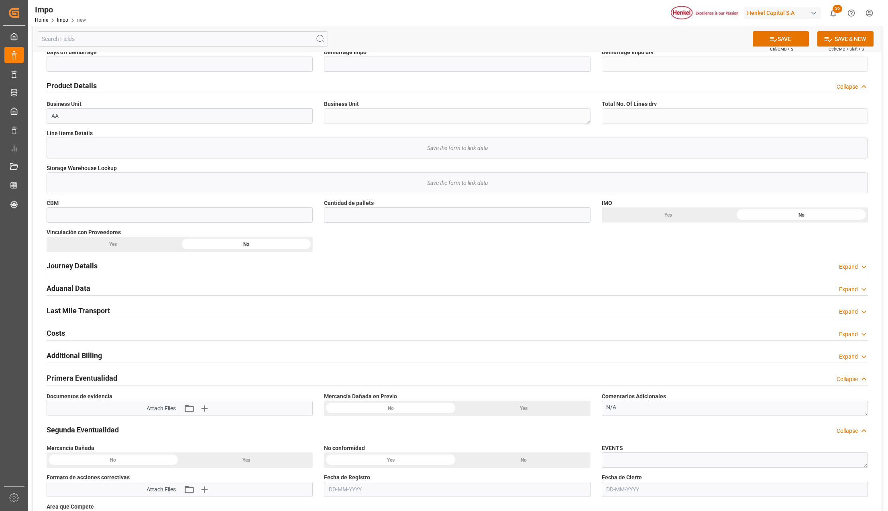
scroll to position [214, 0]
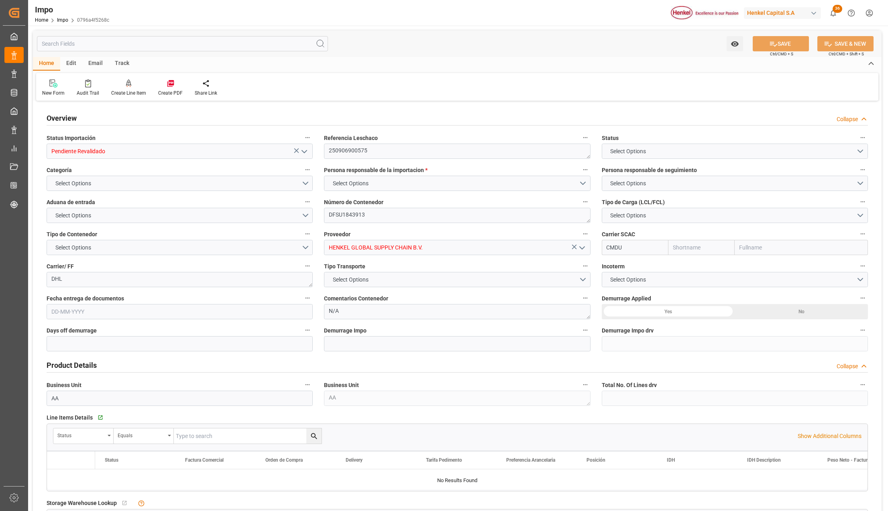
type input "CMACGM"
type input "CMA CGM Group"
type input "6"
type input "25"
type input "11"
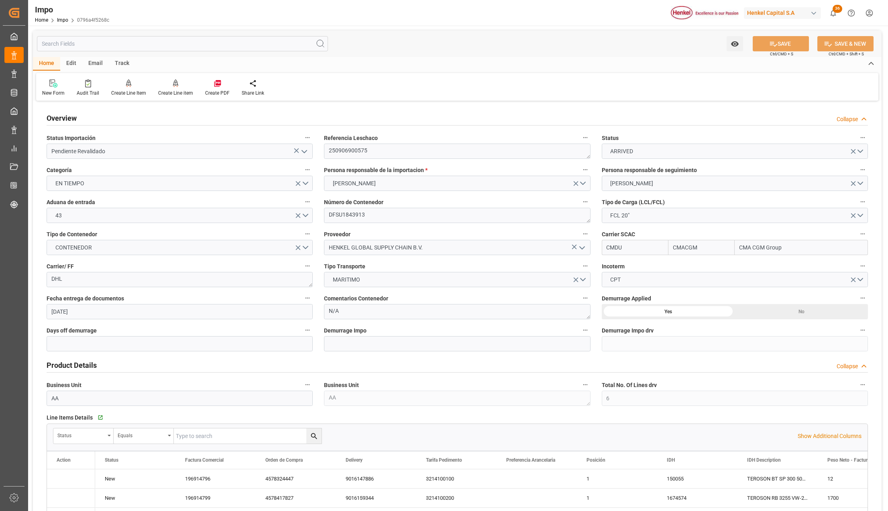
type input "[DATE]"
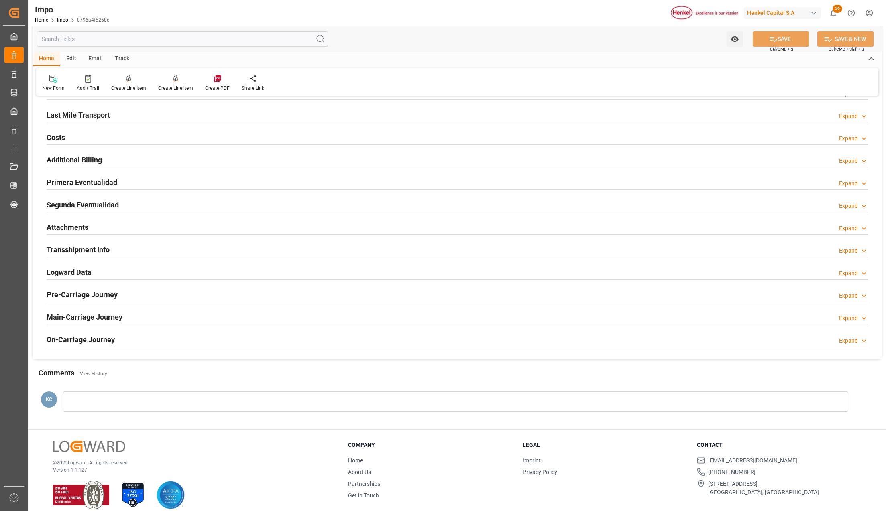
scroll to position [691, 0]
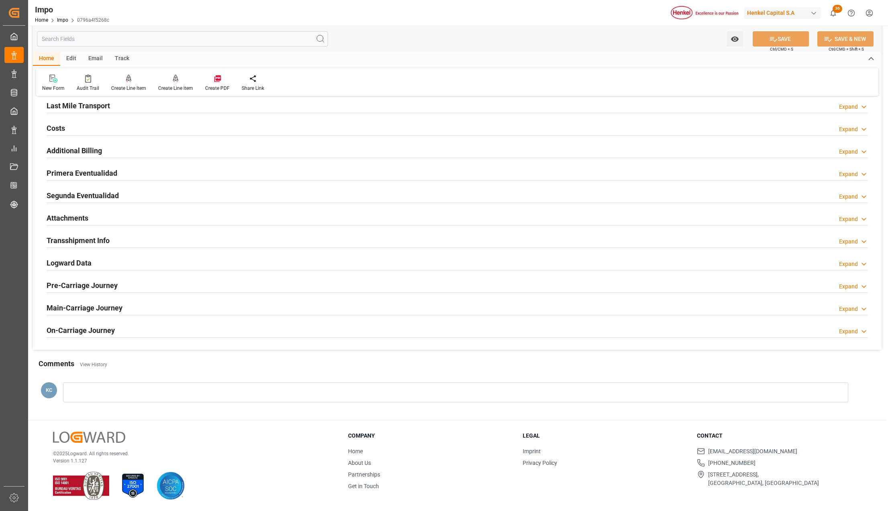
click at [81, 218] on h2 "Attachments" at bounding box center [68, 218] width 42 height 11
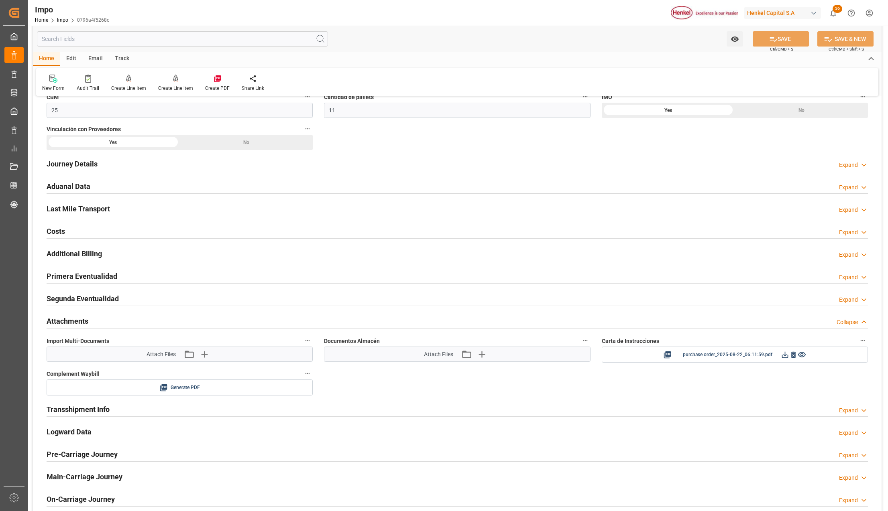
scroll to position [584, 0]
click at [206, 357] on icon "button" at bounding box center [204, 355] width 13 height 13
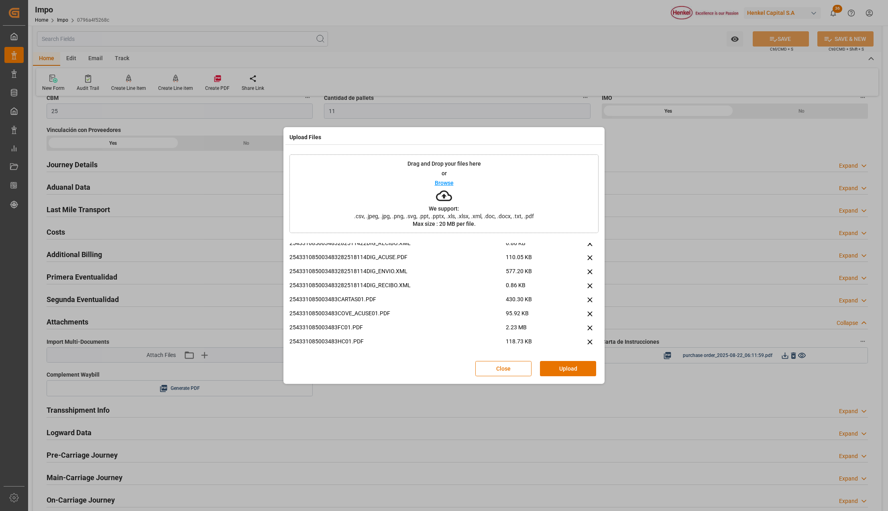
scroll to position [174, 0]
click at [556, 369] on button "Upload" at bounding box center [568, 368] width 56 height 15
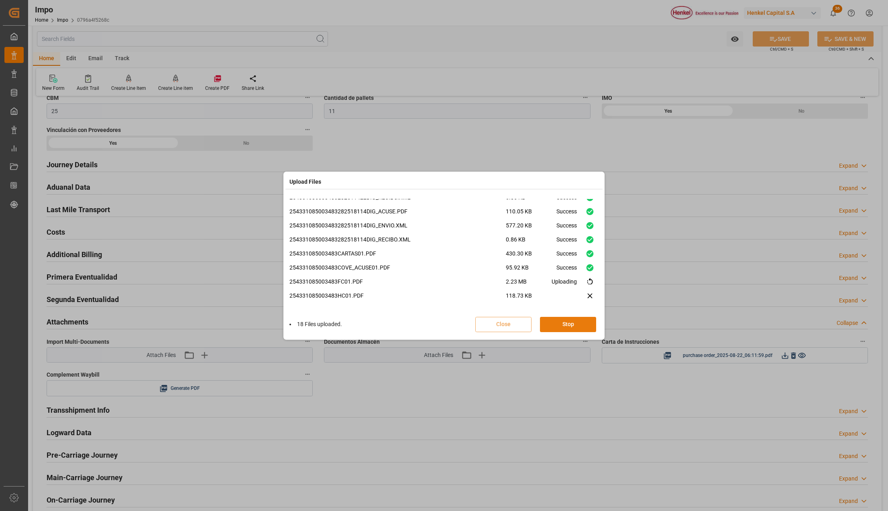
click at [583, 324] on button "Stop" at bounding box center [568, 324] width 56 height 15
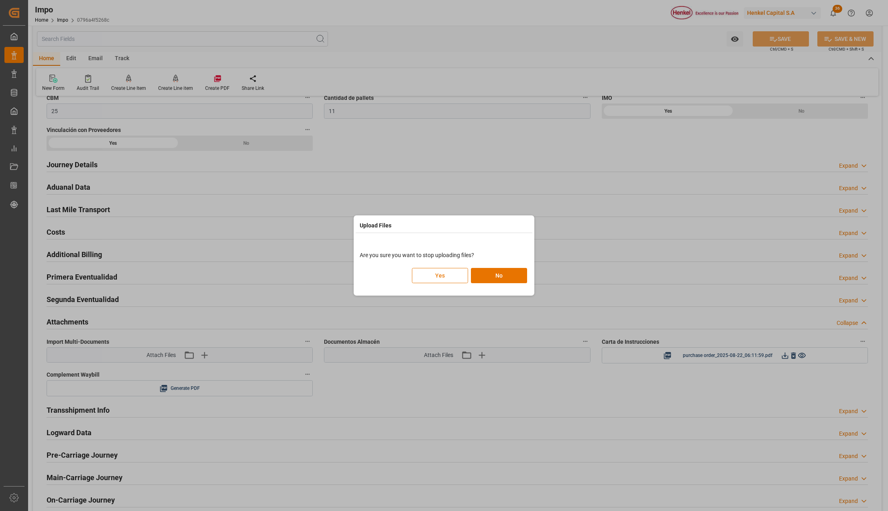
click at [438, 277] on button "Yes" at bounding box center [440, 275] width 56 height 15
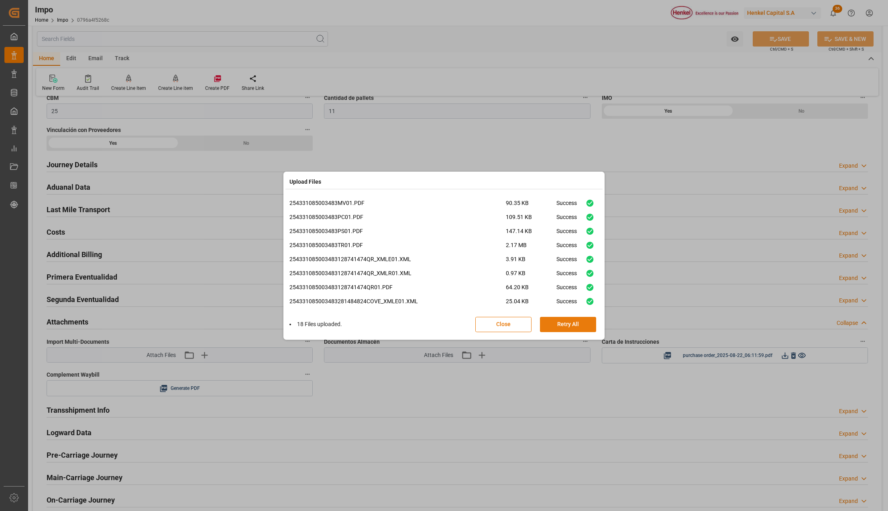
click at [570, 329] on button "Retry All" at bounding box center [568, 324] width 56 height 15
click at [553, 331] on button "Stop" at bounding box center [568, 324] width 56 height 15
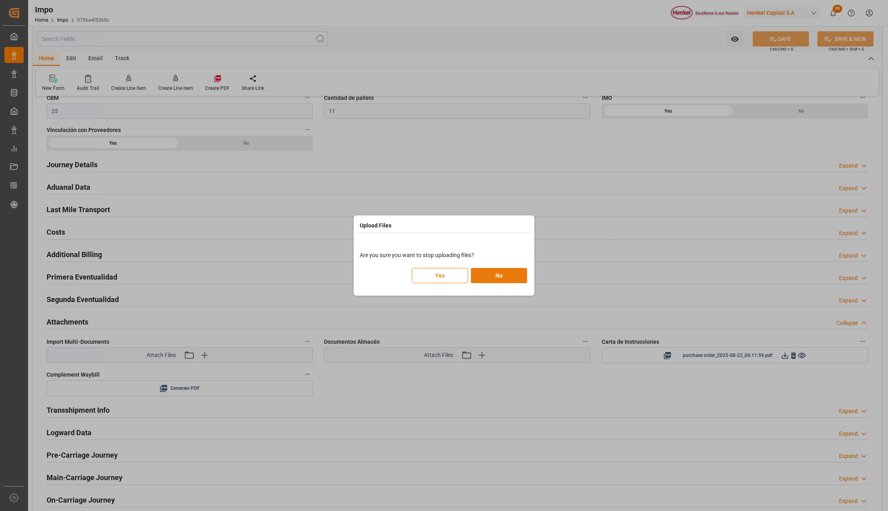
click at [507, 279] on button "No" at bounding box center [499, 275] width 56 height 15
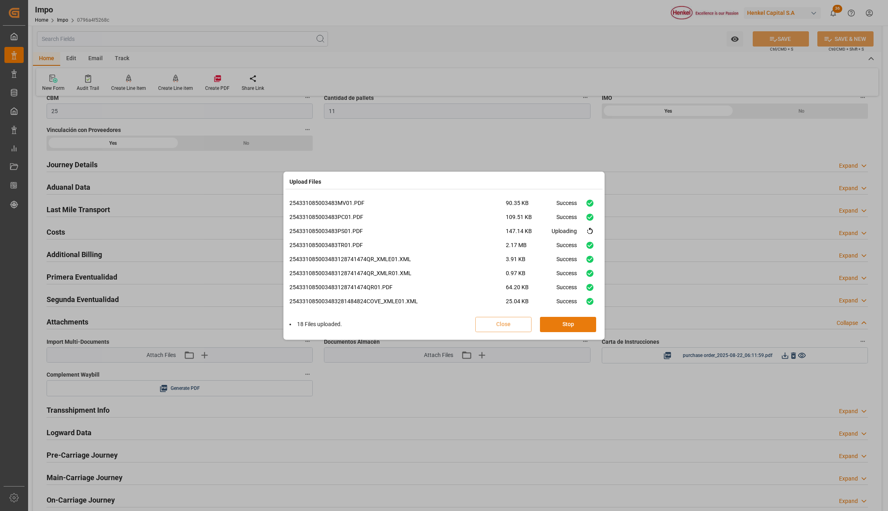
click at [560, 330] on button "Stop" at bounding box center [568, 324] width 56 height 15
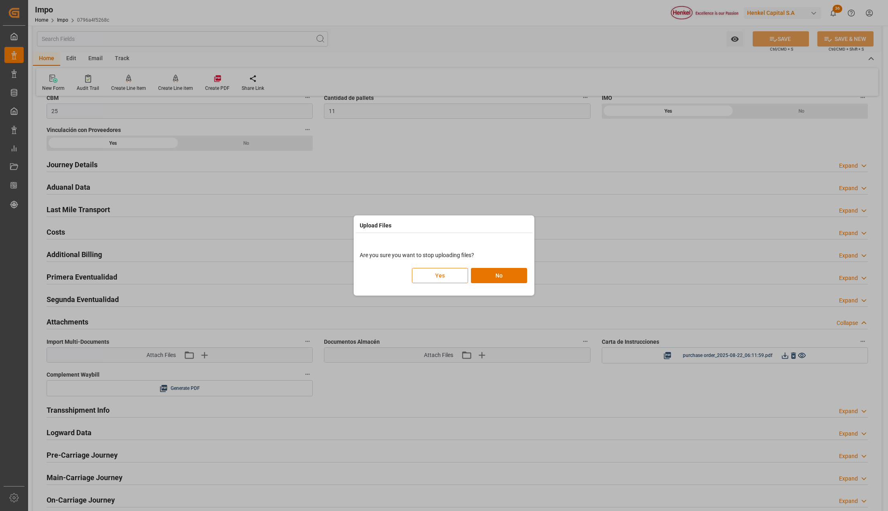
click at [428, 277] on button "Yes" at bounding box center [440, 275] width 56 height 15
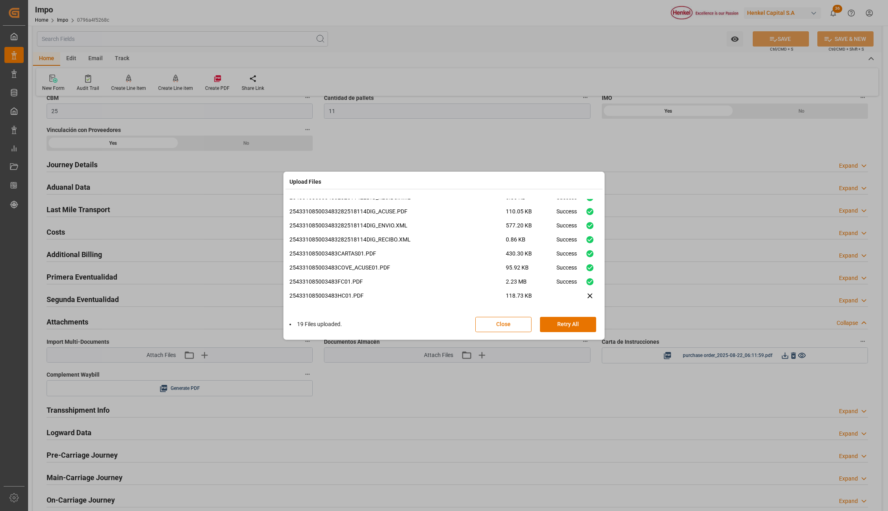
click at [136, 442] on div "Upload Files 254331085003483MV01.PDF 90.35 KB Success 254331085003483PC01.PDF 1…" at bounding box center [444, 255] width 888 height 511
click at [504, 328] on button "Close" at bounding box center [503, 324] width 56 height 15
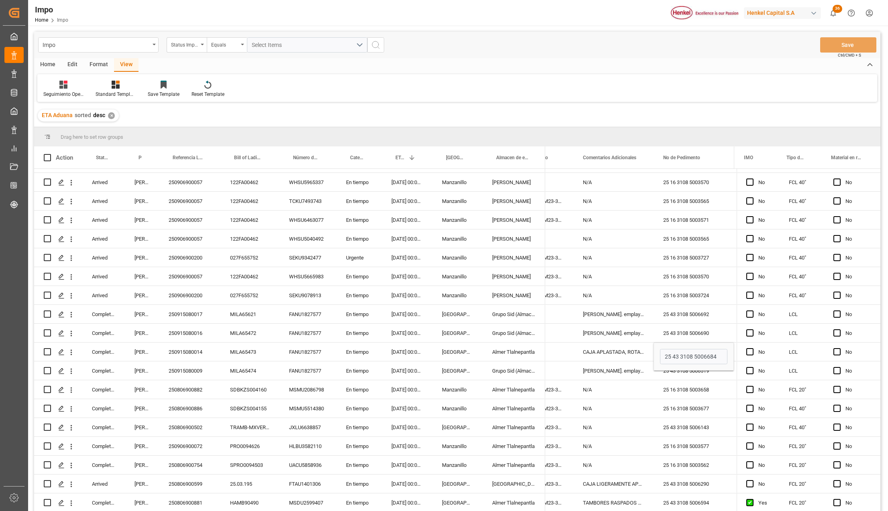
scroll to position [0, 1828]
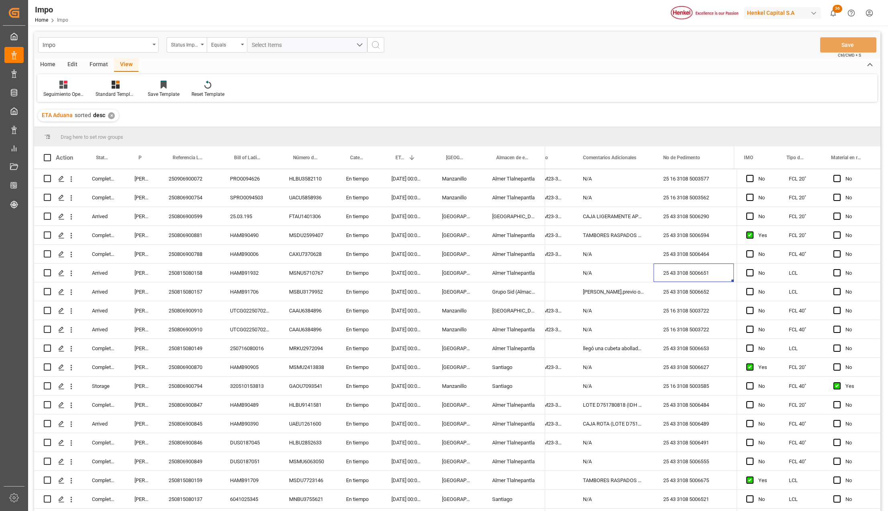
scroll to position [1656, 0]
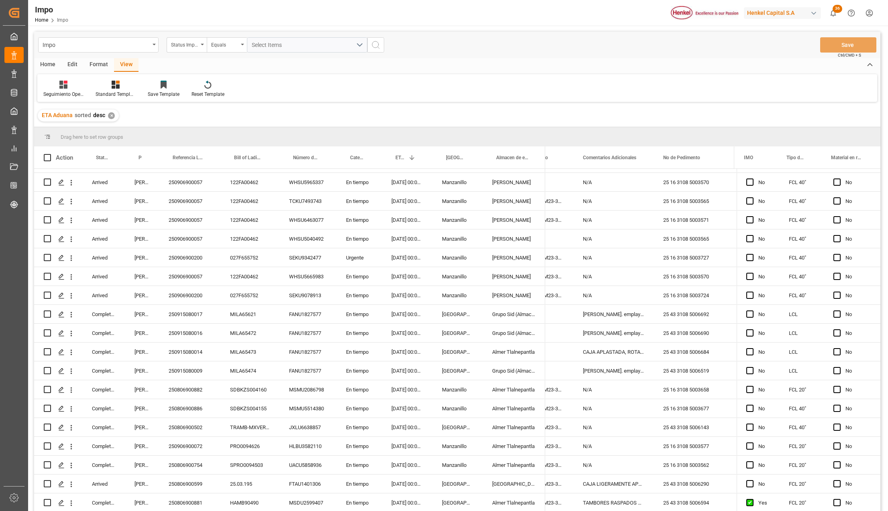
click at [43, 65] on div "Home" at bounding box center [47, 65] width 27 height 14
click at [52, 91] on div "New Form" at bounding box center [54, 94] width 22 height 7
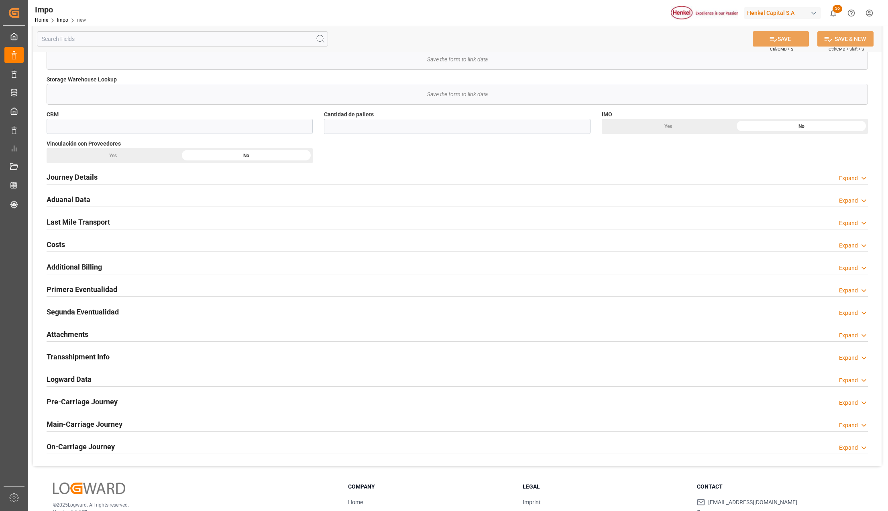
scroll to position [356, 0]
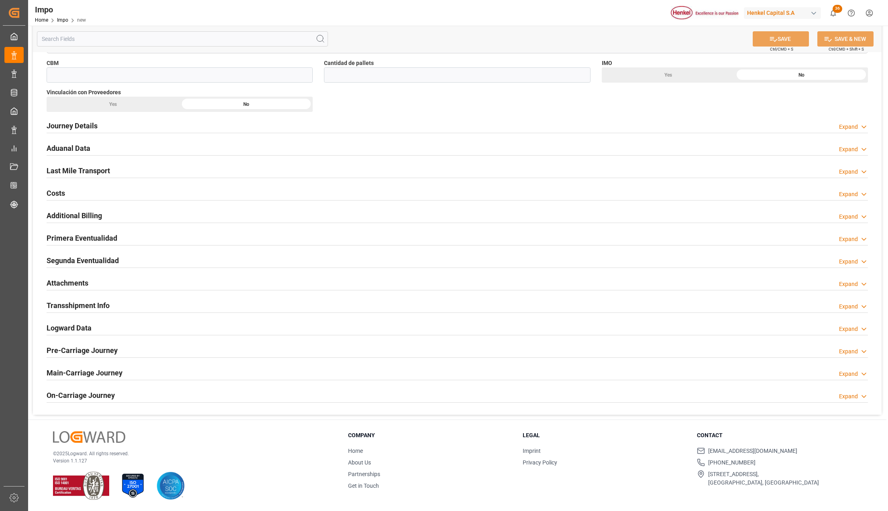
click at [74, 304] on h2 "Transshipment Info" at bounding box center [78, 305] width 63 height 11
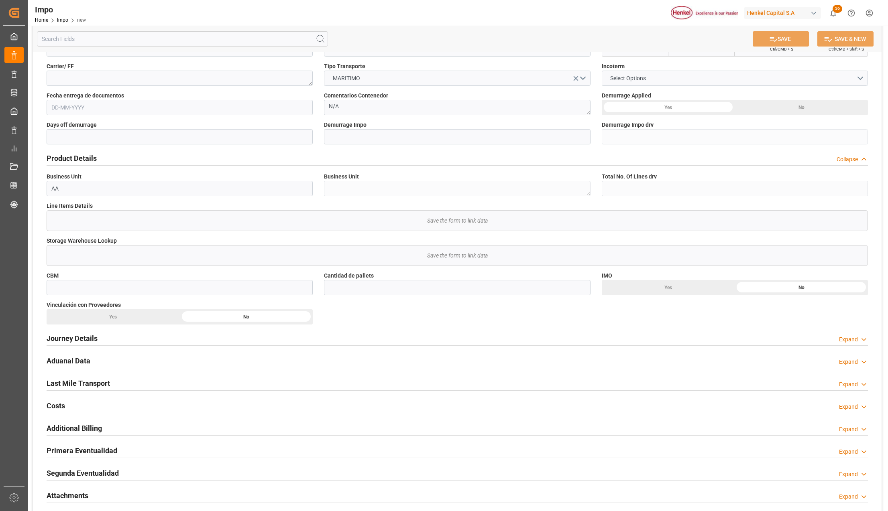
scroll to position [161, 0]
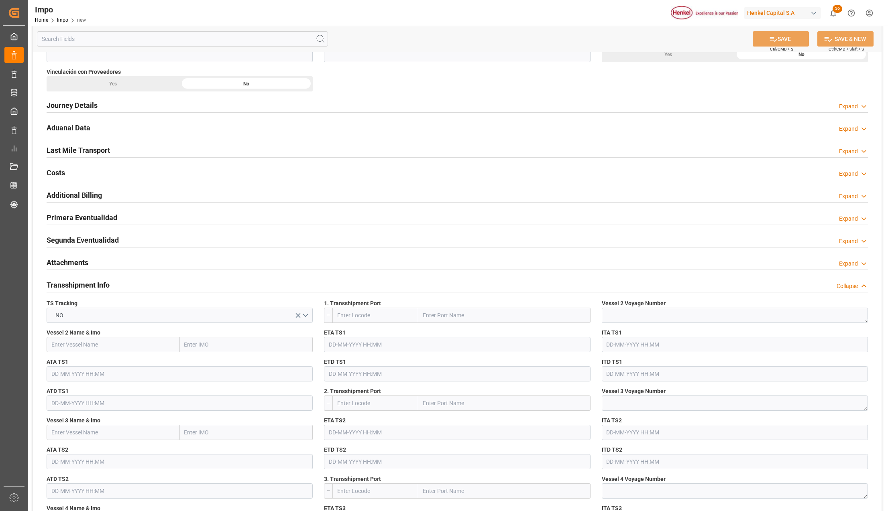
click at [87, 286] on h2 "Transshipment Info" at bounding box center [78, 285] width 63 height 11
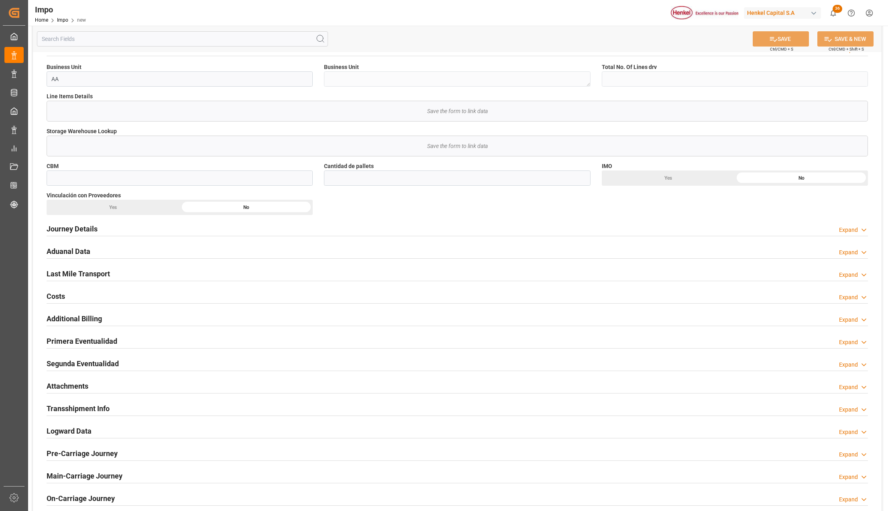
scroll to position [321, 0]
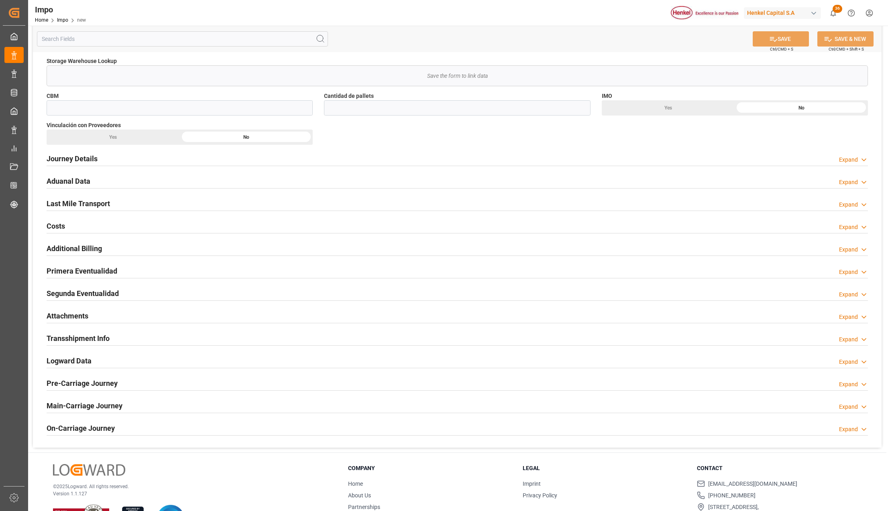
click at [63, 161] on h2 "Journey Details" at bounding box center [72, 158] width 51 height 11
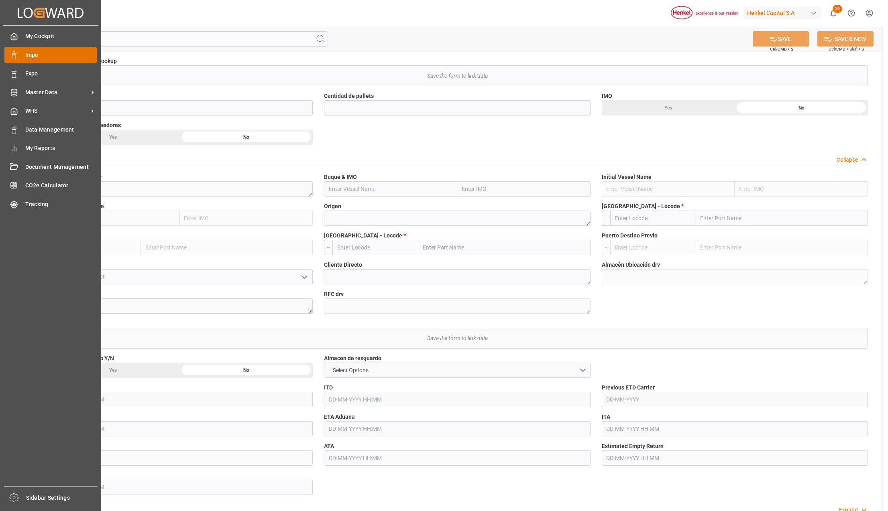
click at [31, 53] on span "Impo" at bounding box center [61, 55] width 72 height 8
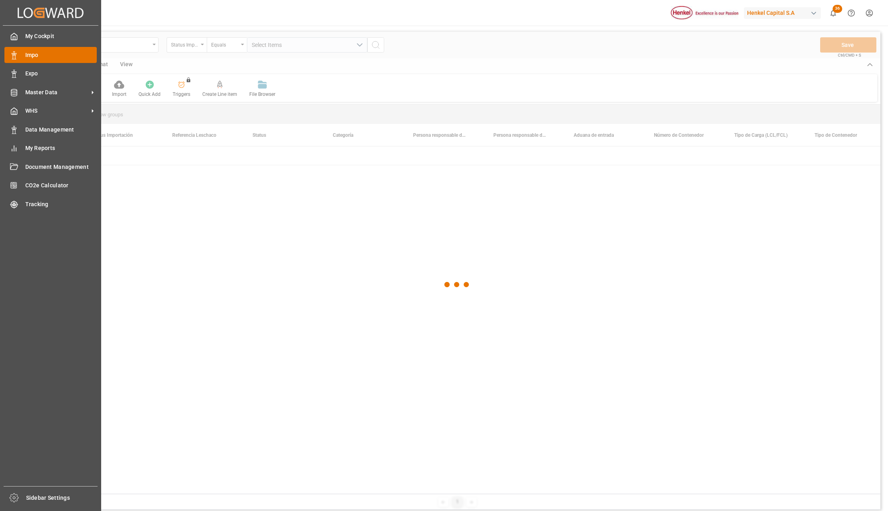
click at [57, 53] on span "Impo" at bounding box center [61, 55] width 72 height 8
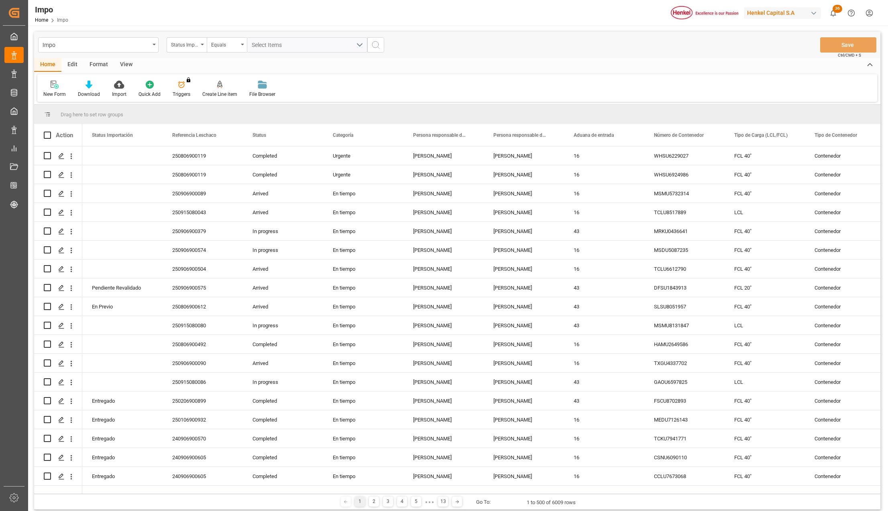
click at [122, 62] on div "View" at bounding box center [126, 65] width 24 height 14
click at [44, 65] on div "Home" at bounding box center [47, 65] width 27 height 14
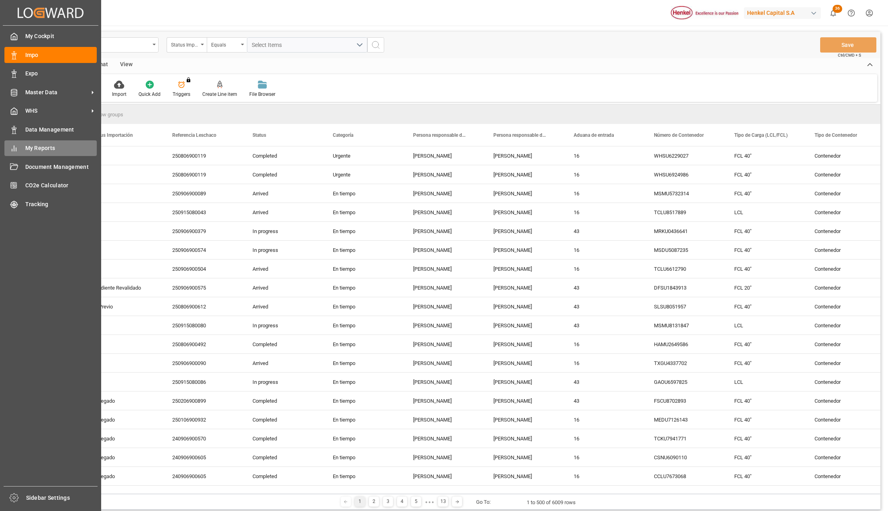
click at [45, 148] on span "My Reports" at bounding box center [61, 148] width 72 height 8
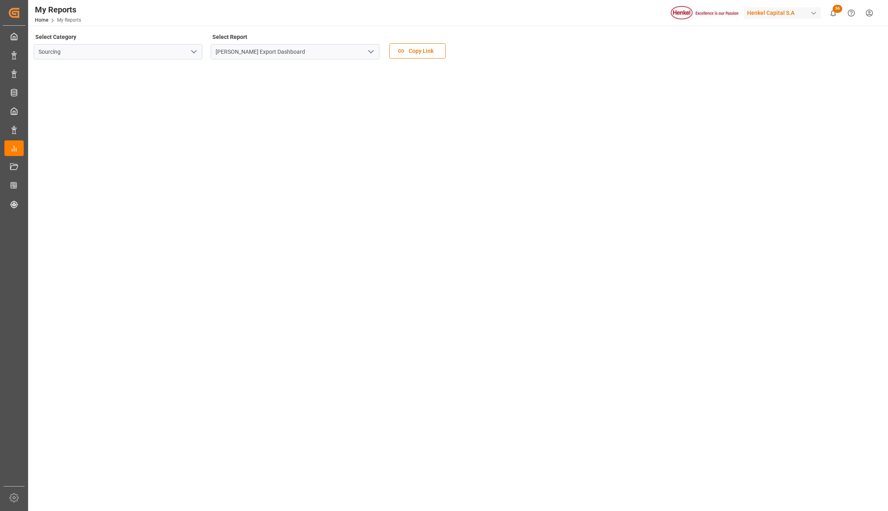
click at [373, 49] on icon "open menu" at bounding box center [371, 52] width 10 height 10
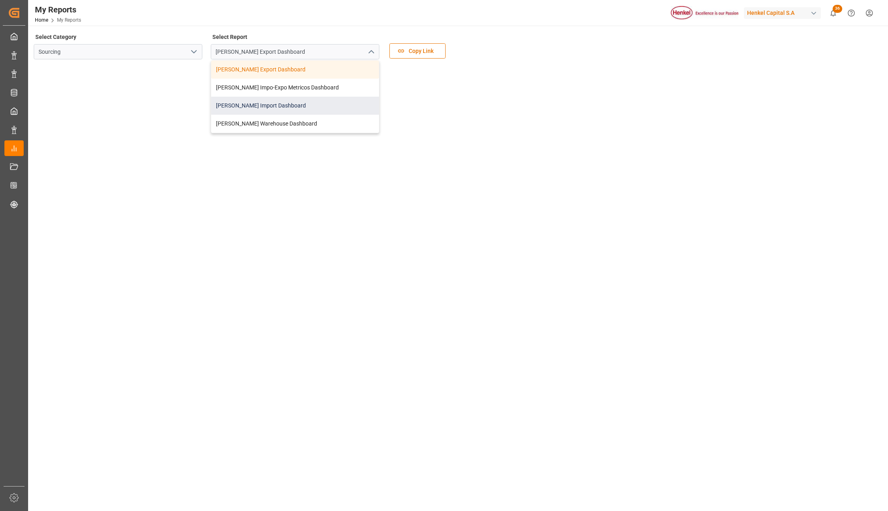
click at [283, 106] on div "Henkel Import Dashboard" at bounding box center [295, 106] width 168 height 18
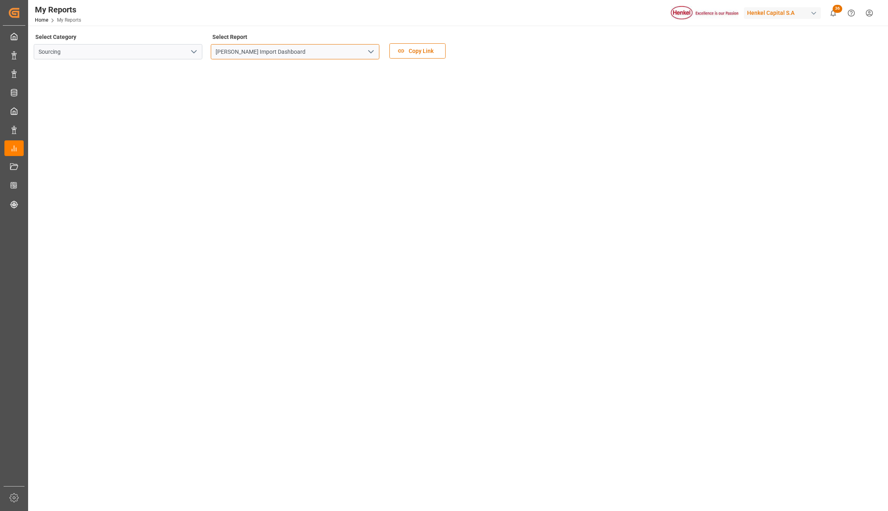
click at [243, 52] on input "Henkel Import Dashboard" at bounding box center [295, 51] width 169 height 15
click at [385, 49] on div "Henkel Import Dashboard" at bounding box center [295, 51] width 181 height 15
click at [376, 53] on button "open menu" at bounding box center [370, 52] width 12 height 12
click at [882, 352] on main "Select Category Sourcing Select Report Henkel Import Dashboard Copy Link" at bounding box center [457, 360] width 858 height 658
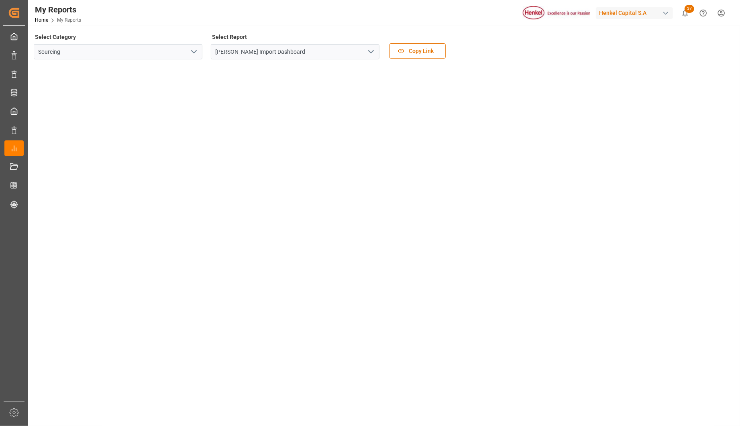
click at [370, 53] on icon "open menu" at bounding box center [371, 52] width 10 height 10
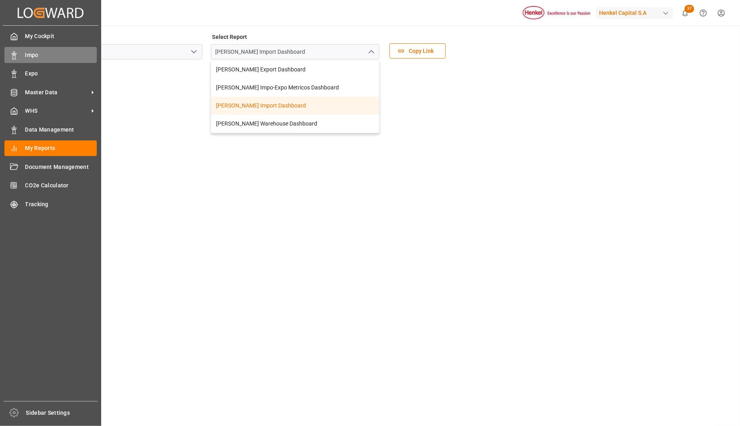
click at [24, 55] on div "Impo Impo" at bounding box center [50, 55] width 92 height 16
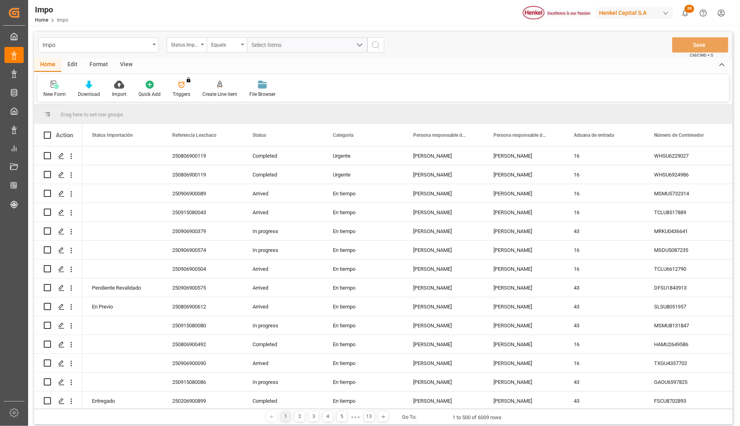
click at [722, 12] on html "Created by potrace 1.15, written by Peter Selinger 2001-2017 Created by potrace…" at bounding box center [370, 213] width 740 height 426
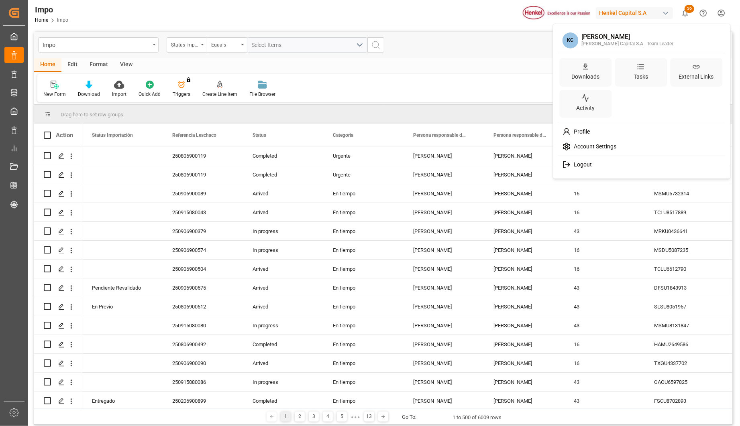
click at [514, 47] on html "Created by potrace 1.15, written by Peter Selinger 2001-2017 Created by potrace…" at bounding box center [370, 213] width 740 height 426
click at [672, 14] on div "Henkel Capital S.A" at bounding box center [634, 13] width 77 height 12
click at [665, 13] on html "Created by potrace 1.15, written by Peter Selinger 2001-2017 Created by potrace…" at bounding box center [370, 213] width 740 height 426
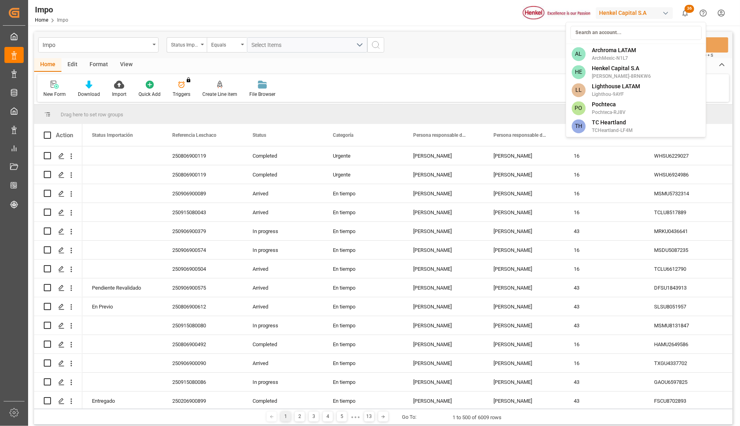
click at [665, 13] on div "button" at bounding box center [666, 13] width 8 height 8
click at [605, 103] on span "Pochteca" at bounding box center [609, 104] width 34 height 8
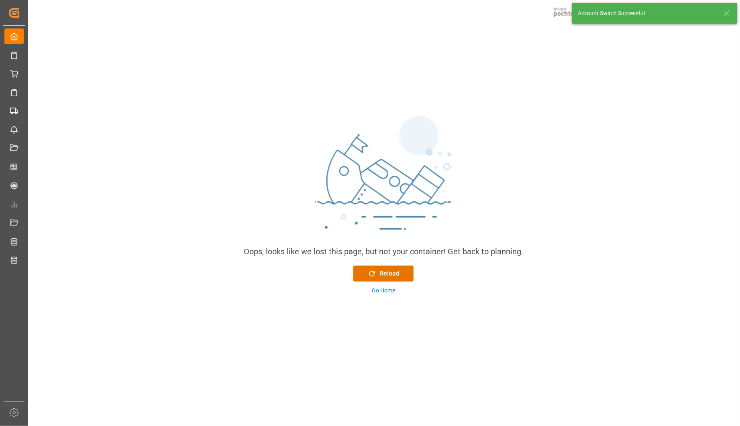
click at [723, 13] on icon at bounding box center [727, 13] width 10 height 10
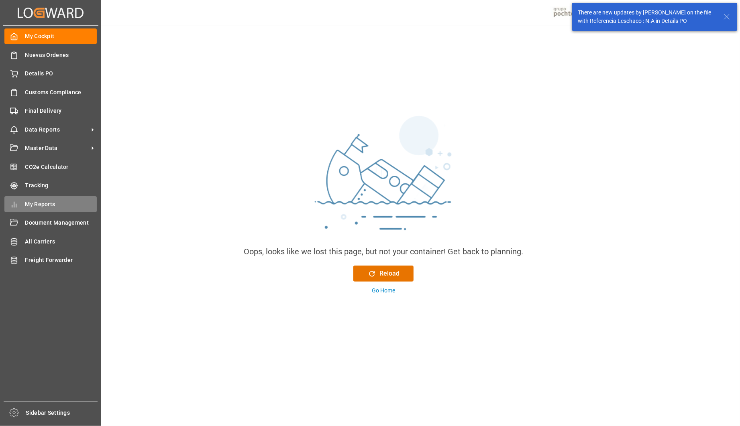
click at [44, 206] on span "My Reports" at bounding box center [61, 204] width 72 height 8
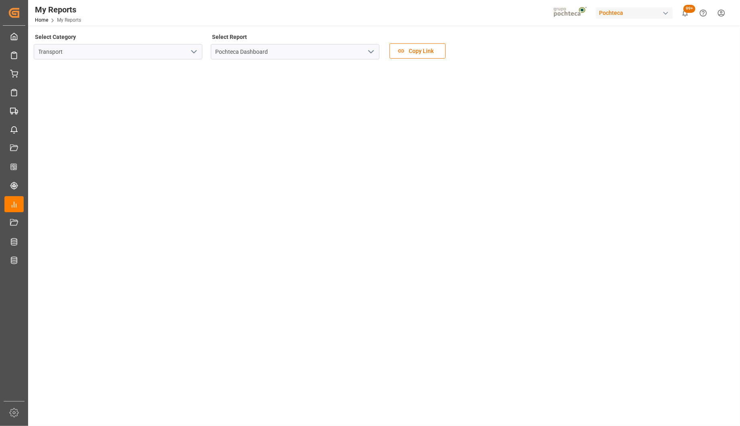
click at [364, 50] on button "open menu" at bounding box center [370, 52] width 12 height 12
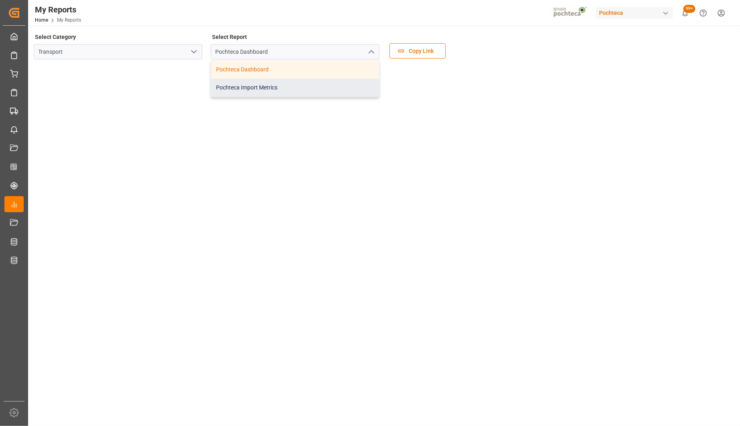
click at [326, 89] on div "Pochteca Import Metrics" at bounding box center [295, 88] width 168 height 18
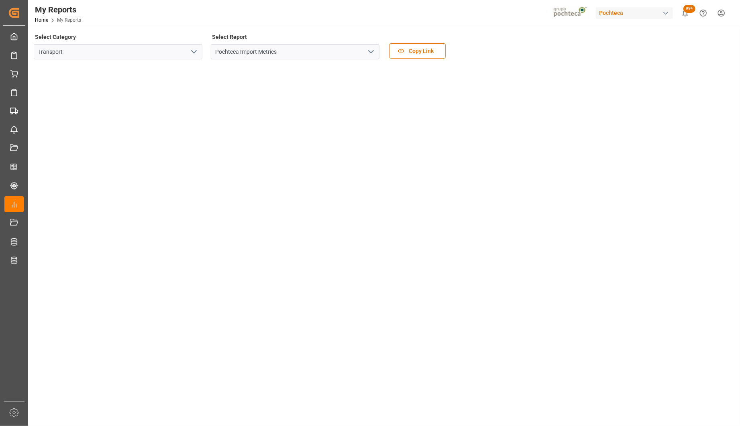
click at [375, 50] on icon "open menu" at bounding box center [371, 52] width 10 height 10
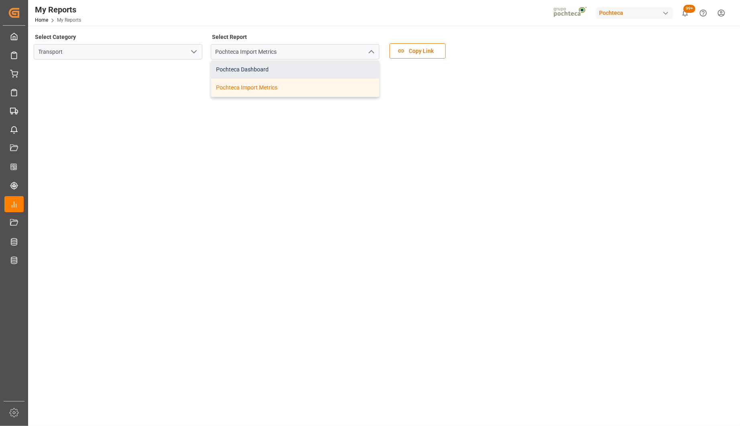
click at [261, 74] on div "Pochteca Dashboard" at bounding box center [295, 70] width 168 height 18
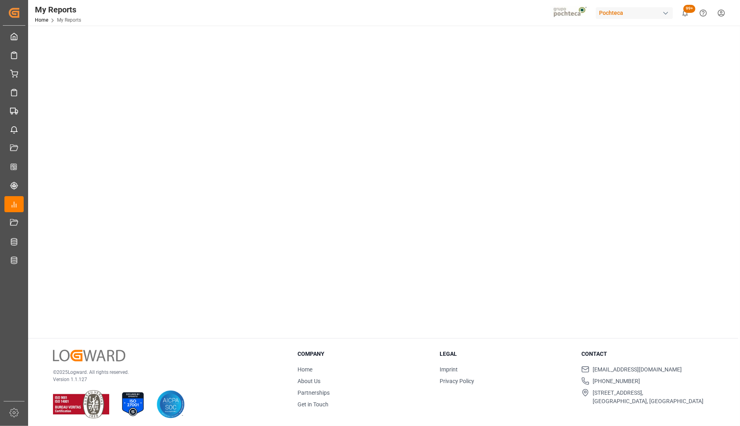
scroll to position [45, 0]
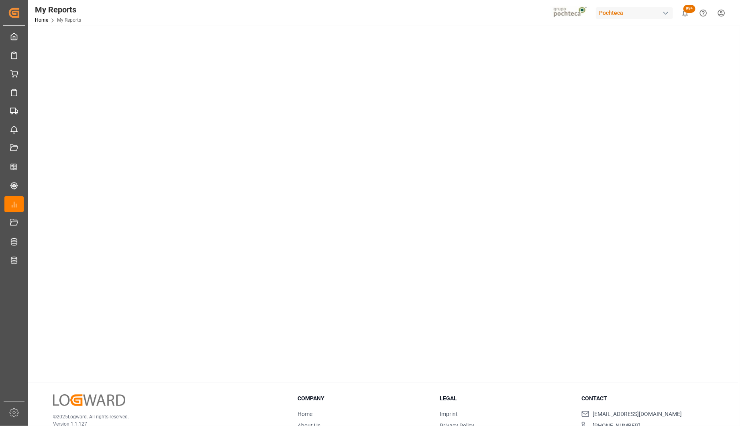
click at [664, 10] on div "button" at bounding box center [666, 13] width 8 height 8
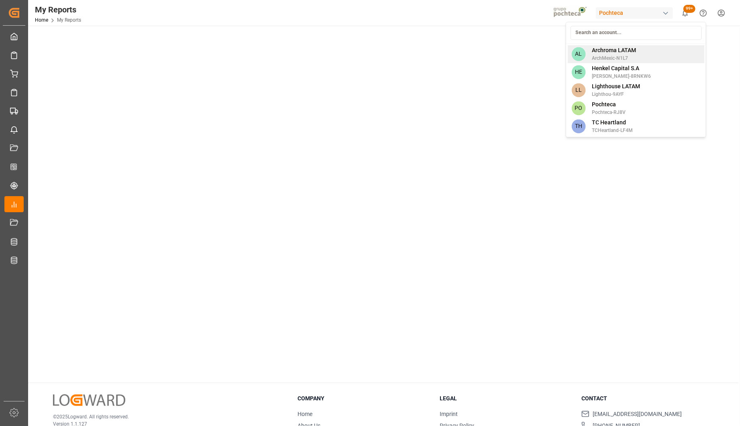
click at [611, 56] on span "ArchMexic-N1L7" at bounding box center [614, 58] width 44 height 7
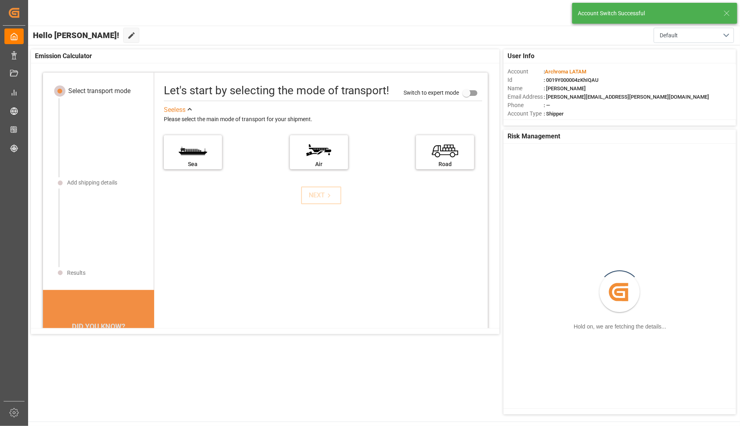
click at [727, 14] on icon at bounding box center [727, 13] width 10 height 10
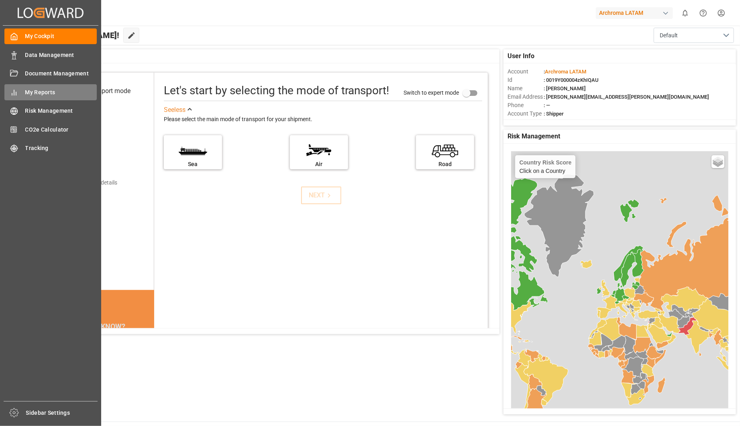
click at [31, 97] on div "My Reports My Reports" at bounding box center [50, 92] width 92 height 16
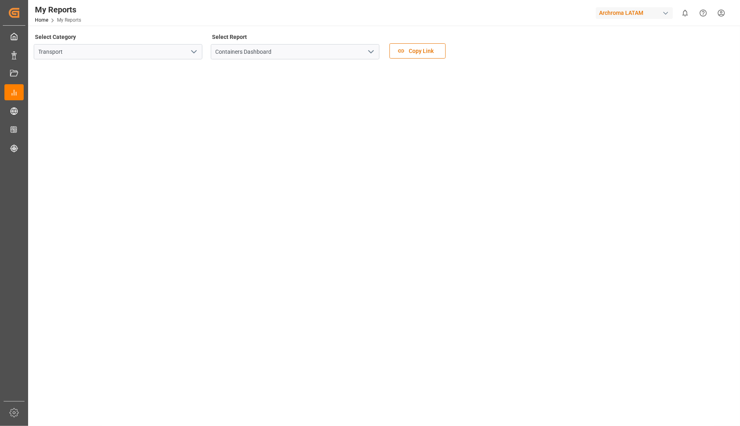
click at [653, 203] on tableau-viz at bounding box center [383, 377] width 697 height 623
click at [627, 96] on tableau-viz at bounding box center [383, 243] width 697 height 623
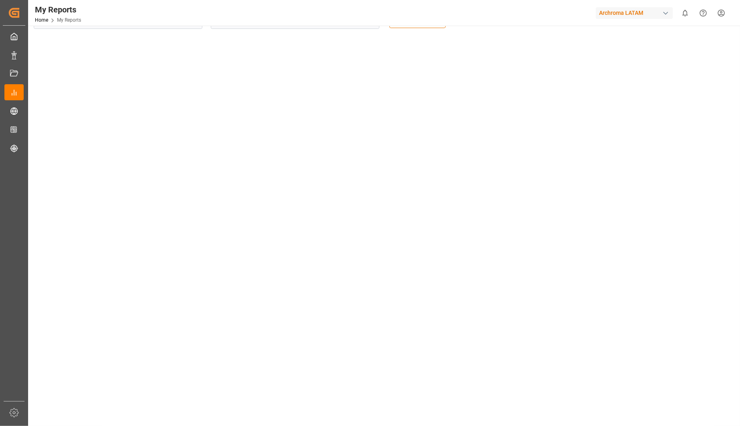
scroll to position [45, 0]
click at [619, 191] on tableau-viz at bounding box center [383, 332] width 697 height 623
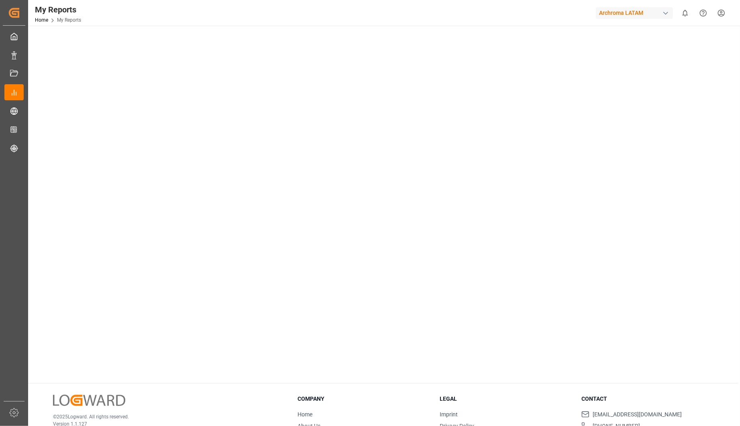
click at [619, 229] on tableau-viz at bounding box center [383, 65] width 697 height 623
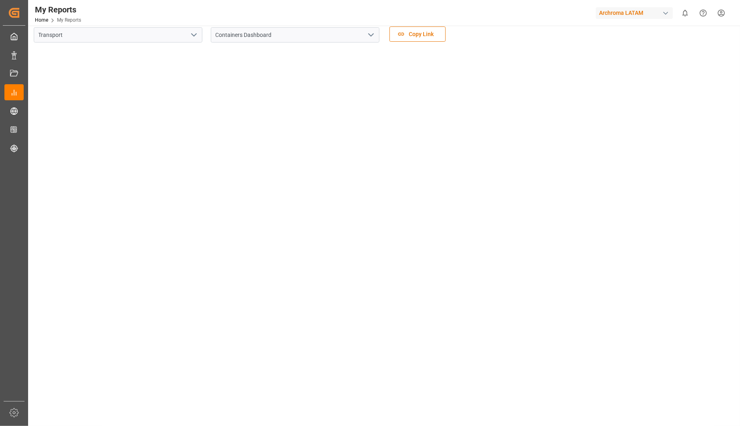
scroll to position [0, 0]
click at [637, 137] on tableau-viz at bounding box center [383, 377] width 697 height 623
click at [622, 105] on tableau-viz at bounding box center [383, 377] width 697 height 623
click at [665, 11] on div "button" at bounding box center [666, 13] width 8 height 8
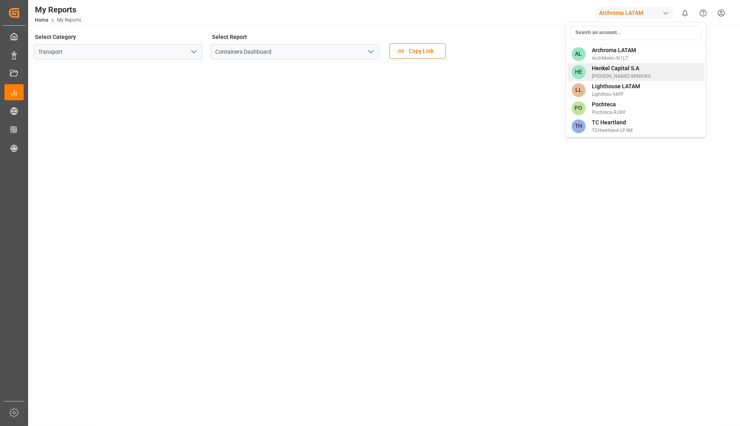
click at [620, 74] on span "[PERSON_NAME]-8RNKW6" at bounding box center [621, 76] width 59 height 7
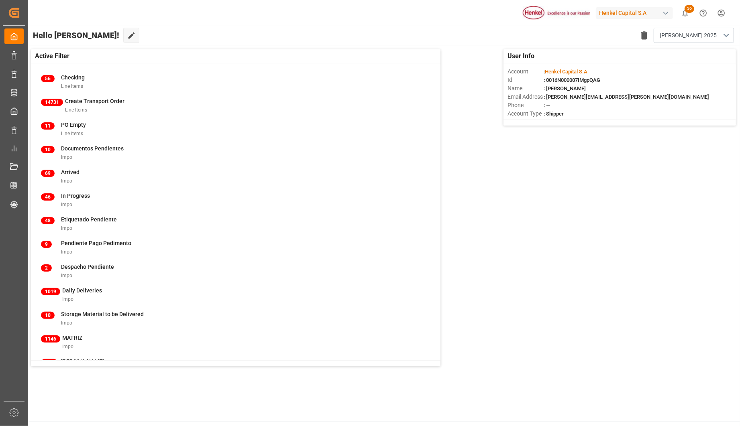
click at [624, 201] on div "User Info Account : [PERSON_NAME] Capital S.A Id : 0016N000007IMgpQAG Name : [P…" at bounding box center [383, 207] width 713 height 325
click at [641, 169] on div "User Info Account : [PERSON_NAME] Capital S.A Id : 0016N000007IMgpQAG Name : [P…" at bounding box center [383, 207] width 713 height 325
click at [658, 12] on div "Henkel Capital S.A" at bounding box center [634, 13] width 77 height 12
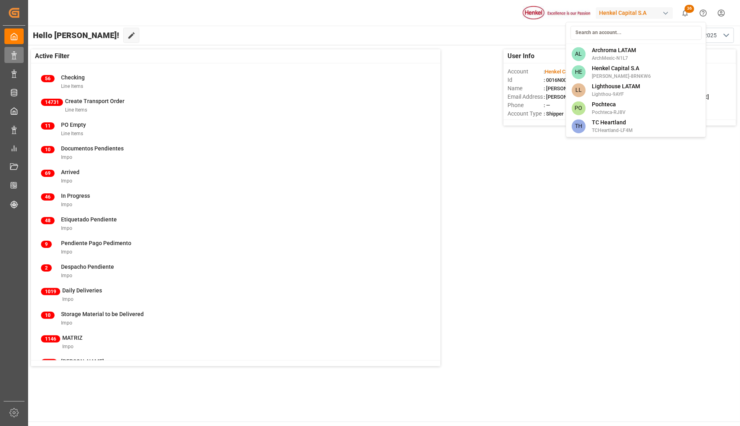
click at [18, 55] on html "Created by potrace 1.15, written by [PERSON_NAME] [DATE]-[DATE] Created by potr…" at bounding box center [370, 213] width 740 height 426
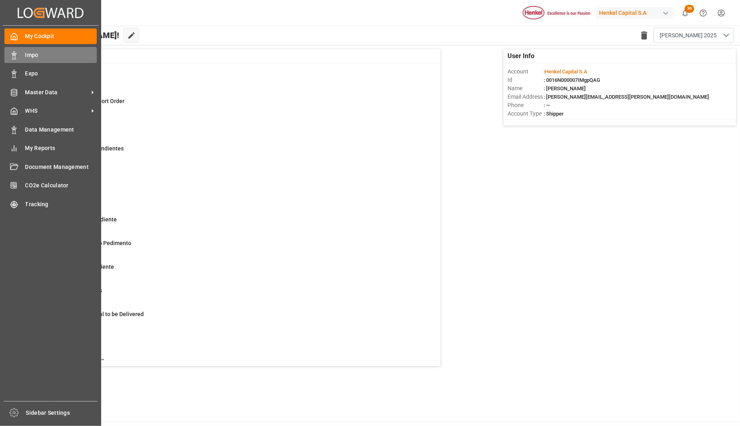
click at [26, 54] on span "Impo" at bounding box center [61, 55] width 72 height 8
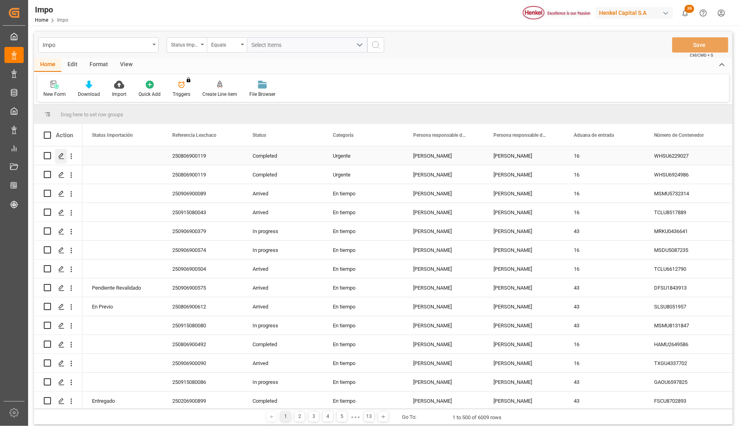
click at [61, 155] on icon "Press SPACE to select this row." at bounding box center [61, 156] width 6 height 6
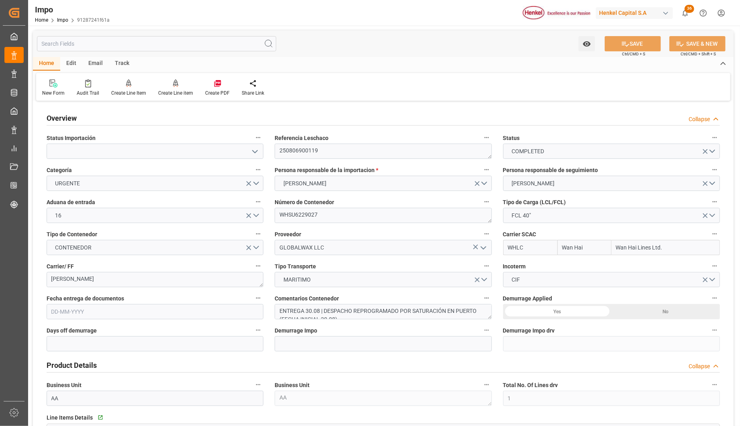
type input "Wan Hai"
type input "Wan Hai Lines Ltd."
type input "1"
type input "46.81"
type input "31"
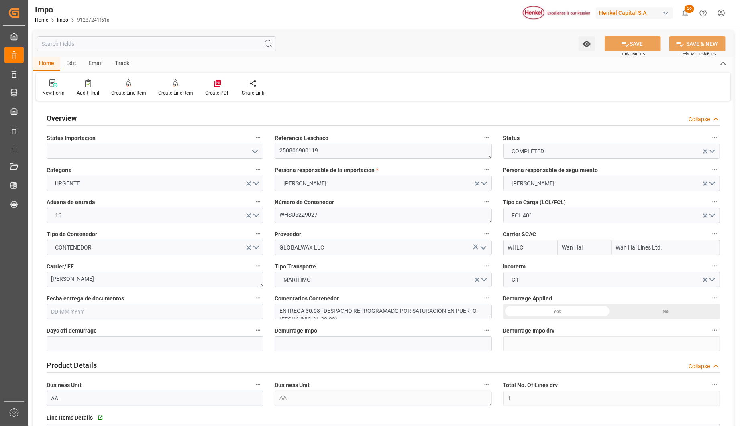
type input "[DATE]"
click at [389, 316] on textarea "ENTREGA 30.08 | DESPACHO REPROGRAMADO POR SATURACIÓN EN PUERTO (FECHA INICIAL 2…" at bounding box center [383, 311] width 217 height 15
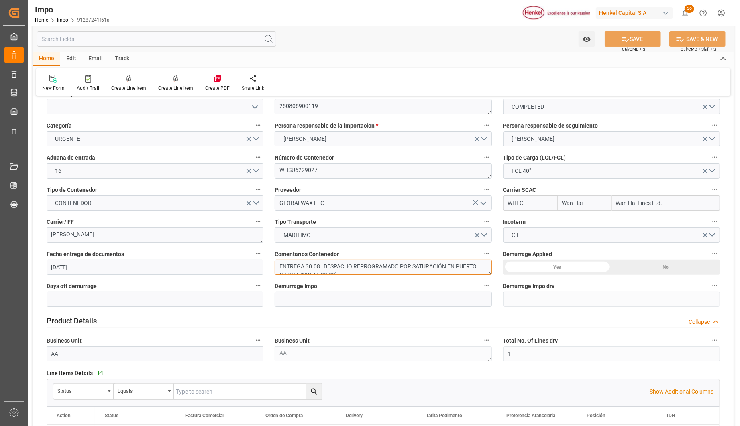
drag, startPoint x: 340, startPoint y: 269, endPoint x: 273, endPoint y: 255, distance: 68.3
click at [273, 255] on div "Comentarios Contenedor ENTREGA 30.08 | DESPACHO REPROGRAMADO POR SATURACIÓN EN …" at bounding box center [383, 262] width 228 height 32
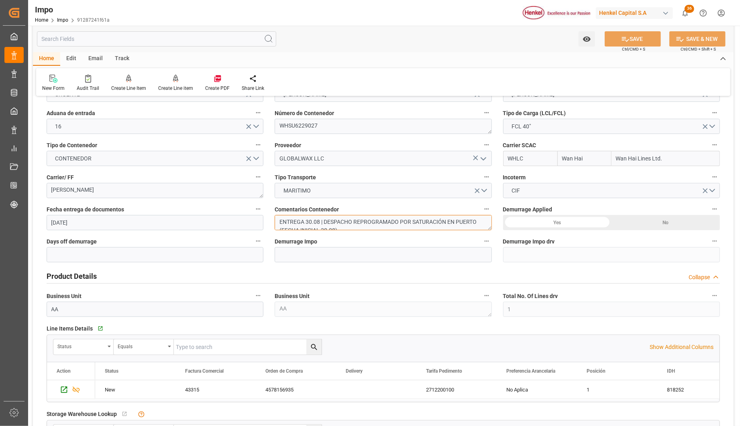
click at [651, 13] on div "Henkel Capital S.A" at bounding box center [634, 13] width 77 height 12
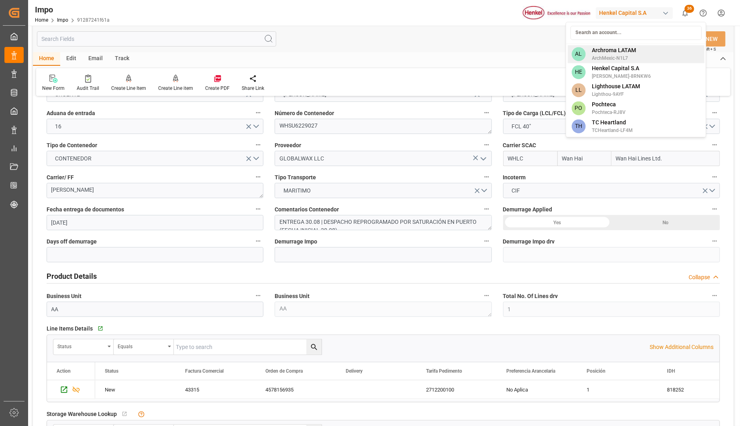
click at [601, 58] on span "ArchMexic-N1L7" at bounding box center [614, 58] width 44 height 7
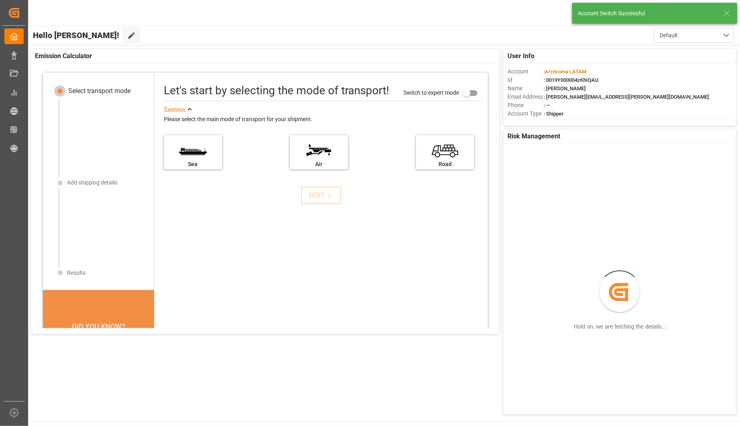
click at [729, 13] on icon at bounding box center [727, 13] width 10 height 10
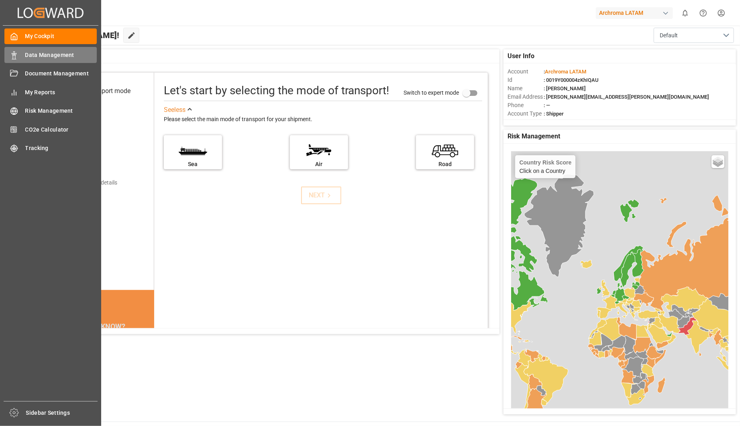
click at [30, 55] on span "Data Management" at bounding box center [61, 55] width 72 height 8
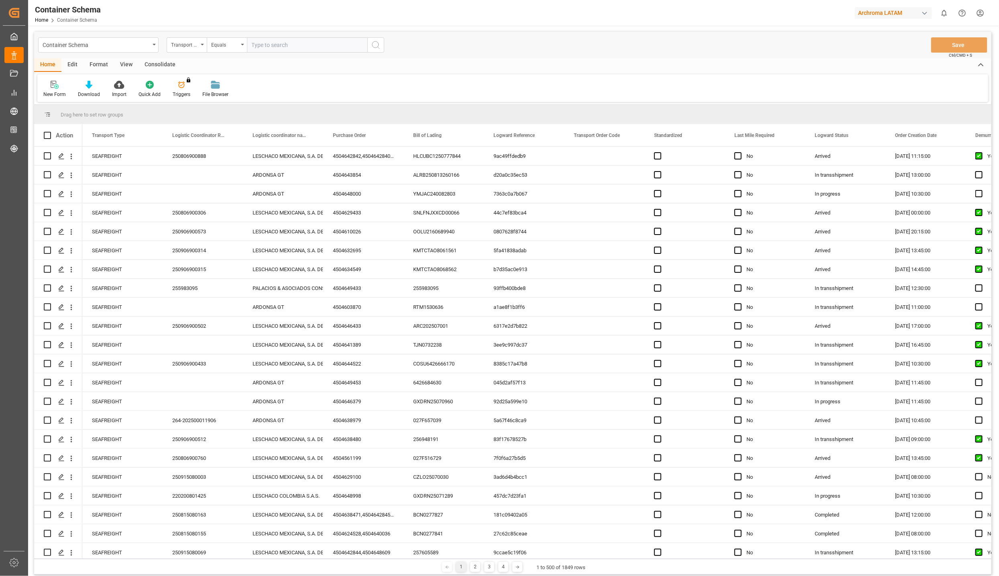
click at [739, 10] on div "Archroma LATAM" at bounding box center [893, 13] width 77 height 12
click at [739, 11] on html "Created by potrace 1.15, written by Peter Selinger 2001-2017 Created by potrace…" at bounding box center [499, 288] width 999 height 576
click at [739, 14] on div "button" at bounding box center [924, 13] width 8 height 8
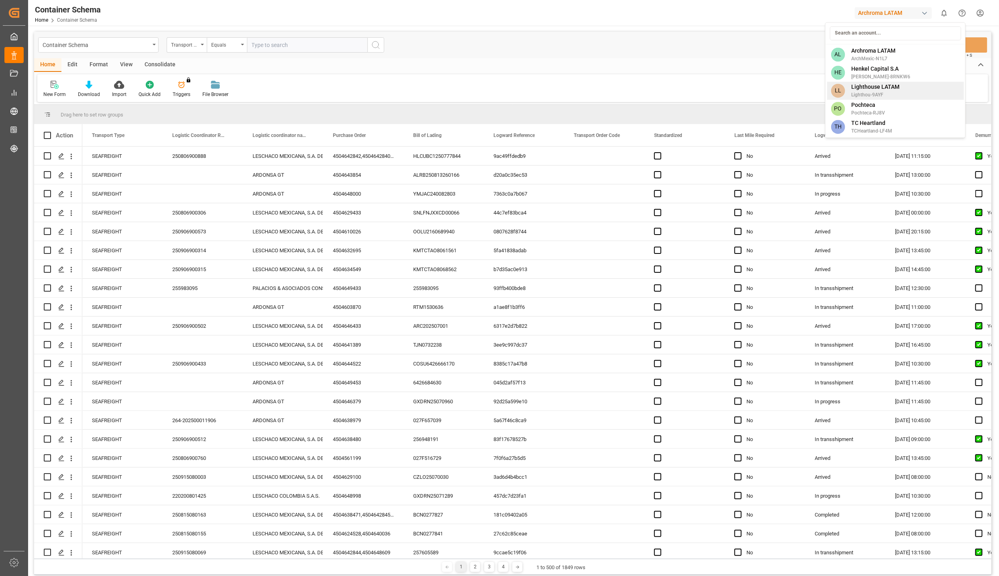
click at [739, 73] on span "Henkel-8RNKW6" at bounding box center [880, 76] width 59 height 7
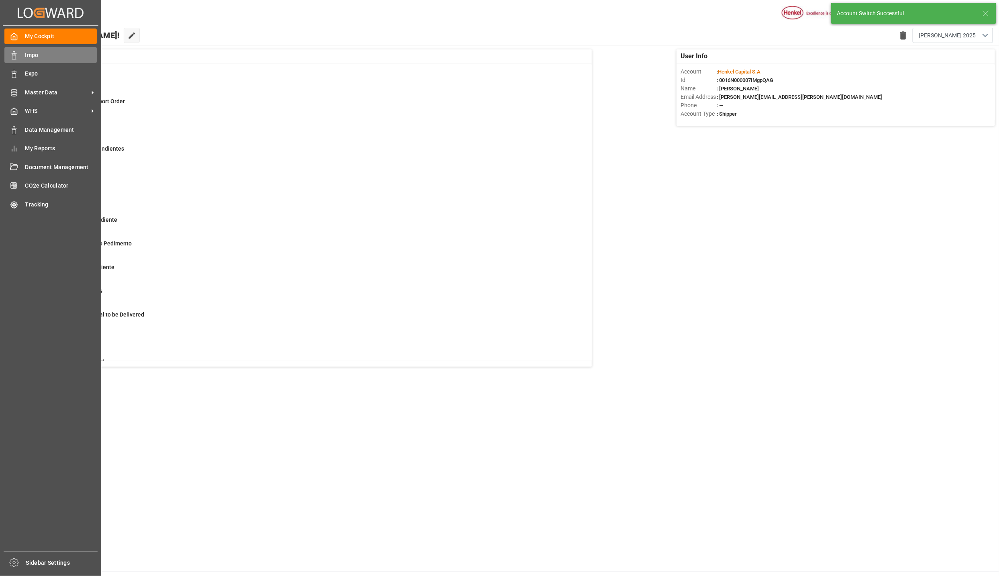
click at [29, 58] on span "Impo" at bounding box center [61, 55] width 72 height 8
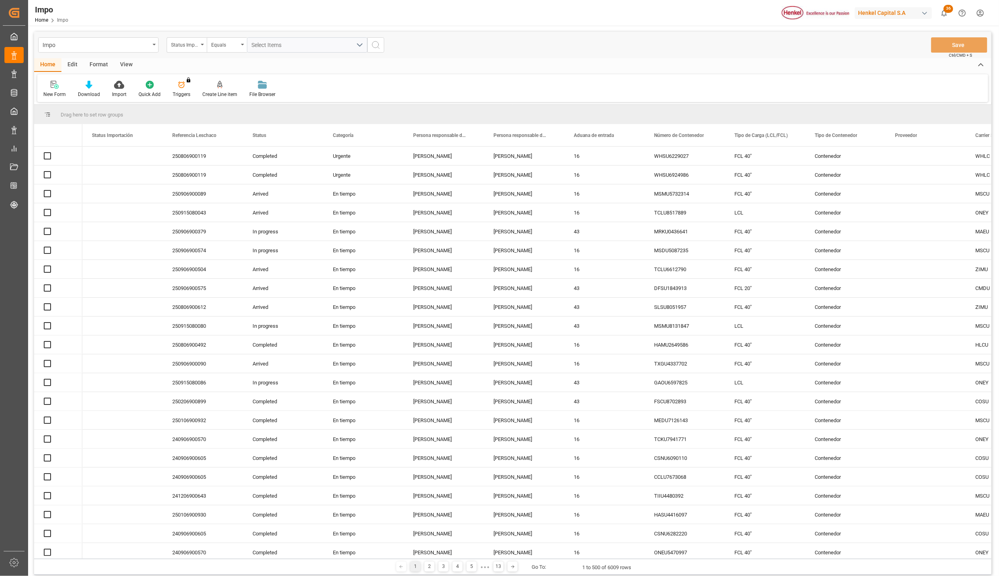
click at [130, 64] on div "View" at bounding box center [126, 65] width 24 height 14
click at [102, 94] on div "Standard Templates" at bounding box center [91, 94] width 40 height 7
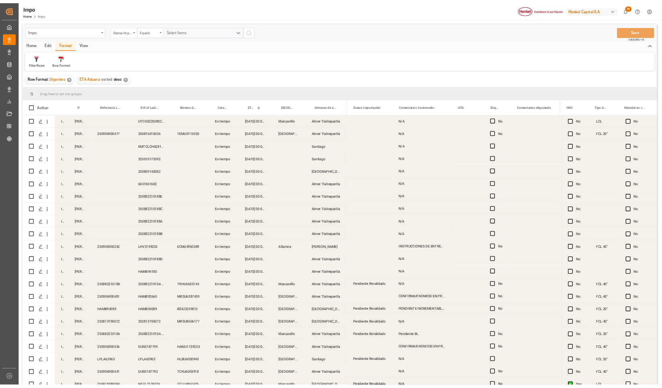
scroll to position [1264, 0]
